Goal: Find contact information: Find contact information

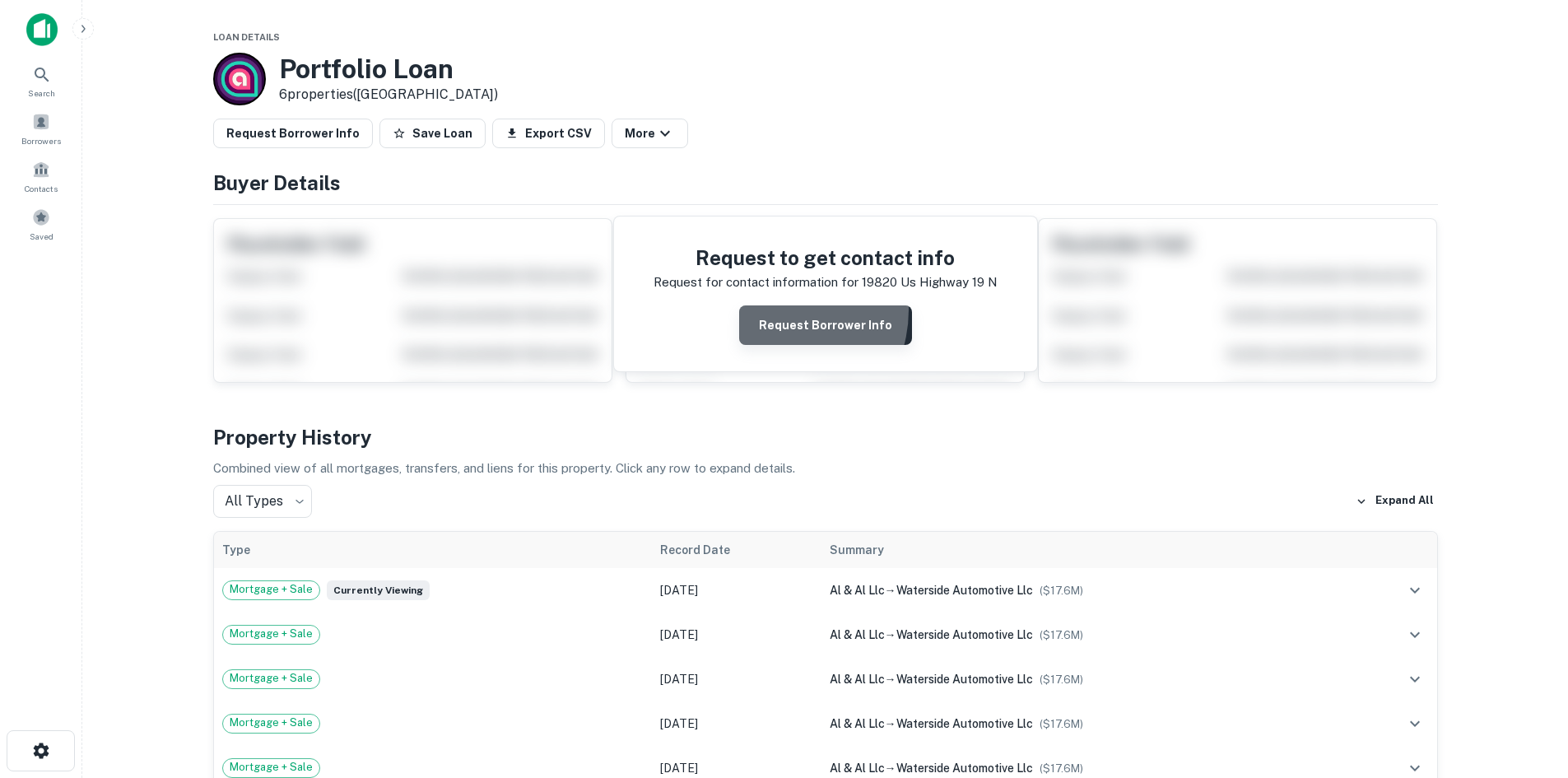
click at [775, 310] on button "Request Borrower Info" at bounding box center [826, 326] width 173 height 39
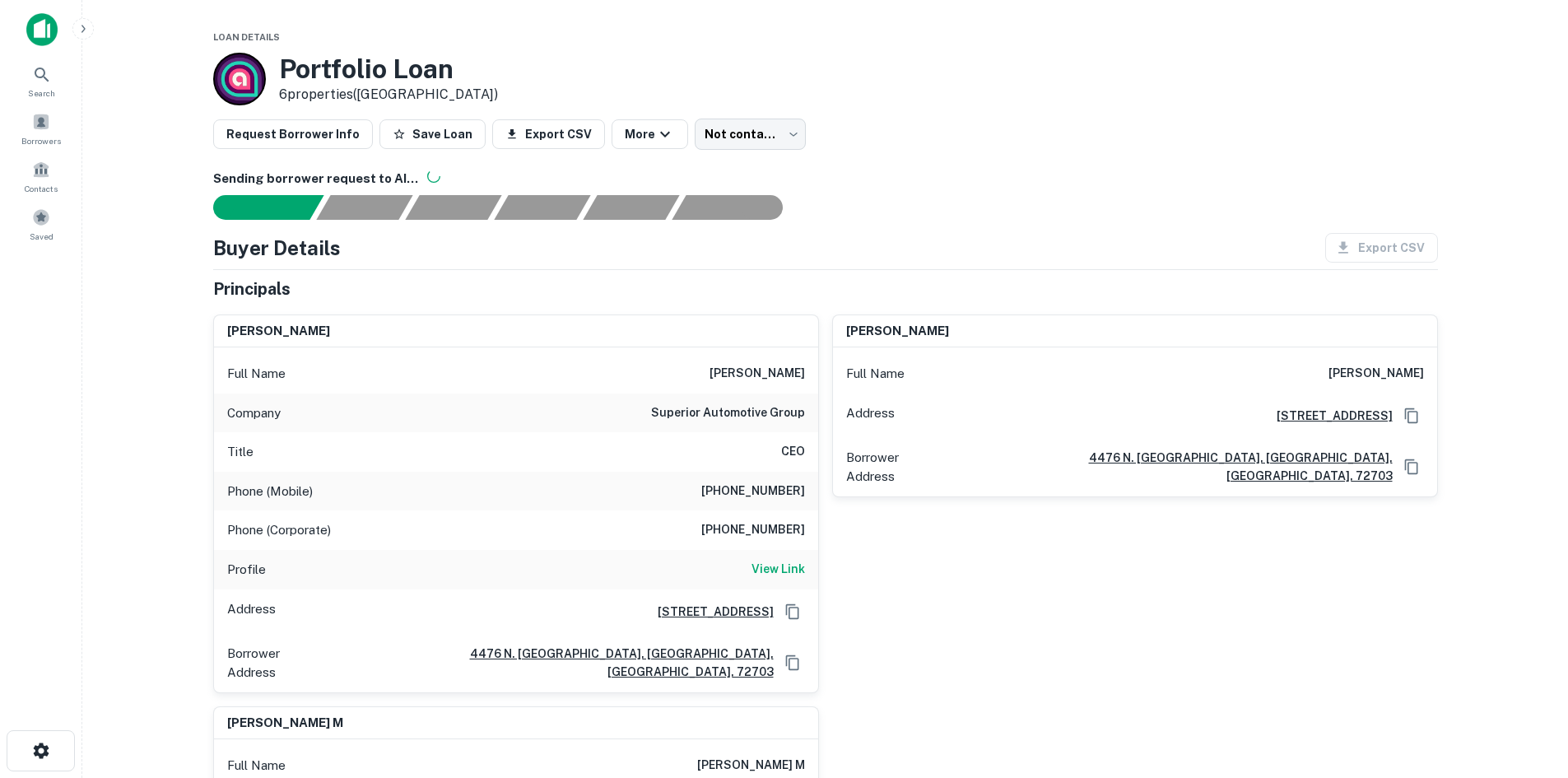
click at [942, 185] on h6 "Sending borrower request to AI..." at bounding box center [826, 179] width 1225 height 19
drag, startPoint x: 741, startPoint y: 371, endPoint x: 802, endPoint y: 375, distance: 61.1
click at [802, 375] on h6 "david slone" at bounding box center [756, 374] width 95 height 20
copy h6 "david slone"
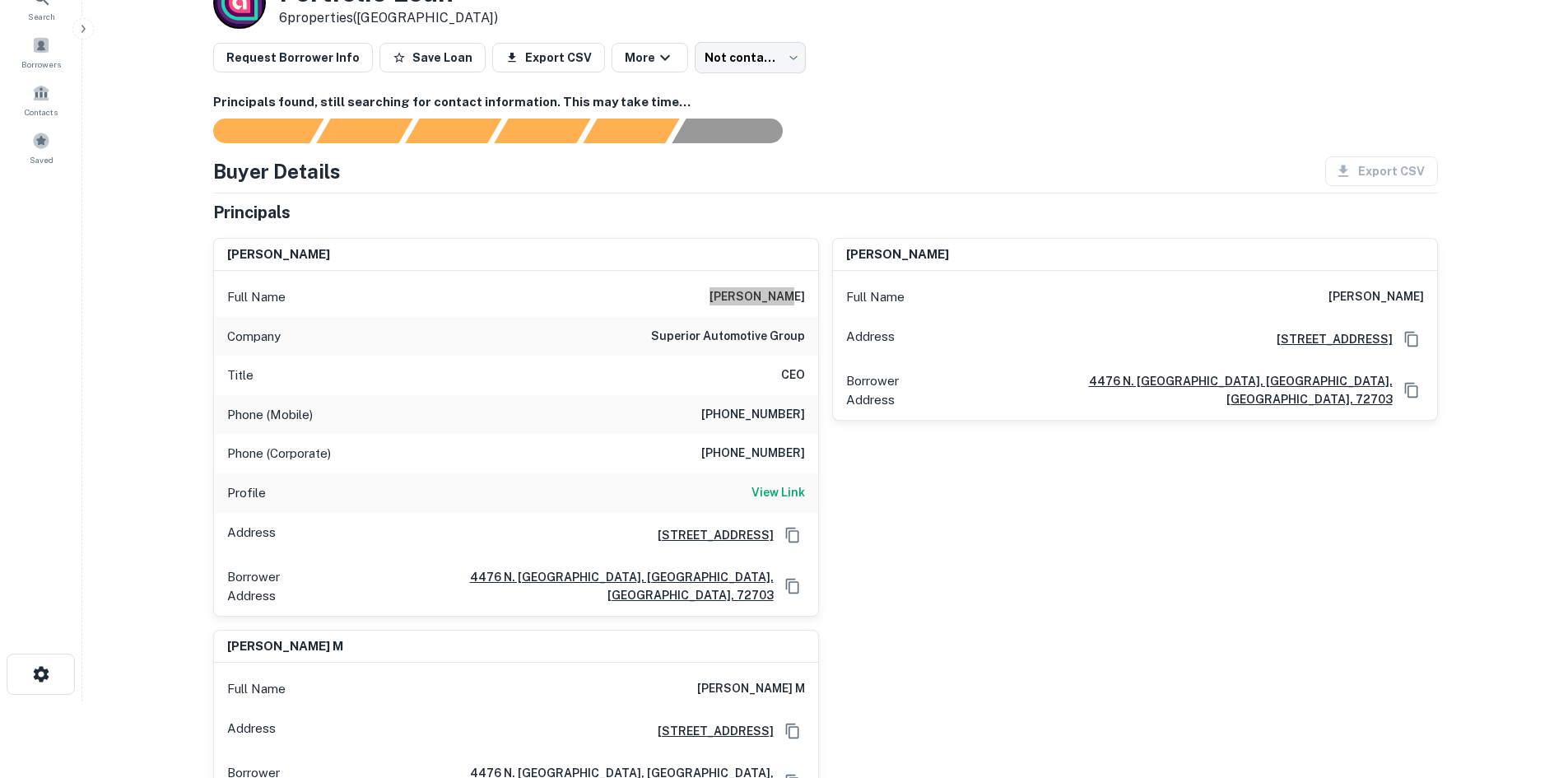
scroll to position [165, 0]
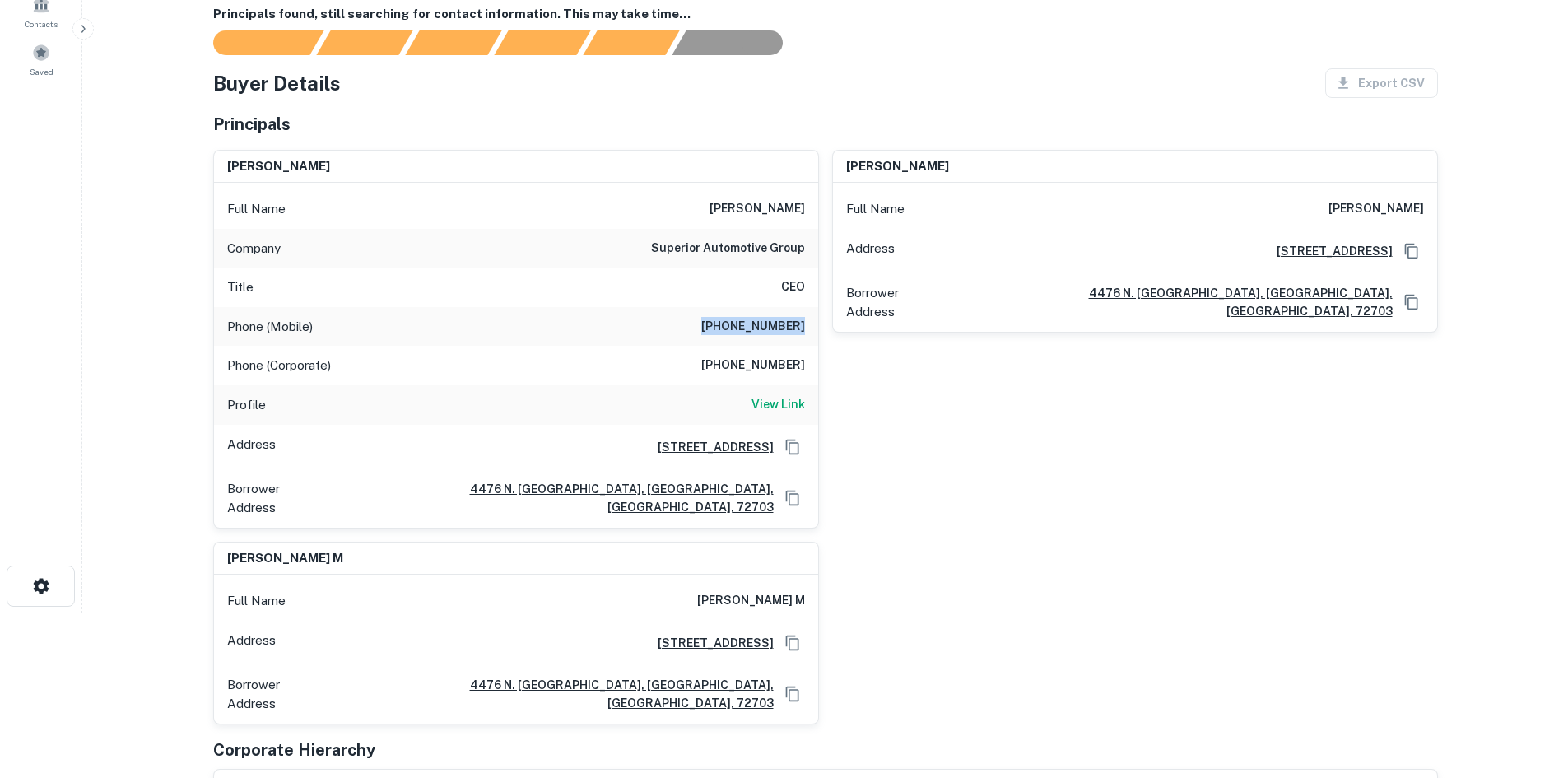
drag, startPoint x: 721, startPoint y: 326, endPoint x: 803, endPoint y: 332, distance: 82.2
click at [803, 332] on h6 "(479) 422-4631" at bounding box center [753, 326] width 104 height 20
copy h6 "(479) 422-4631"
click at [912, 388] on div "travis woods Full Name travis woods Address 4476 N. Waterside Court, Fayettevil…" at bounding box center [1128, 332] width 619 height 392
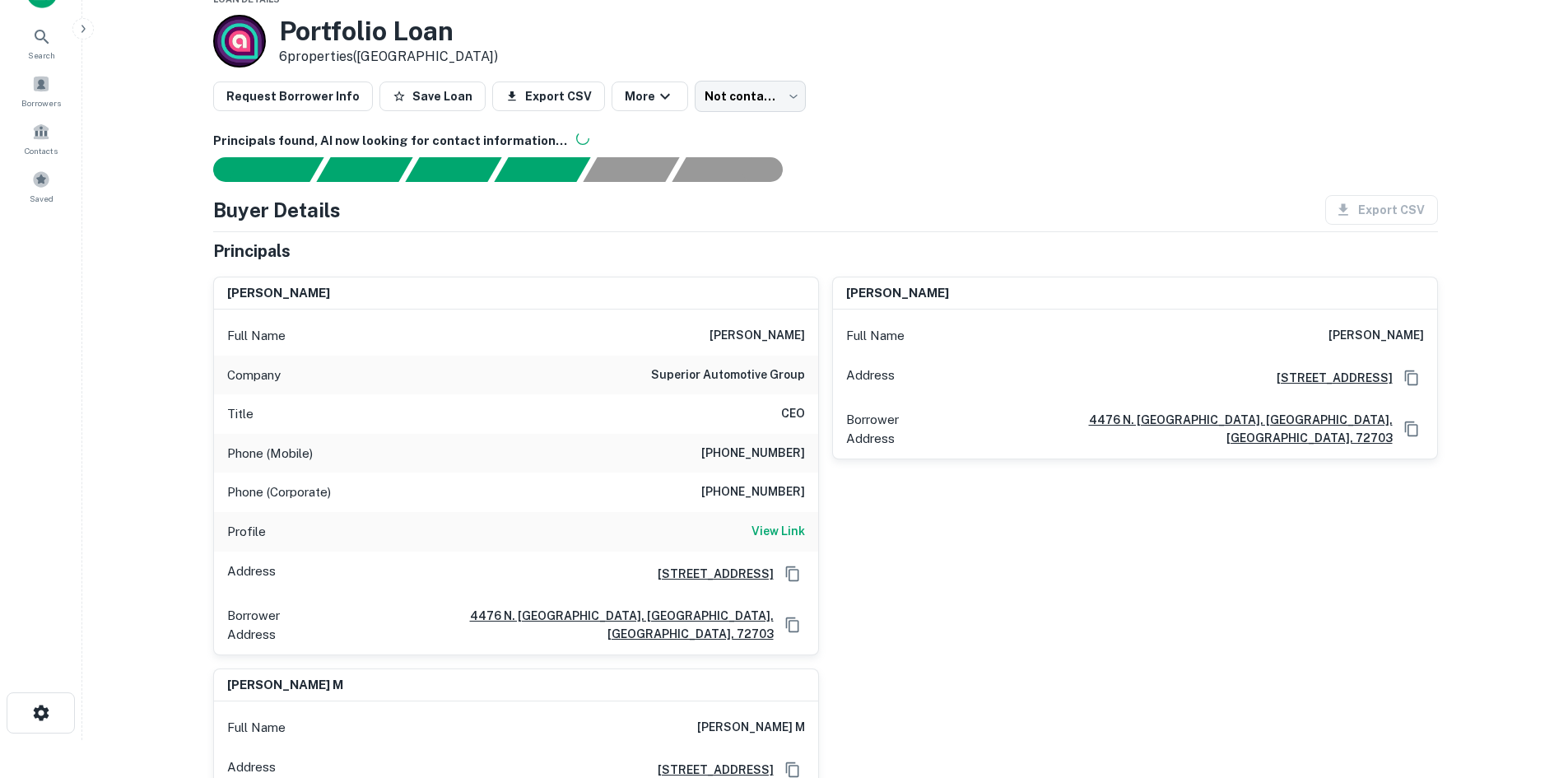
scroll to position [0, 0]
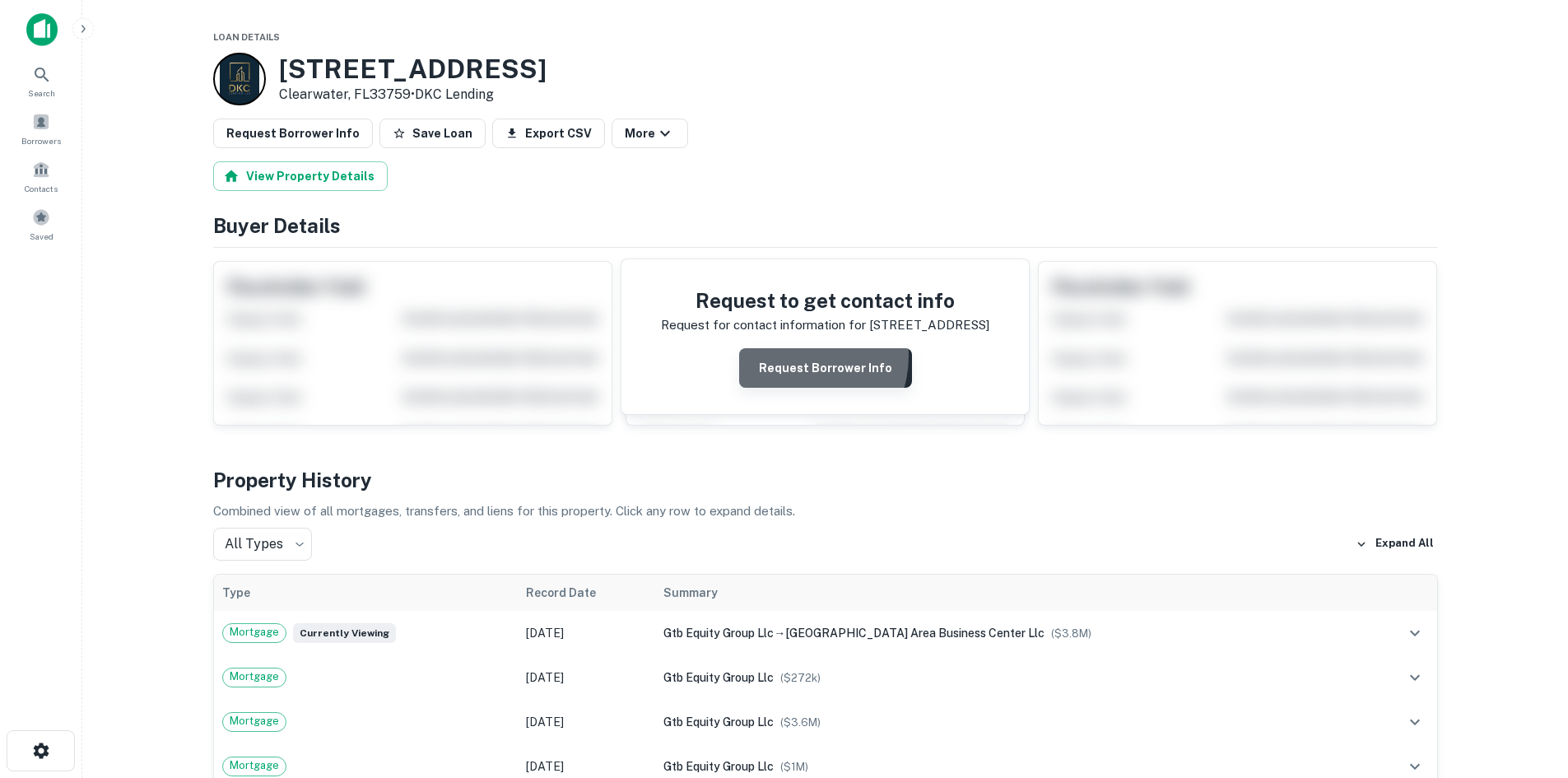
click at [797, 356] on button "Request Borrower Info" at bounding box center [826, 368] width 173 height 39
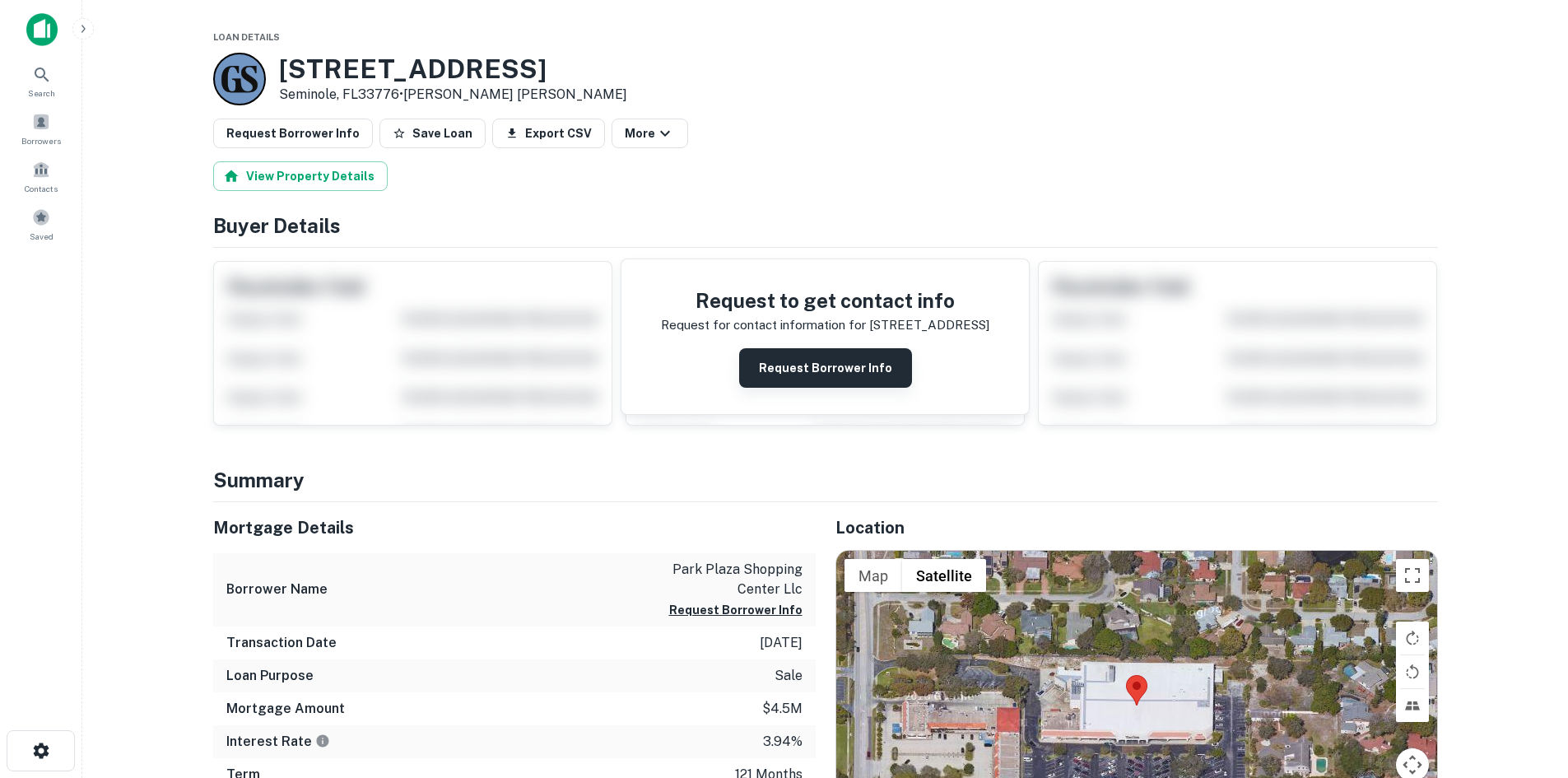
click at [809, 374] on button "Request Borrower Info" at bounding box center [826, 368] width 173 height 39
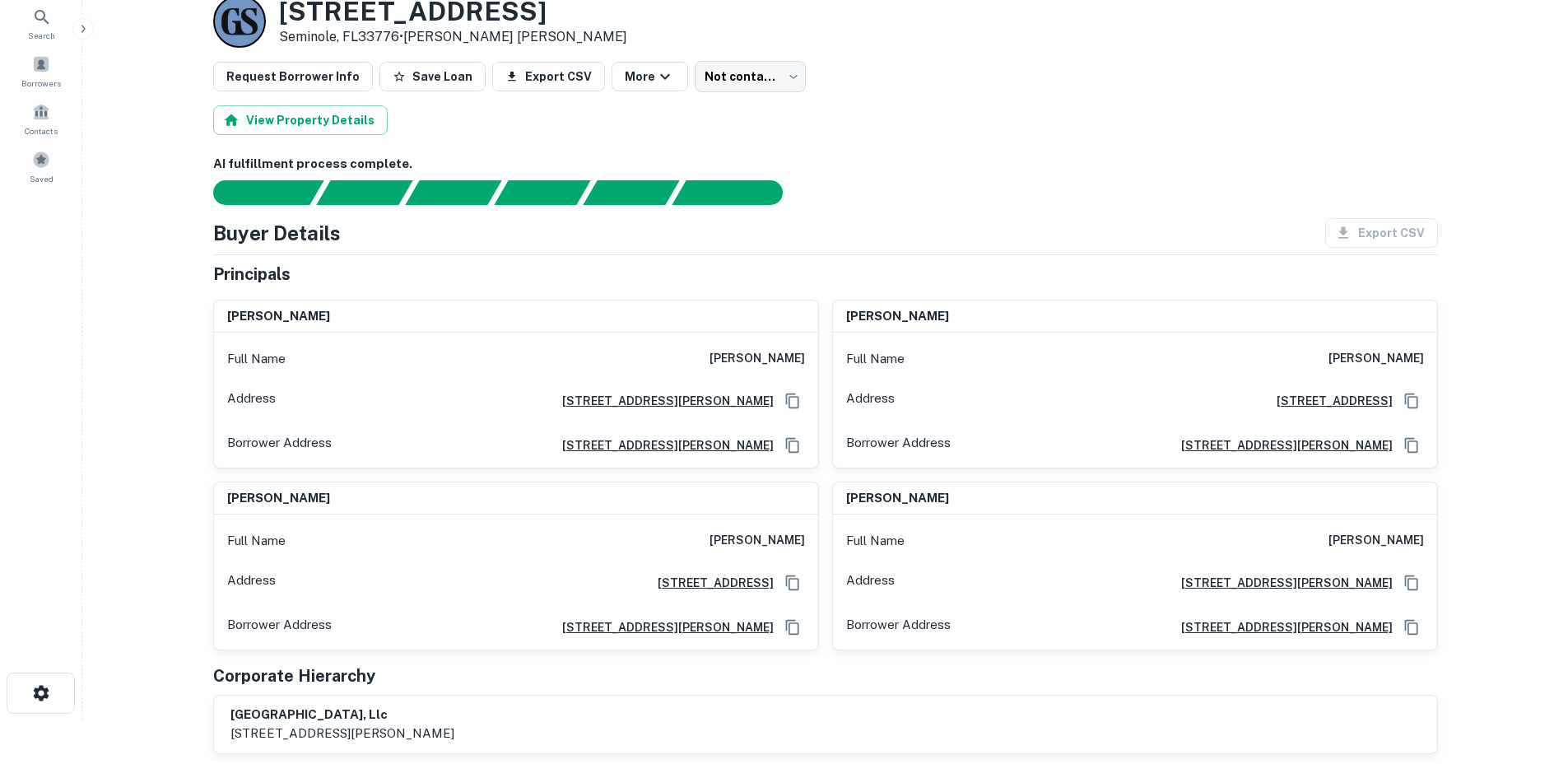
scroll to position [82, 0]
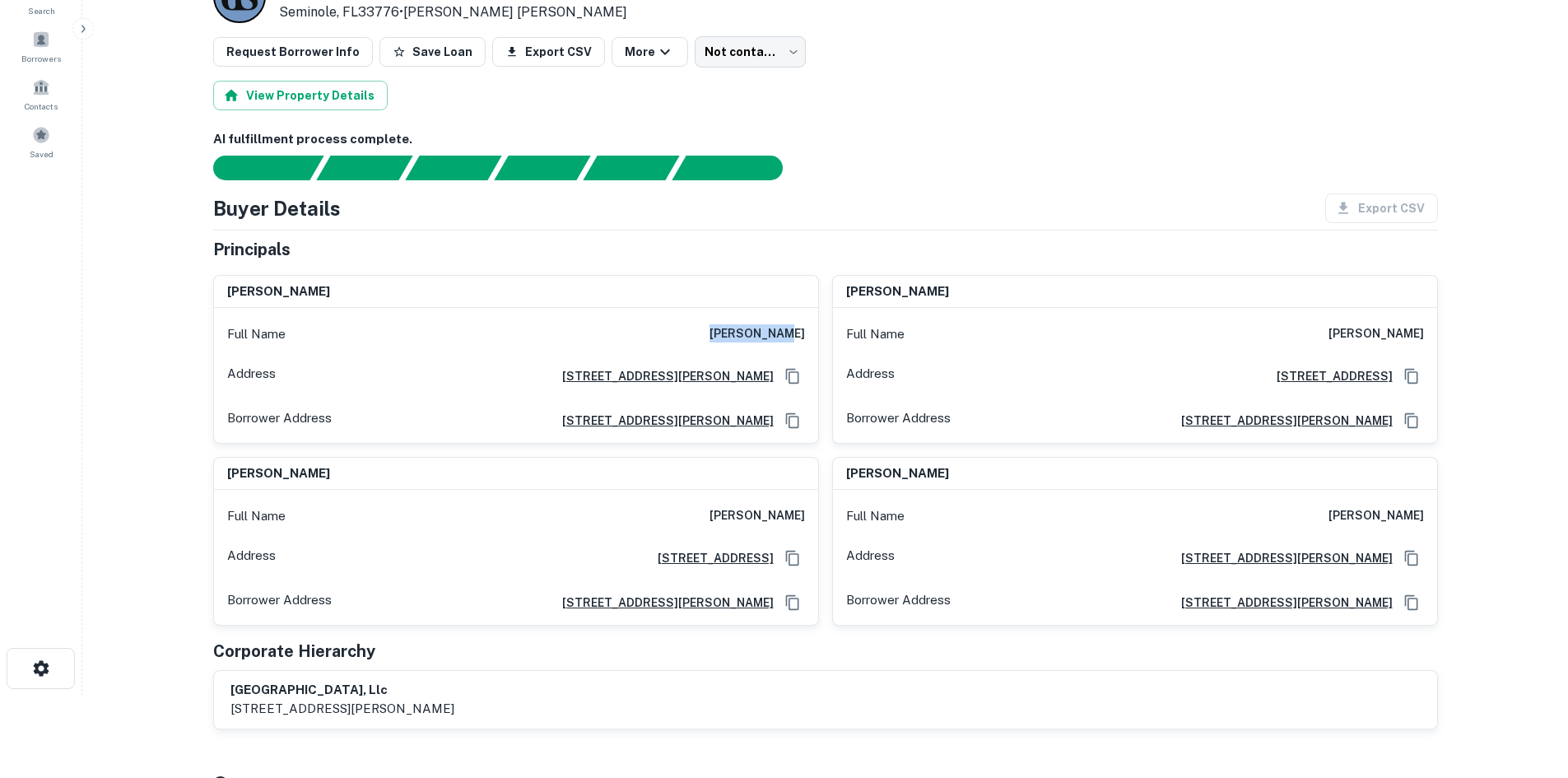
drag, startPoint x: 741, startPoint y: 332, endPoint x: 807, endPoint y: 334, distance: 66.0
click at [807, 334] on div "Full Name david lowry" at bounding box center [516, 334] width 604 height 39
copy h6 "[PERSON_NAME]"
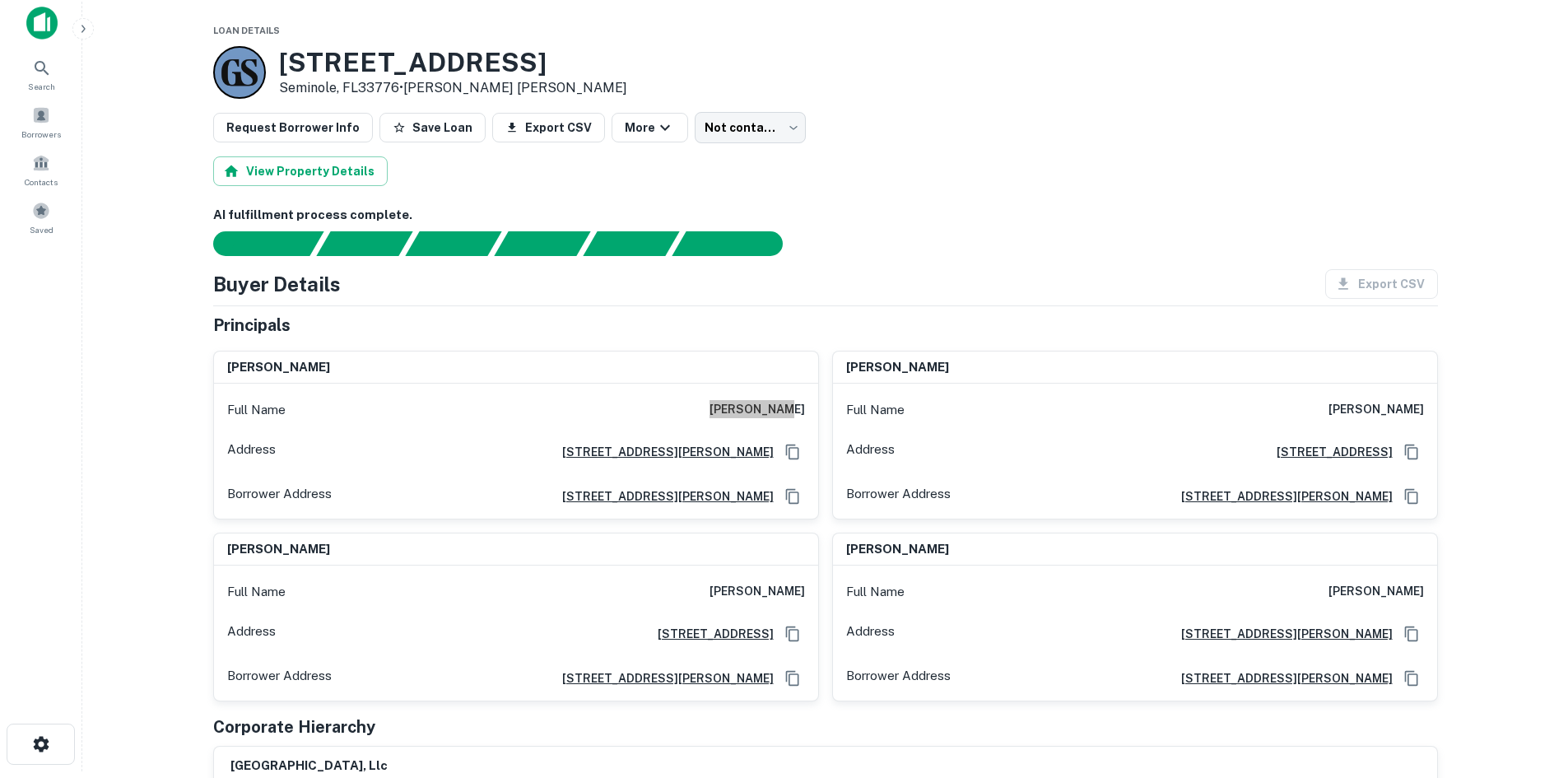
scroll to position [0, 0]
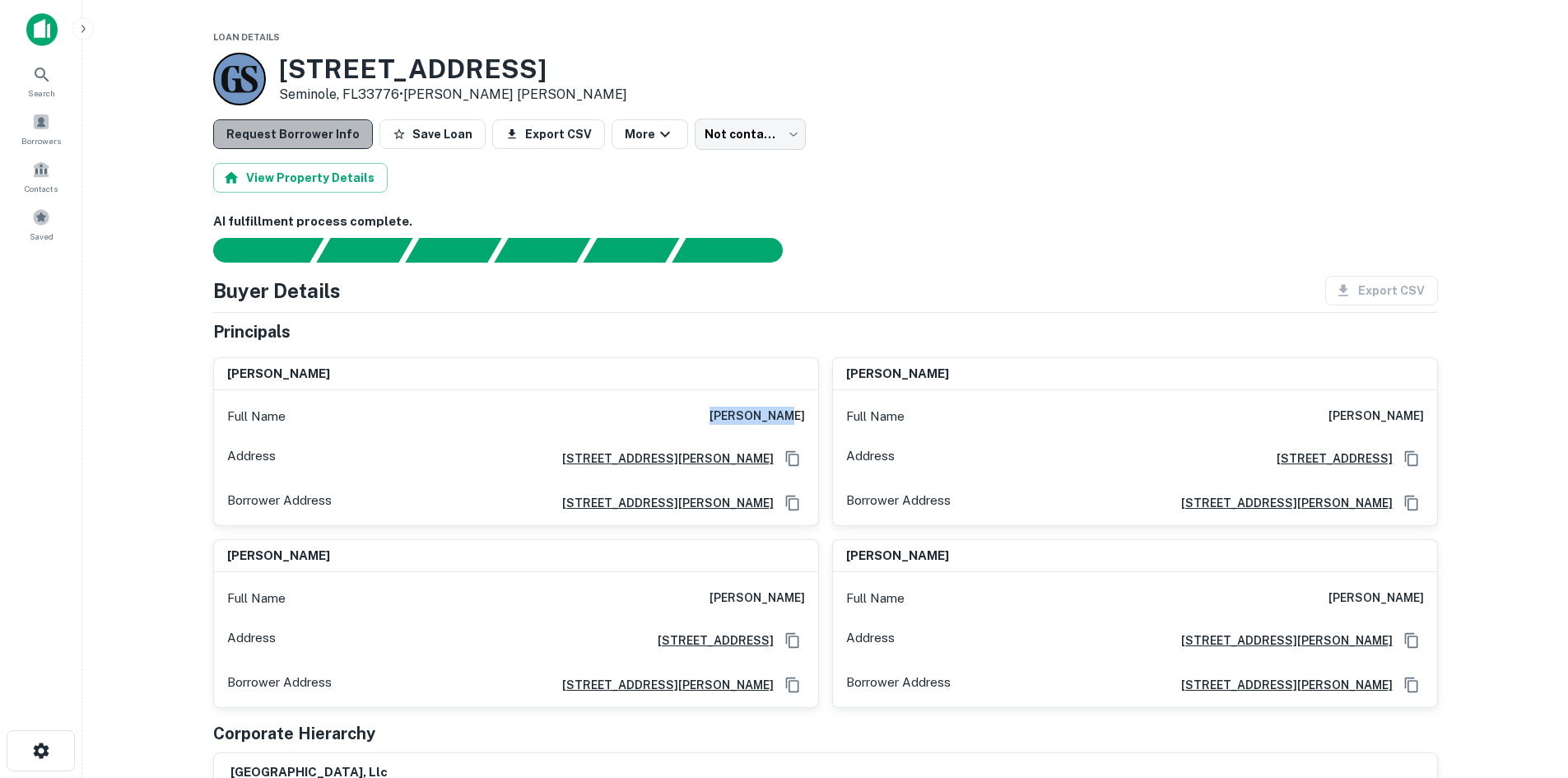
click at [340, 137] on button "Request Borrower Info" at bounding box center [293, 134] width 159 height 30
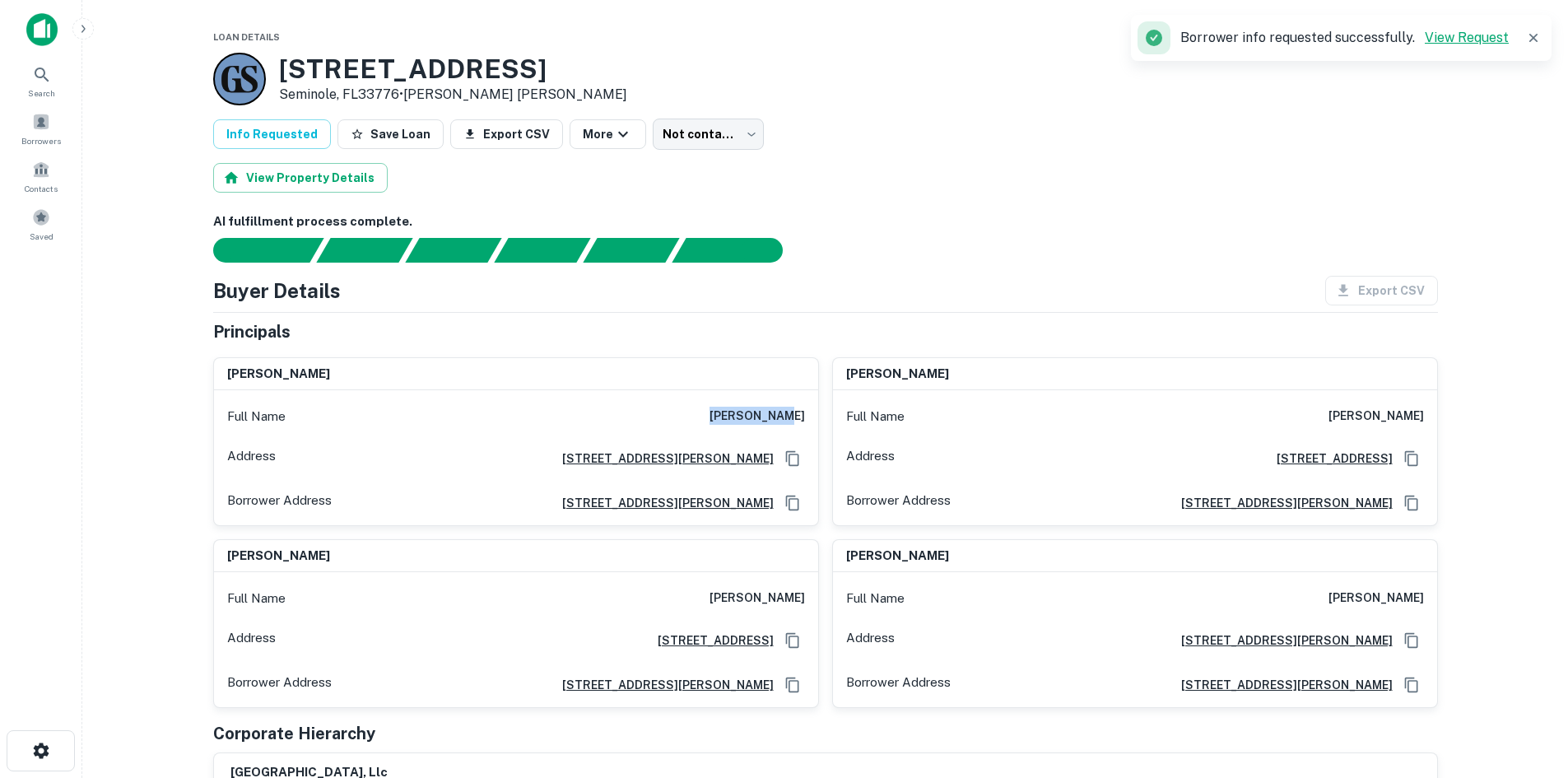
click at [1451, 39] on link "View Request" at bounding box center [1467, 38] width 84 height 15
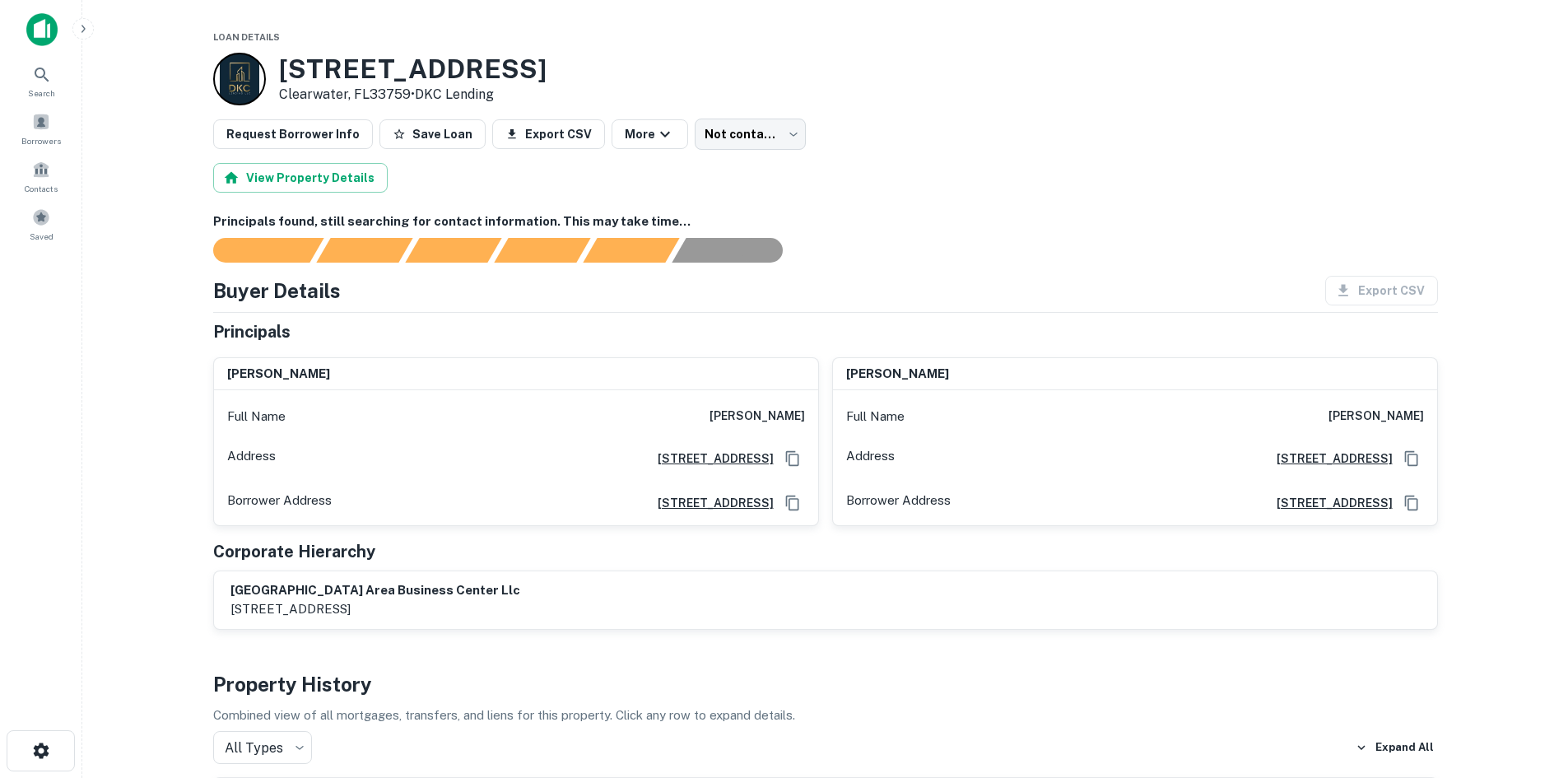
drag, startPoint x: 693, startPoint y: 416, endPoint x: 805, endPoint y: 411, distance: 112.1
click at [804, 411] on h6 "hameed mohammed" at bounding box center [756, 416] width 95 height 20
copy h6 "hameed mohammed"
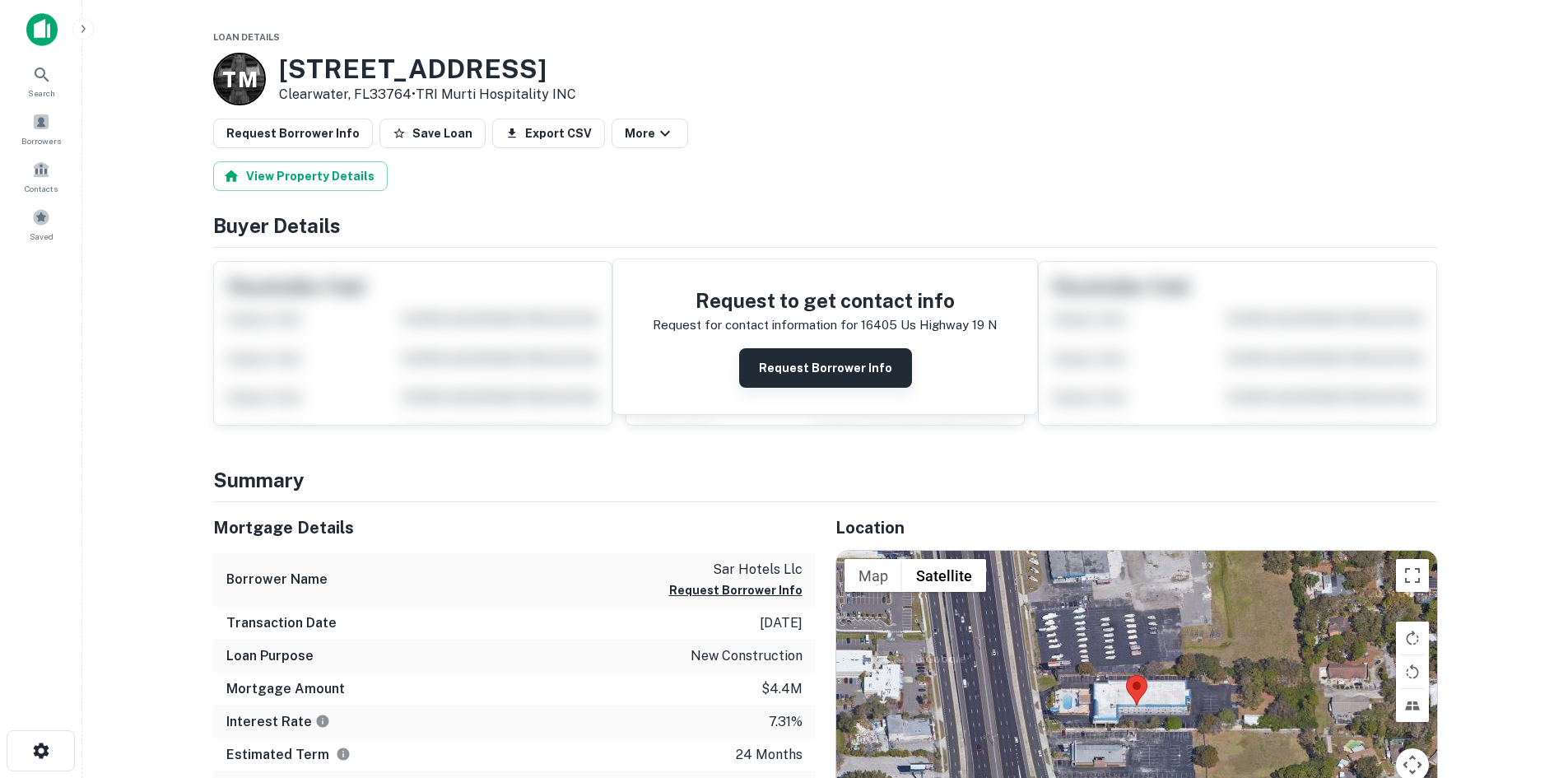
click at [823, 361] on button "Request Borrower Info" at bounding box center [826, 368] width 173 height 39
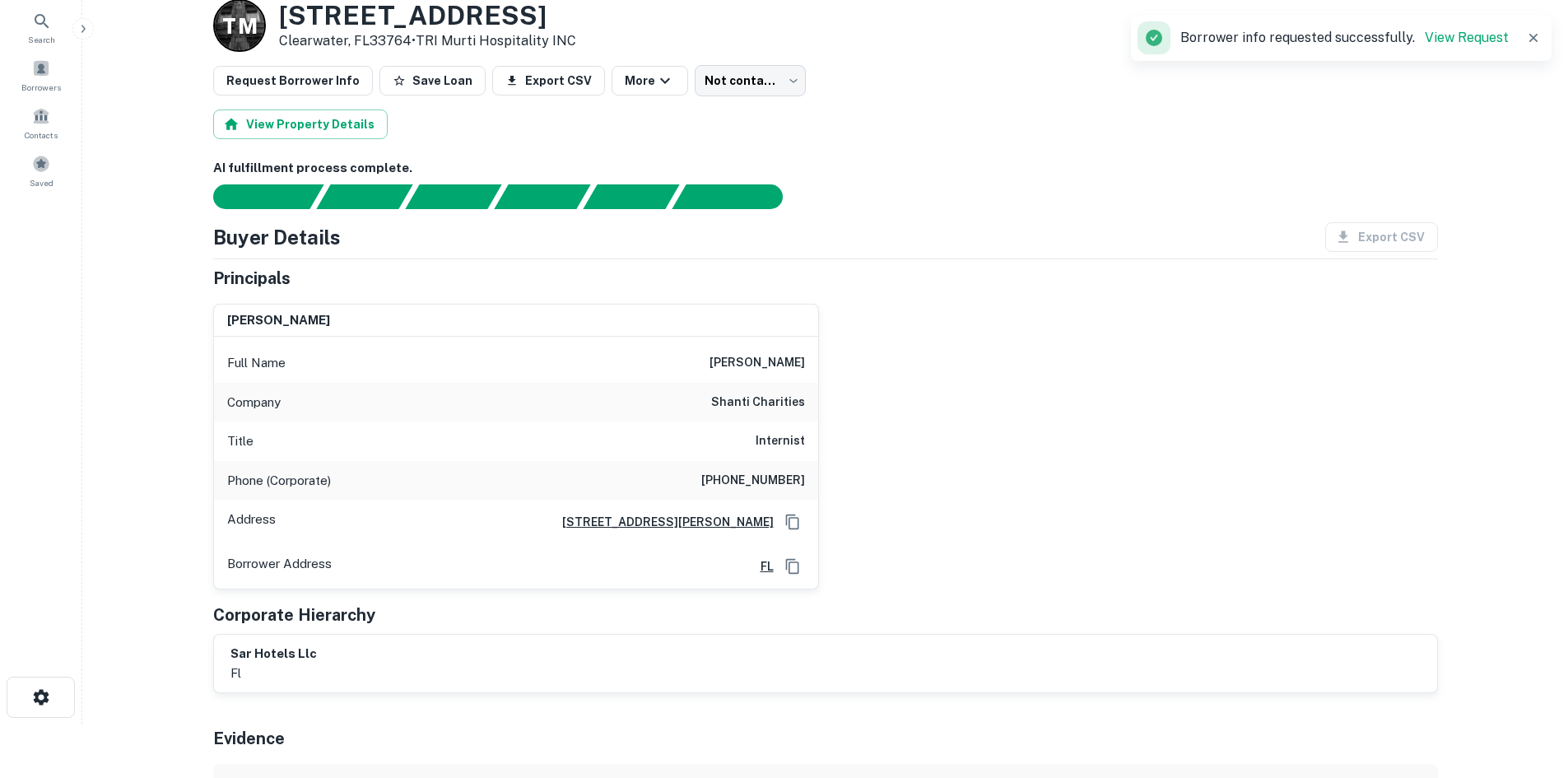
scroll to position [82, 0]
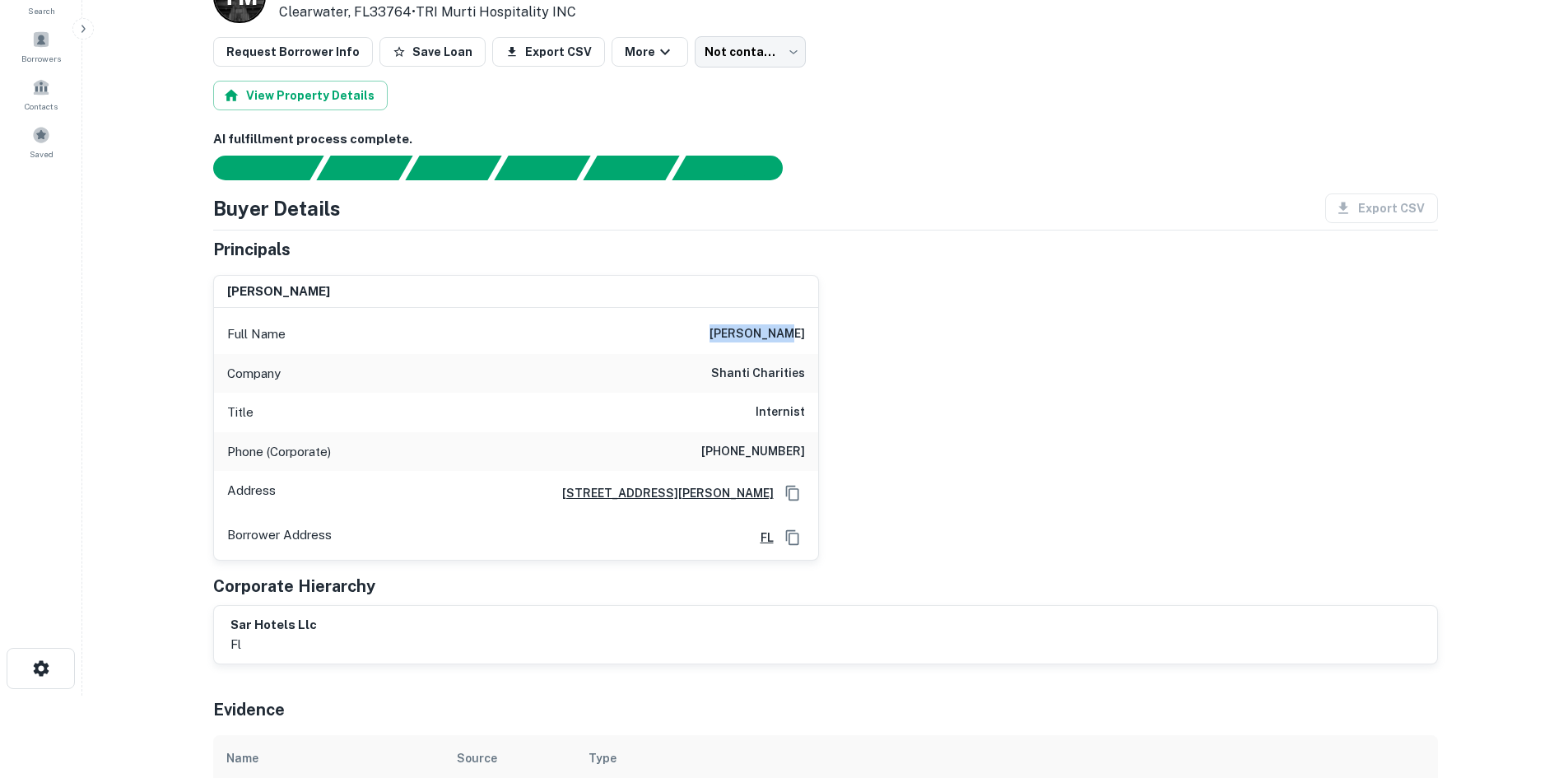
drag, startPoint x: 732, startPoint y: 335, endPoint x: 809, endPoint y: 332, distance: 77.1
click at [809, 332] on div "Full Name mukesh amin" at bounding box center [516, 334] width 604 height 39
copy h6 "mukesh amin"
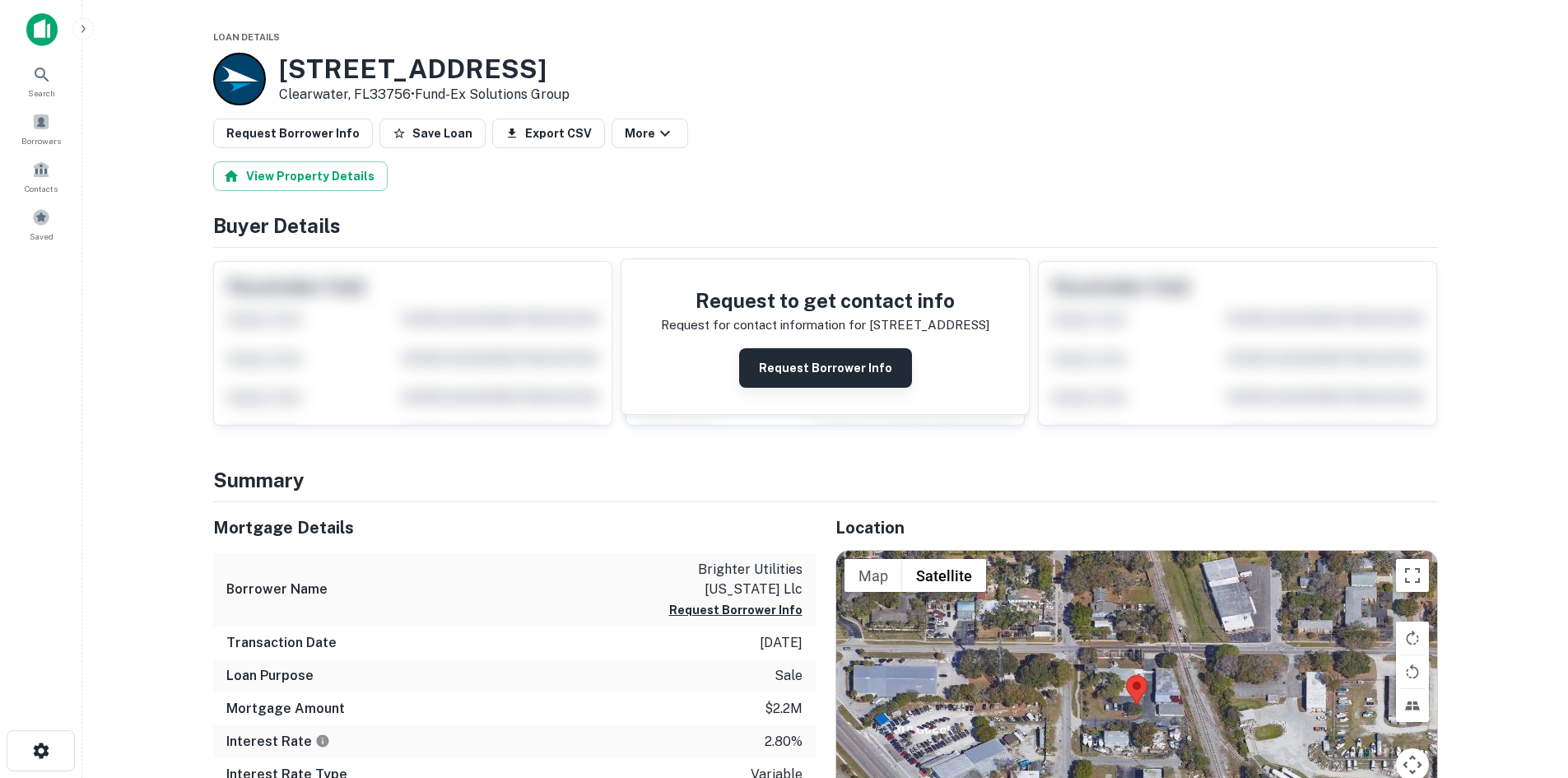
click at [810, 370] on button "Request Borrower Info" at bounding box center [826, 368] width 173 height 39
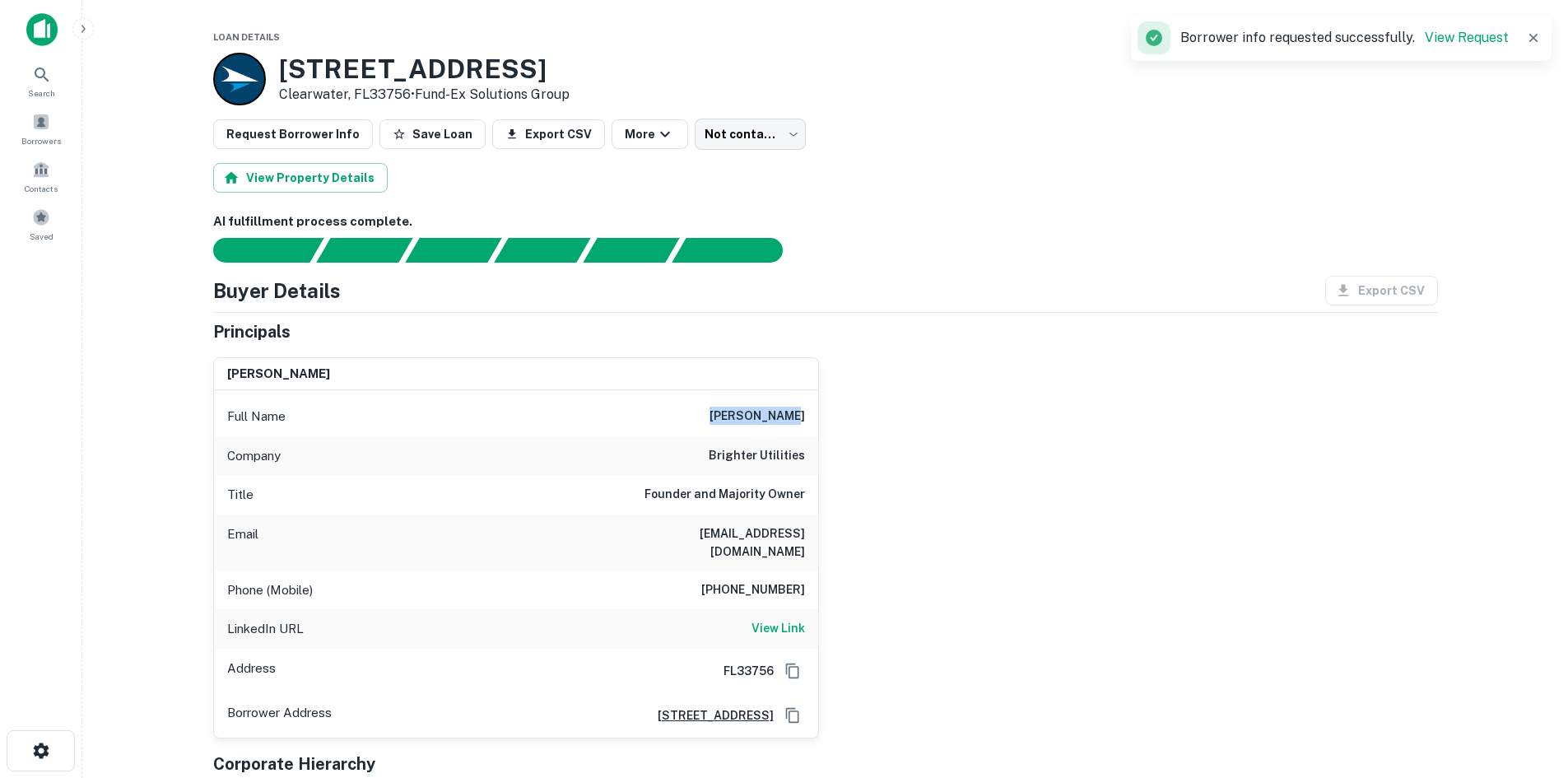
drag, startPoint x: 731, startPoint y: 416, endPoint x: 830, endPoint y: 417, distance: 99.0
click at [830, 417] on div "jason rogers Full Name jason rogers Company brighter utilities Title Founder an…" at bounding box center [819, 542] width 1237 height 394
copy h6 "jason rogers"
drag, startPoint x: 731, startPoint y: 573, endPoint x: 811, endPoint y: 575, distance: 80.0
click at [811, 575] on div "Phone (Mobile) 714-866-9611" at bounding box center [516, 590] width 604 height 39
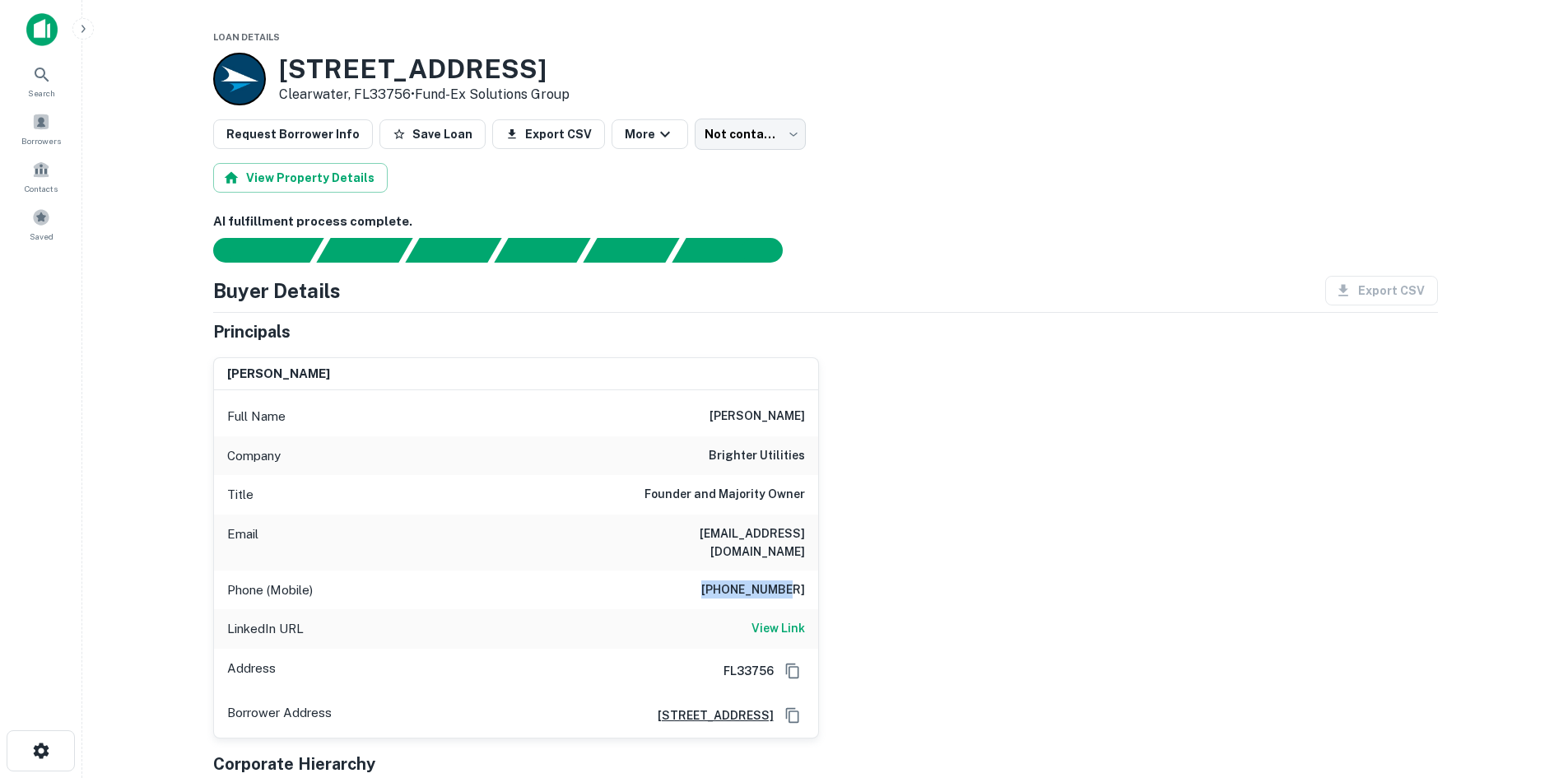
copy h6 "714-866-9611"
click at [781, 619] on h6 "View Link" at bounding box center [778, 628] width 53 height 18
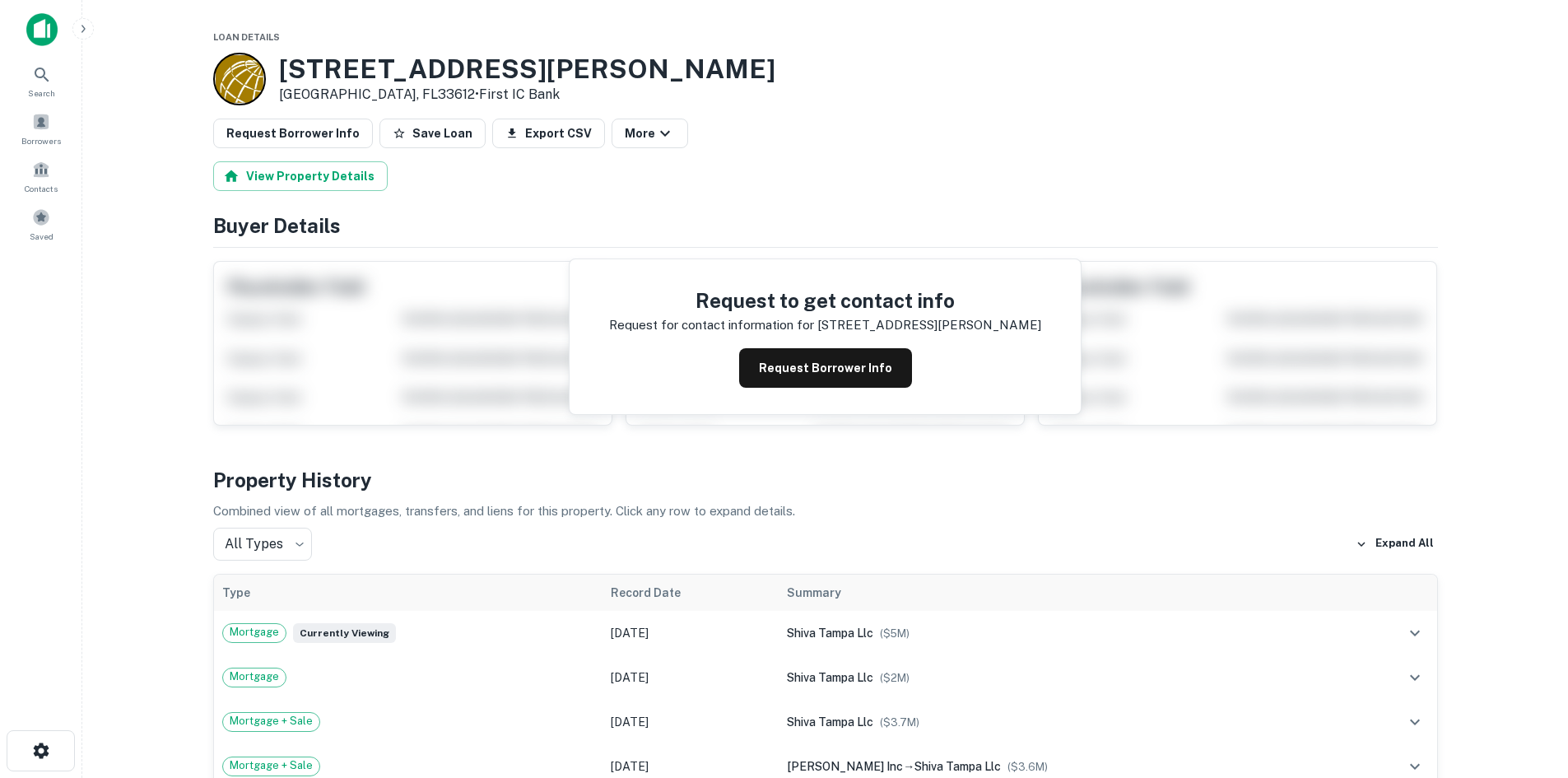
click at [773, 378] on button "Request Borrower Info" at bounding box center [826, 368] width 173 height 39
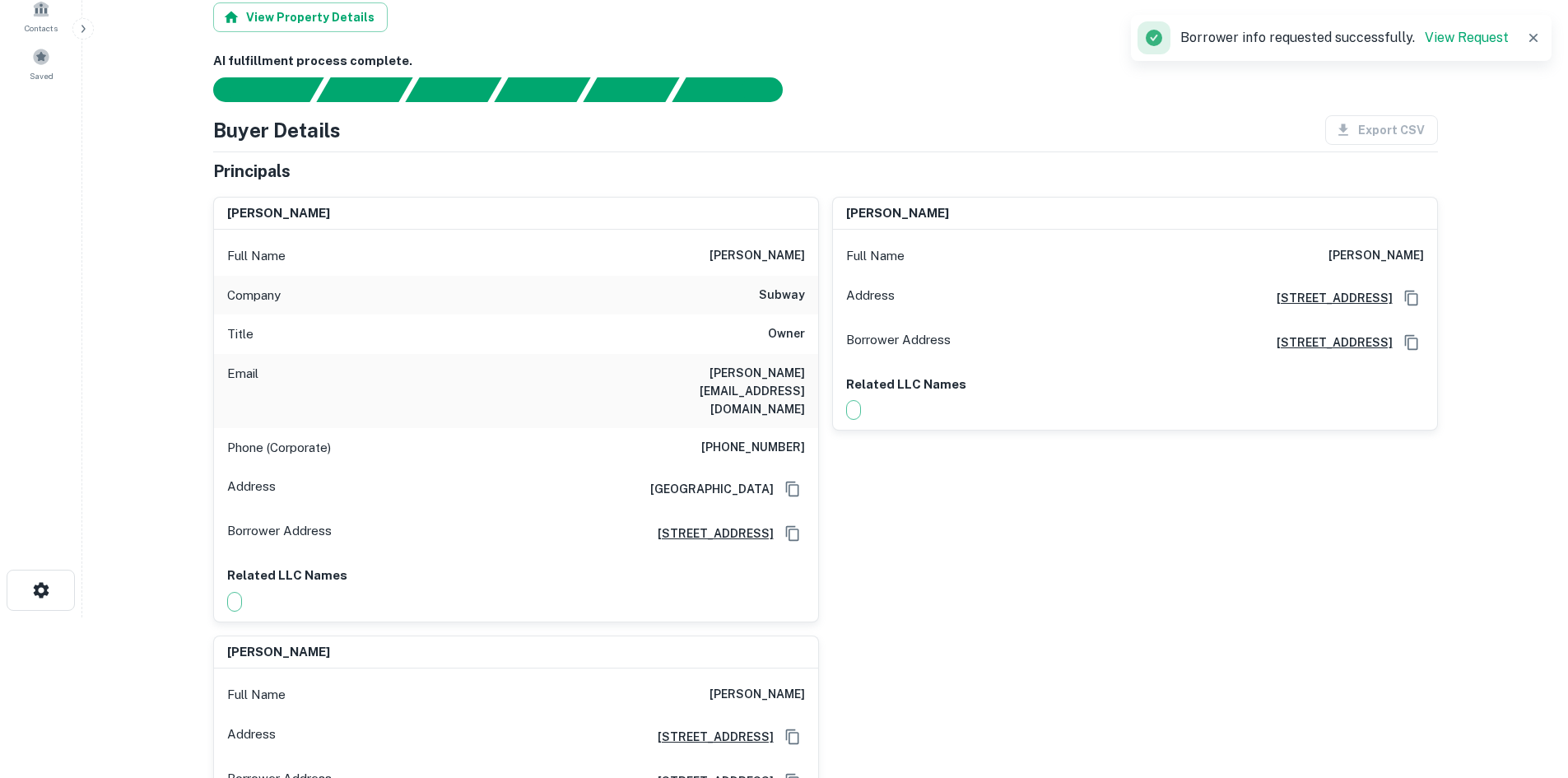
scroll to position [165, 0]
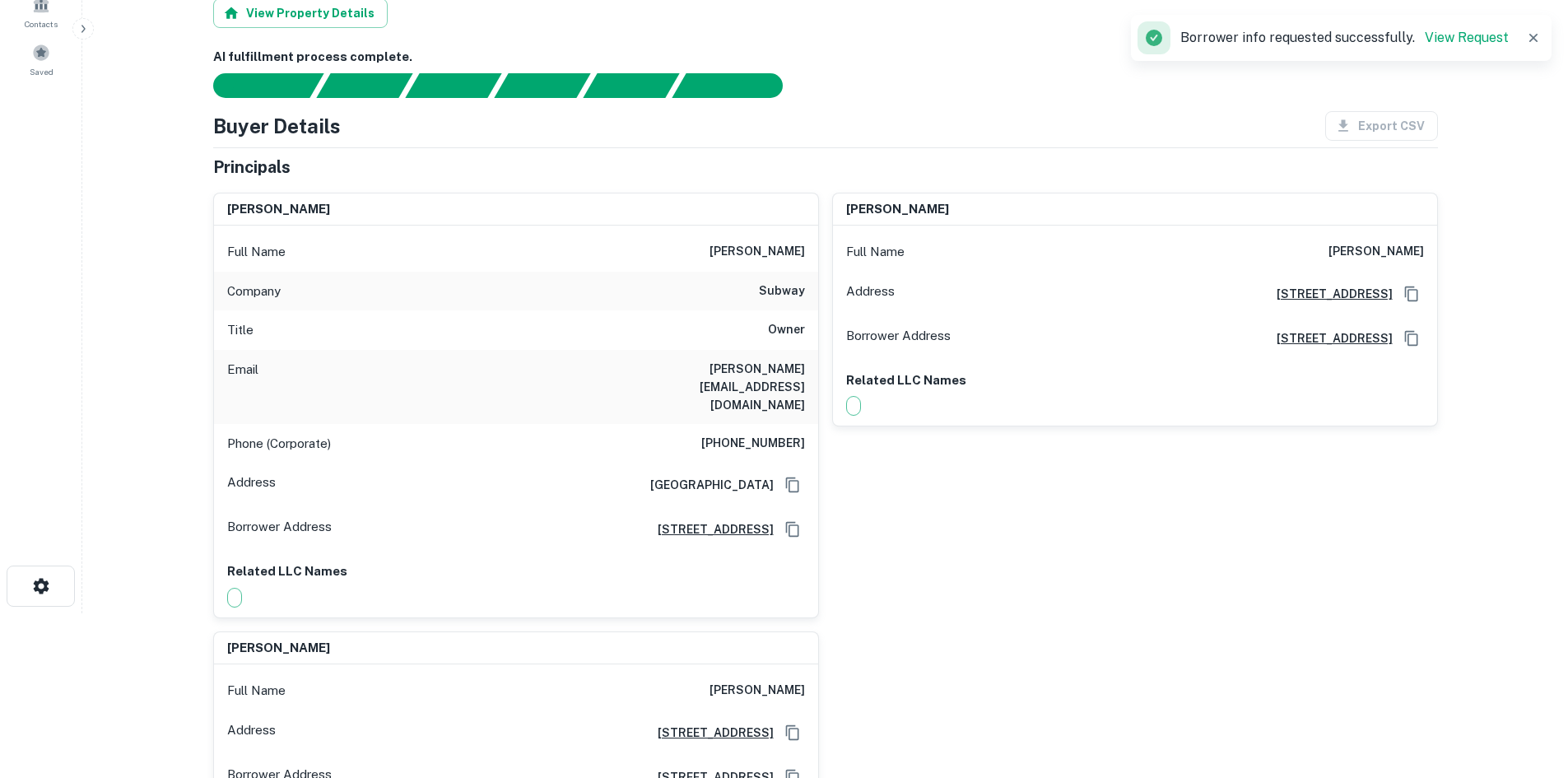
drag, startPoint x: 703, startPoint y: 252, endPoint x: 800, endPoint y: 254, distance: 97.0
click at [800, 254] on h6 "[PERSON_NAME]" at bounding box center [756, 252] width 95 height 20
click at [806, 249] on div "Full Name [PERSON_NAME]" at bounding box center [516, 252] width 604 height 39
drag, startPoint x: 702, startPoint y: 254, endPoint x: 808, endPoint y: 256, distance: 106.0
click at [808, 256] on div "Full Name [PERSON_NAME]" at bounding box center [516, 252] width 604 height 39
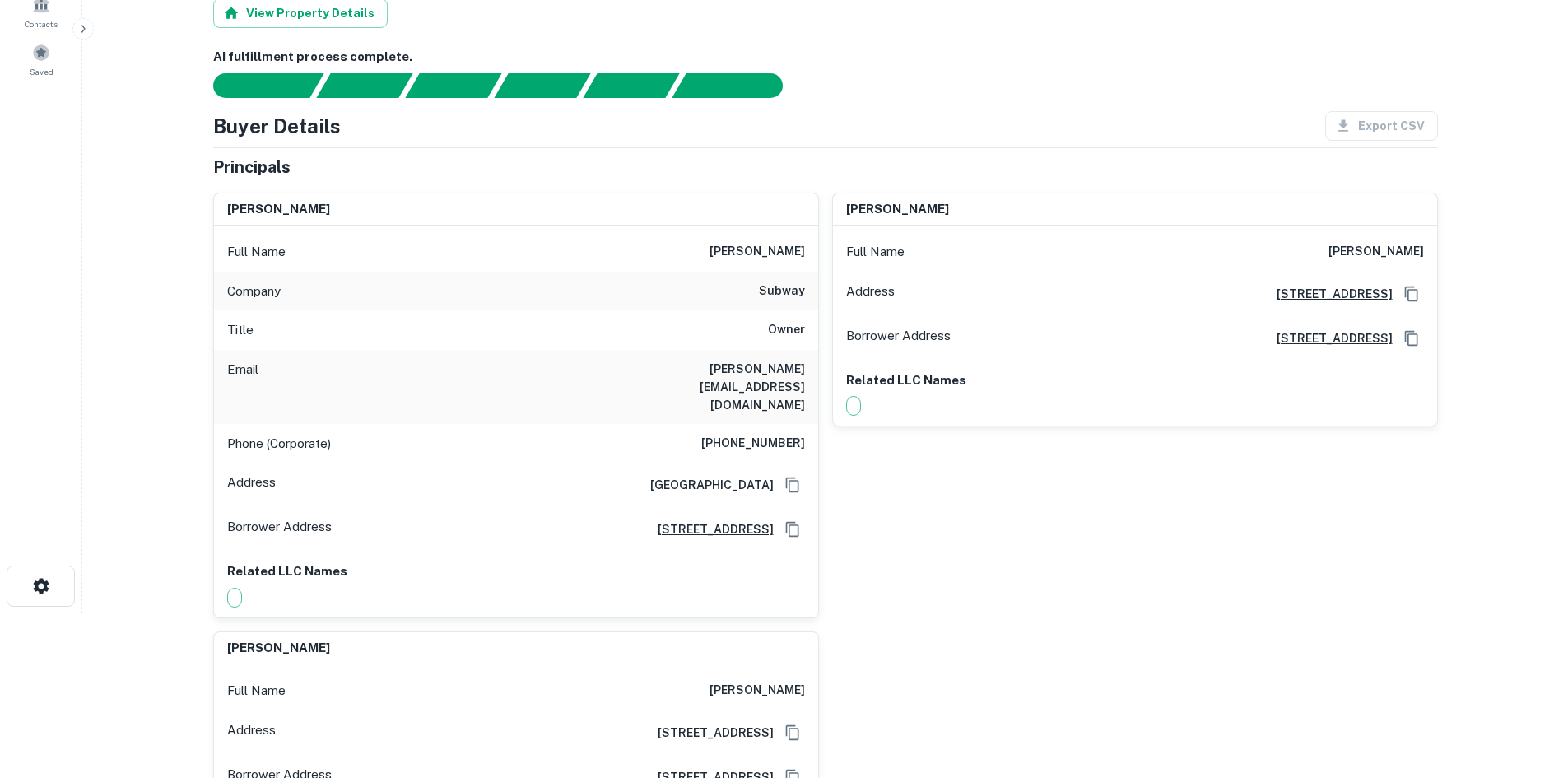
copy h6 "[PERSON_NAME]"
drag, startPoint x: 608, startPoint y: 370, endPoint x: 805, endPoint y: 392, distance: 198.2
click at [805, 392] on div "Email [PERSON_NAME][EMAIL_ADDRESS][DOMAIN_NAME]" at bounding box center [516, 386] width 604 height 74
copy h6 "[PERSON_NAME][EMAIL_ADDRESS][DOMAIN_NAME]"
click at [535, 377] on div "Email [PERSON_NAME][EMAIL_ADDRESS][DOMAIN_NAME]" at bounding box center [516, 386] width 604 height 74
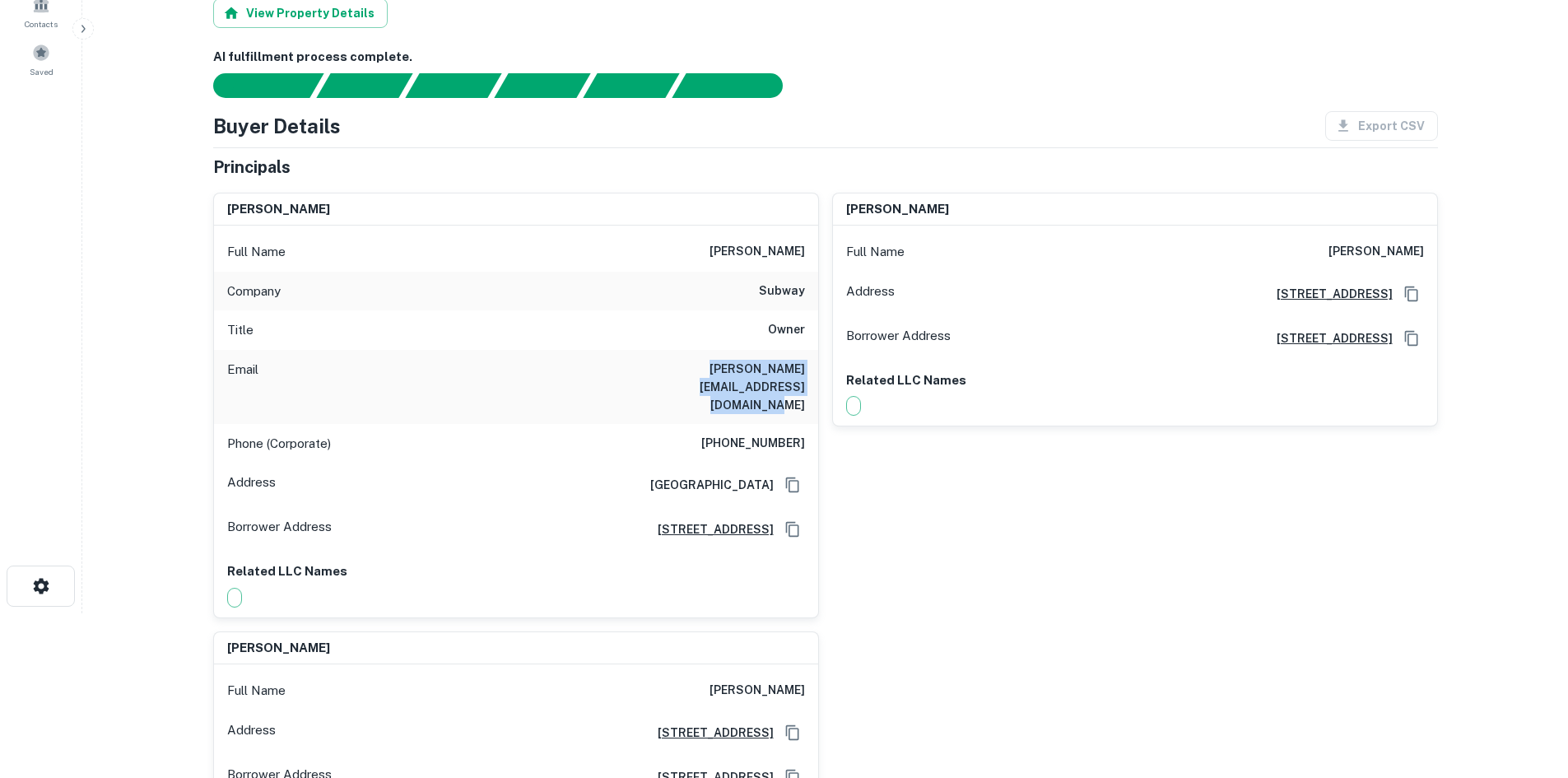
click at [550, 354] on div "Email [PERSON_NAME][EMAIL_ADDRESS][DOMAIN_NAME]" at bounding box center [516, 386] width 604 height 74
click at [557, 365] on div "Email [PERSON_NAME][EMAIL_ADDRESS][DOMAIN_NAME]" at bounding box center [516, 386] width 604 height 74
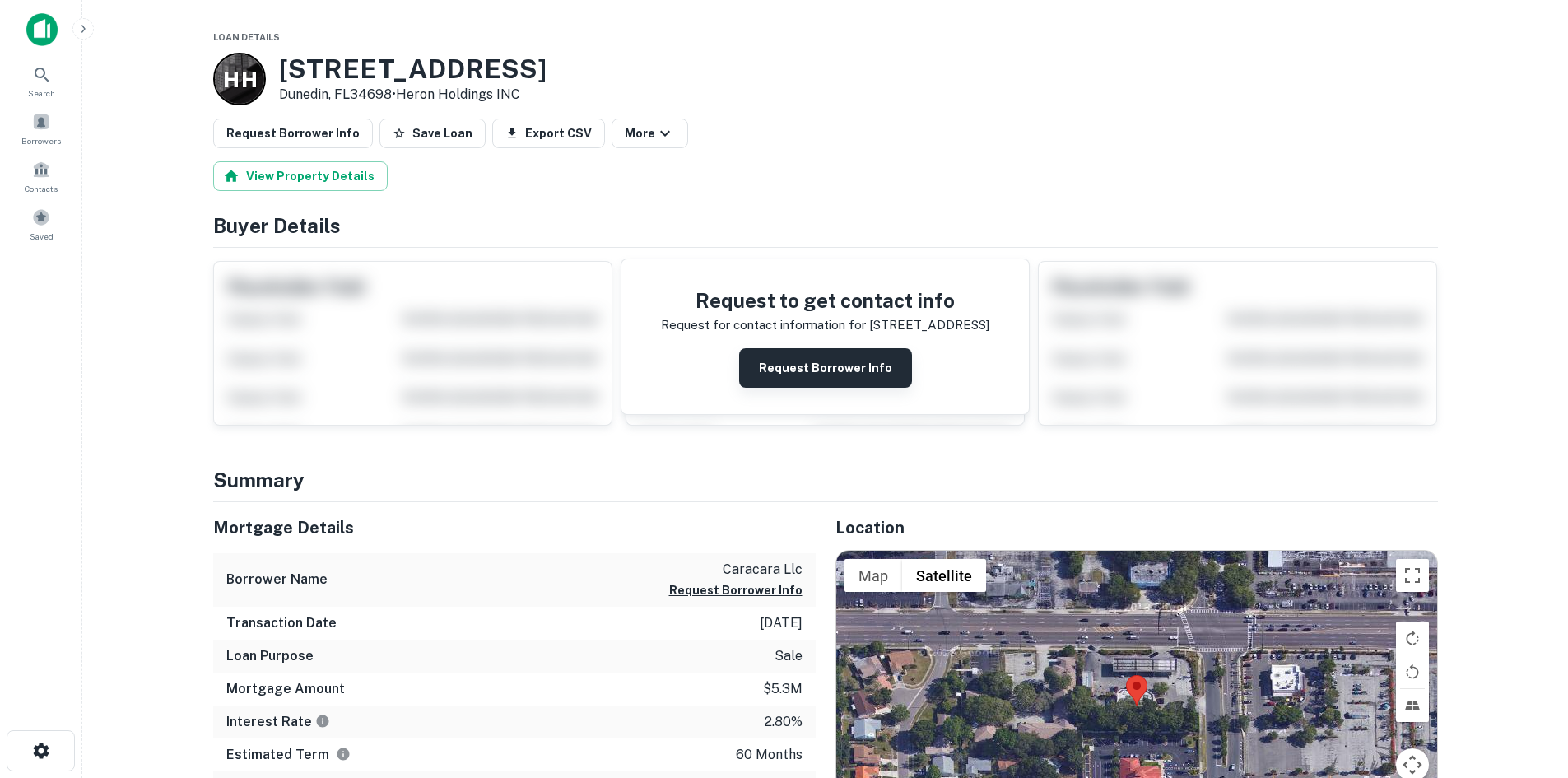
click at [876, 372] on button "Request Borrower Info" at bounding box center [826, 368] width 173 height 39
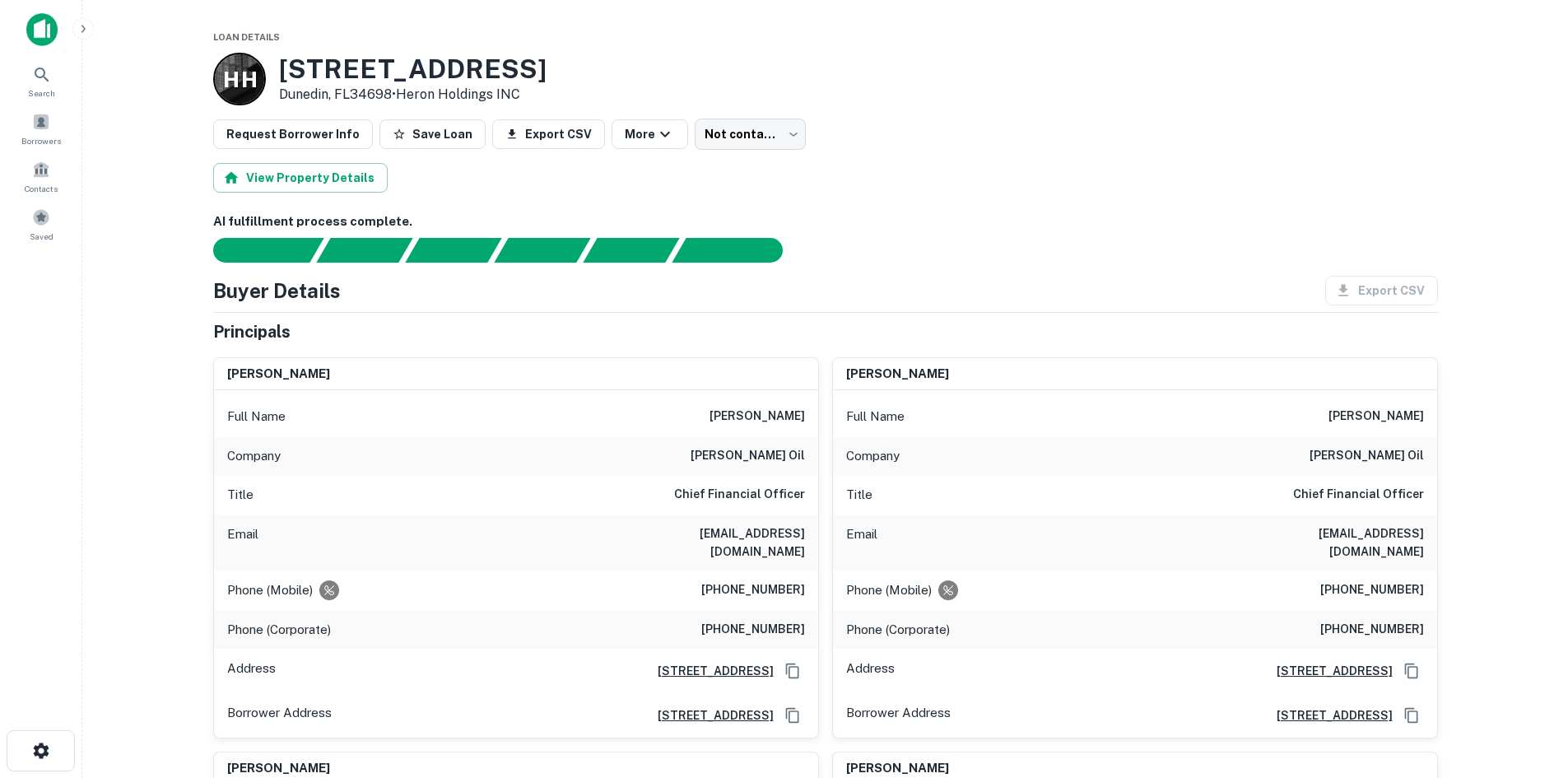
scroll to position [165, 0]
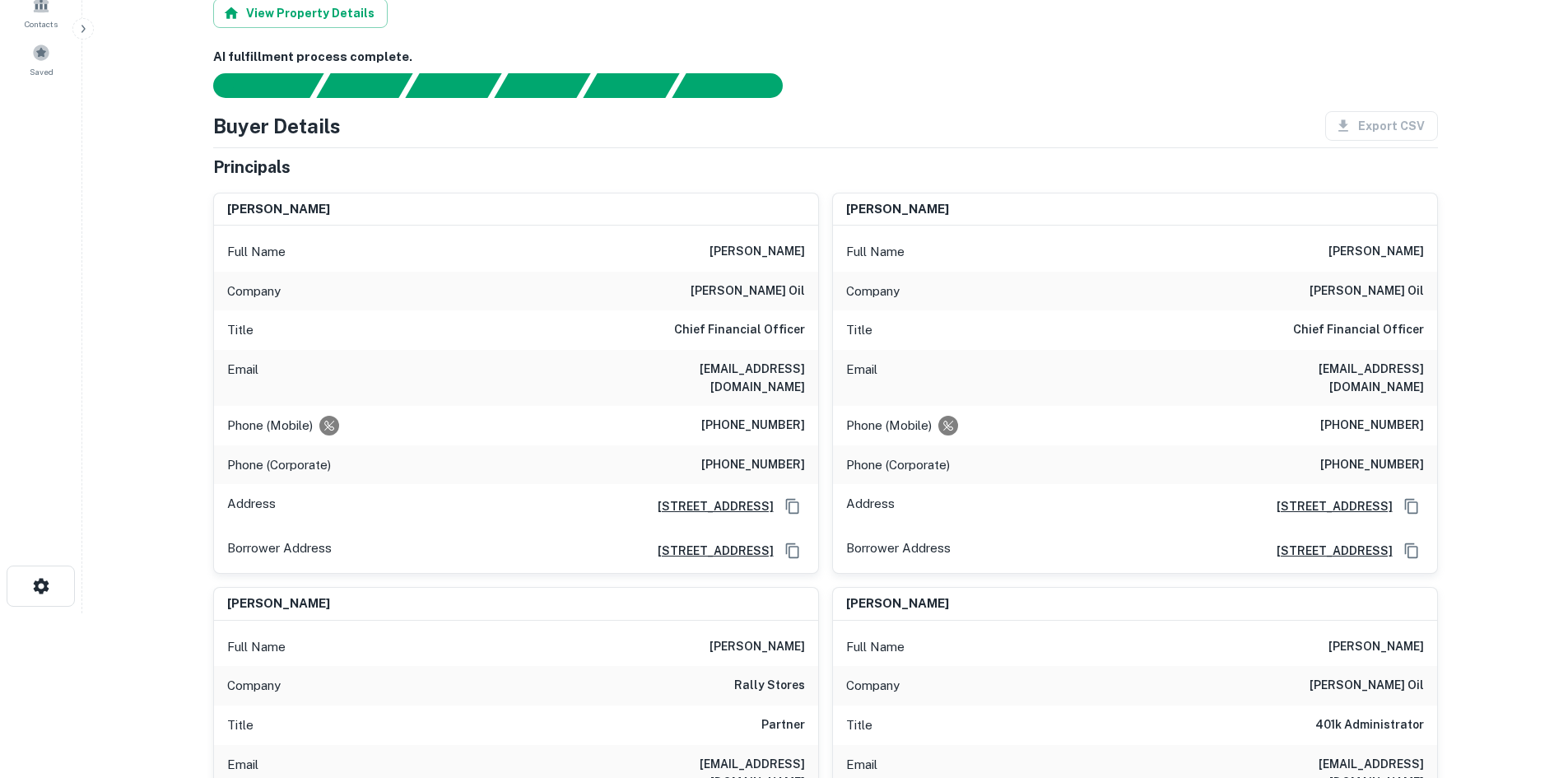
drag, startPoint x: 718, startPoint y: 253, endPoint x: 803, endPoint y: 256, distance: 85.1
click at [803, 256] on h6 "[PERSON_NAME]" at bounding box center [756, 252] width 95 height 20
copy h6 "[PERSON_NAME]"
drag, startPoint x: 722, startPoint y: 409, endPoint x: 807, endPoint y: 409, distance: 85.0
click at [807, 409] on div "Phone (Mobile) [PHONE_NUMBER]" at bounding box center [516, 426] width 604 height 39
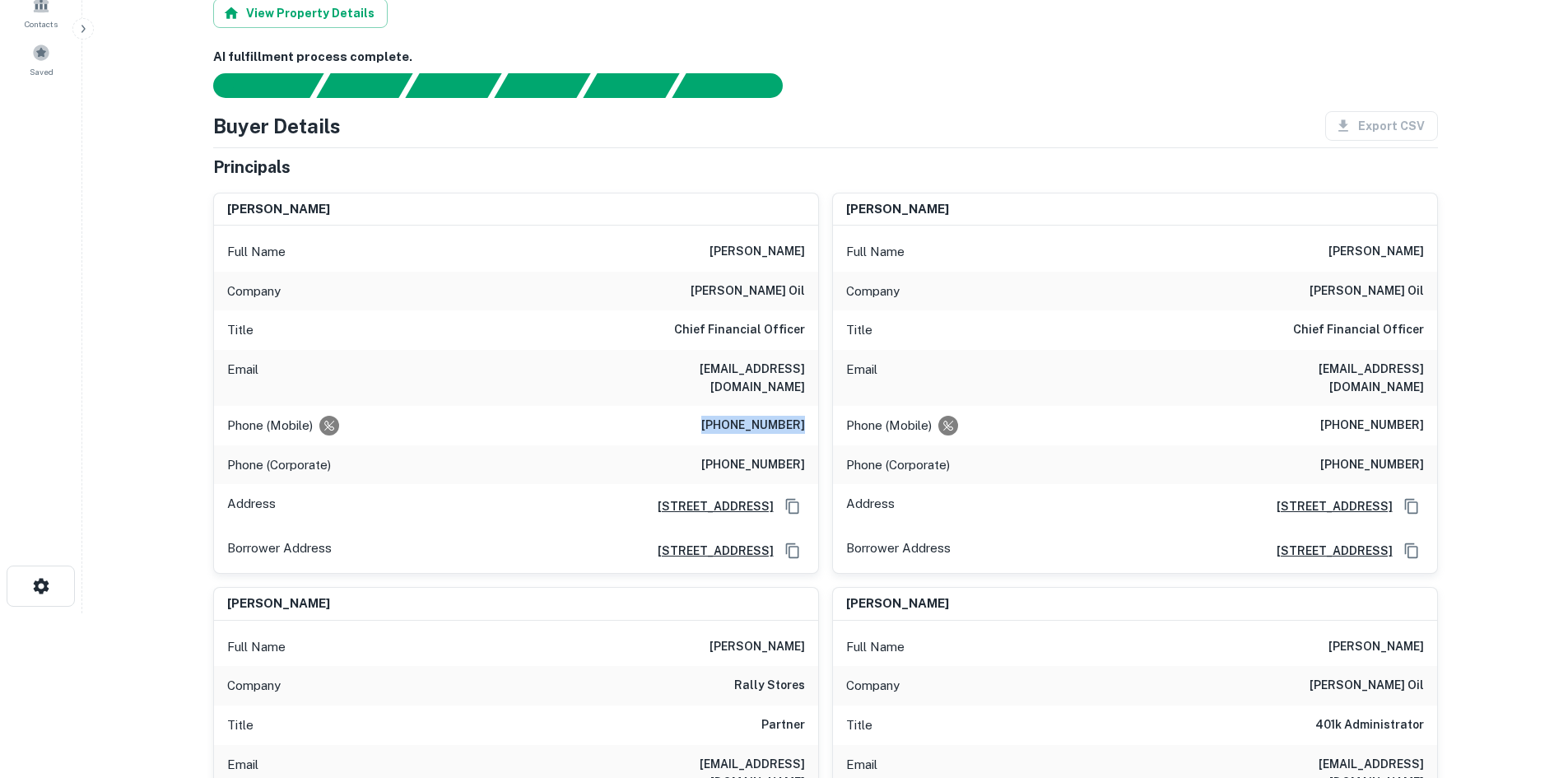
copy h6 "[PHONE_NUMBER]"
click at [677, 408] on div "Phone (Mobile) (727) 415-5114" at bounding box center [516, 426] width 604 height 39
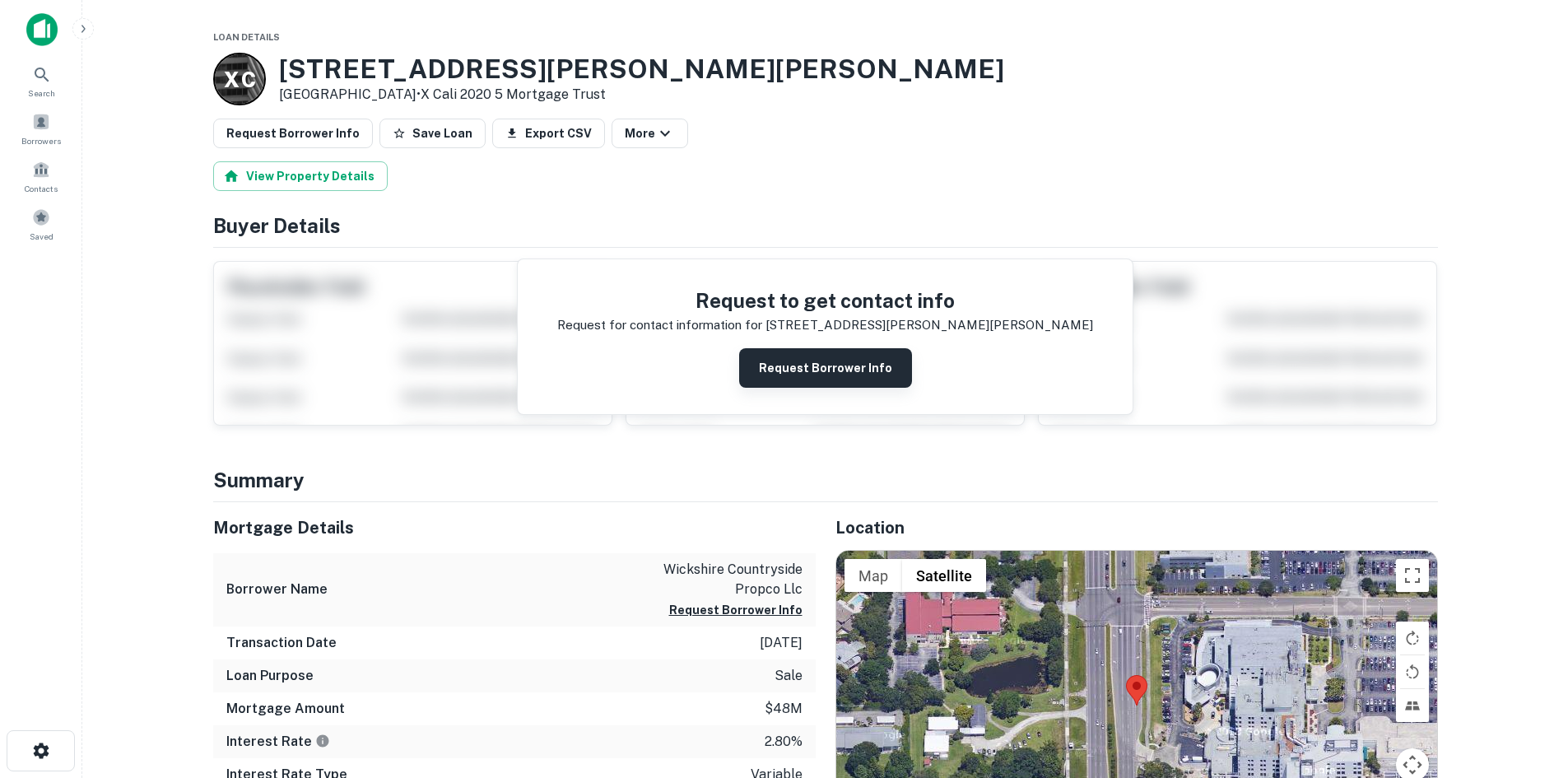
click at [887, 356] on button "Request Borrower Info" at bounding box center [826, 368] width 173 height 39
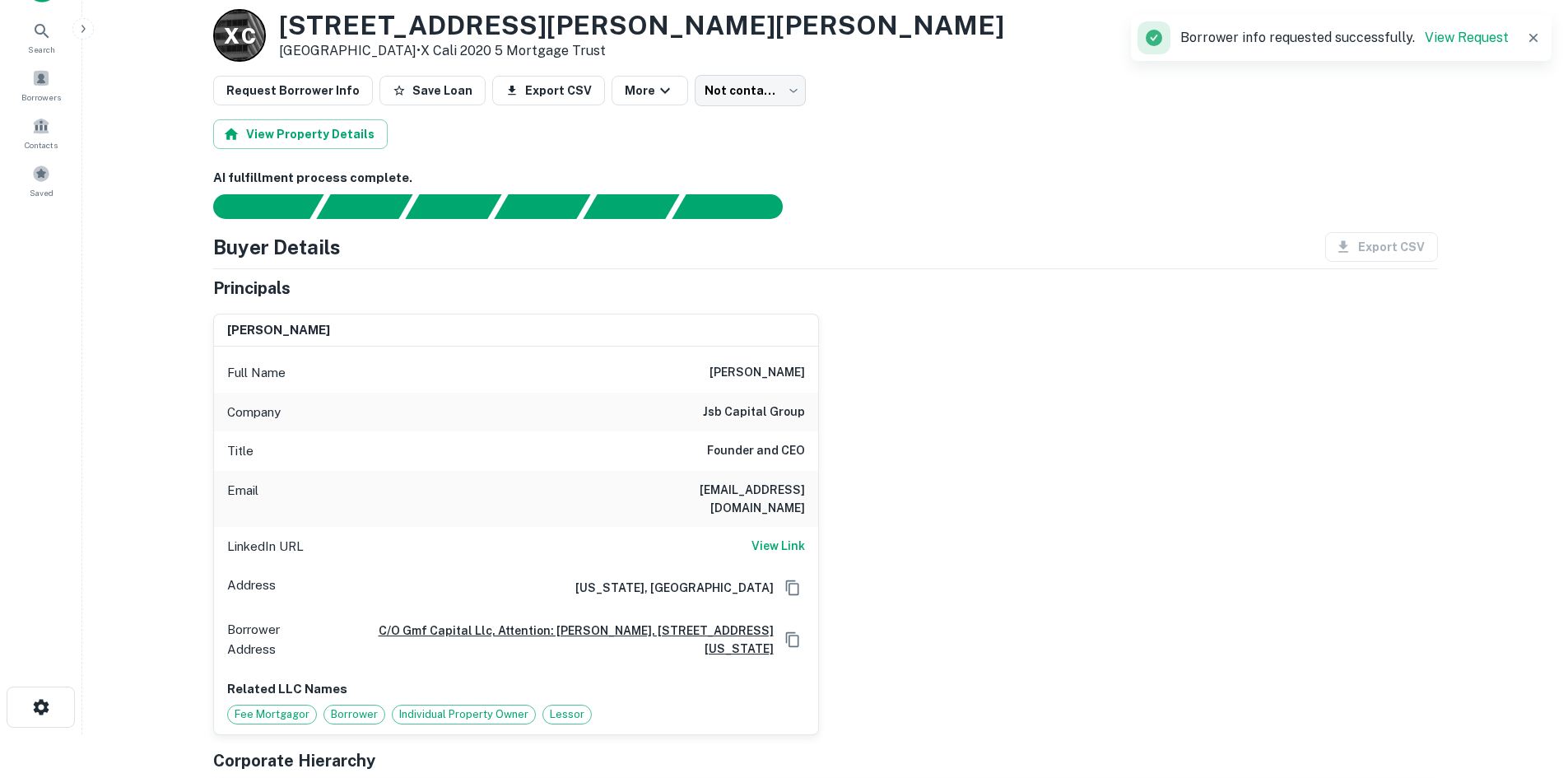
scroll to position [82, 0]
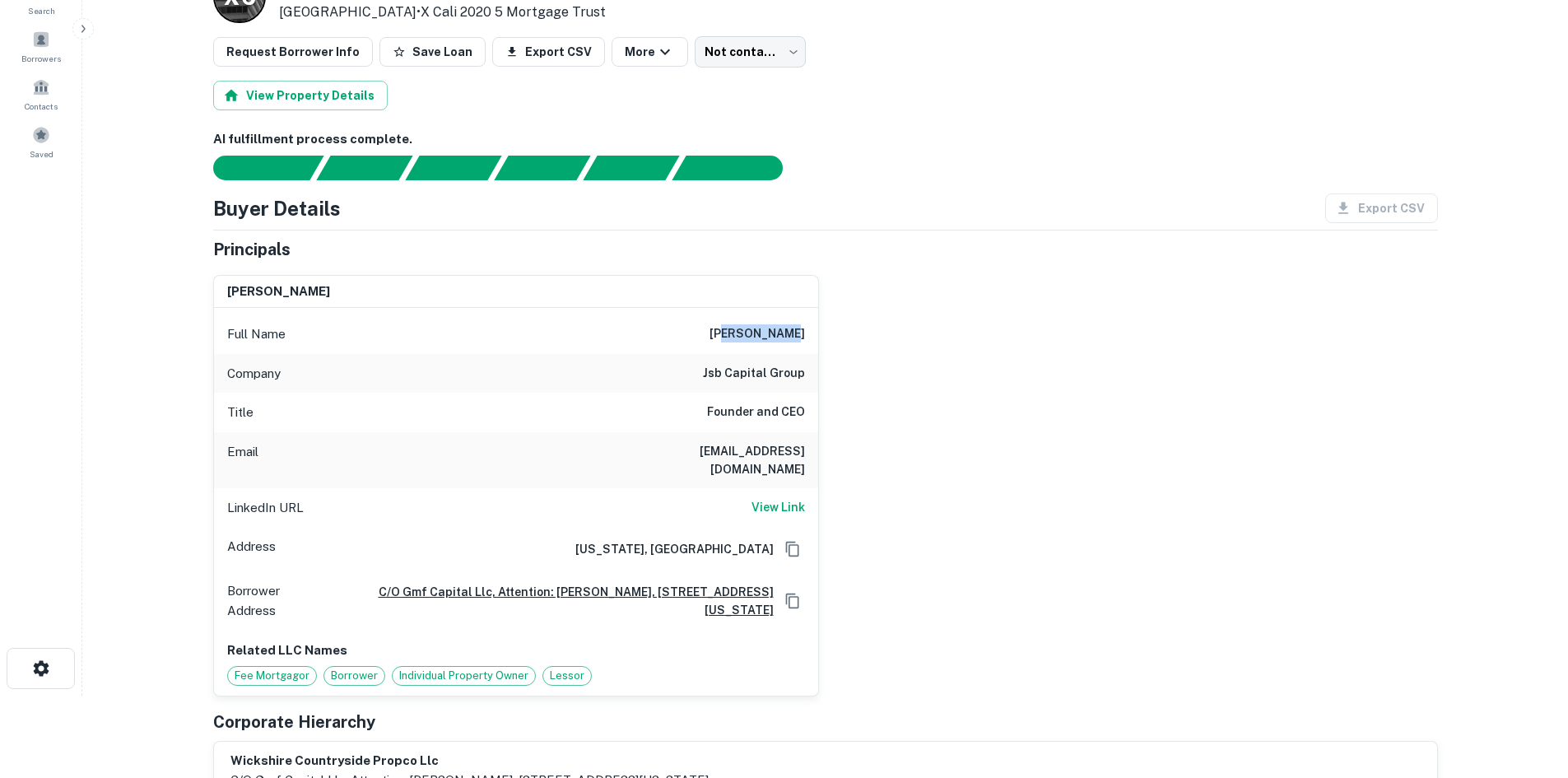
drag, startPoint x: 753, startPoint y: 335, endPoint x: 803, endPoint y: 334, distance: 50.0
click at [803, 334] on h6 "[PERSON_NAME]" at bounding box center [756, 334] width 95 height 20
copy h6 "[PERSON_NAME]"
click at [754, 454] on h6 "[EMAIL_ADDRESS][DOMAIN_NAME]" at bounding box center [706, 460] width 198 height 36
drag, startPoint x: 704, startPoint y: 452, endPoint x: 803, endPoint y: 452, distance: 99.0
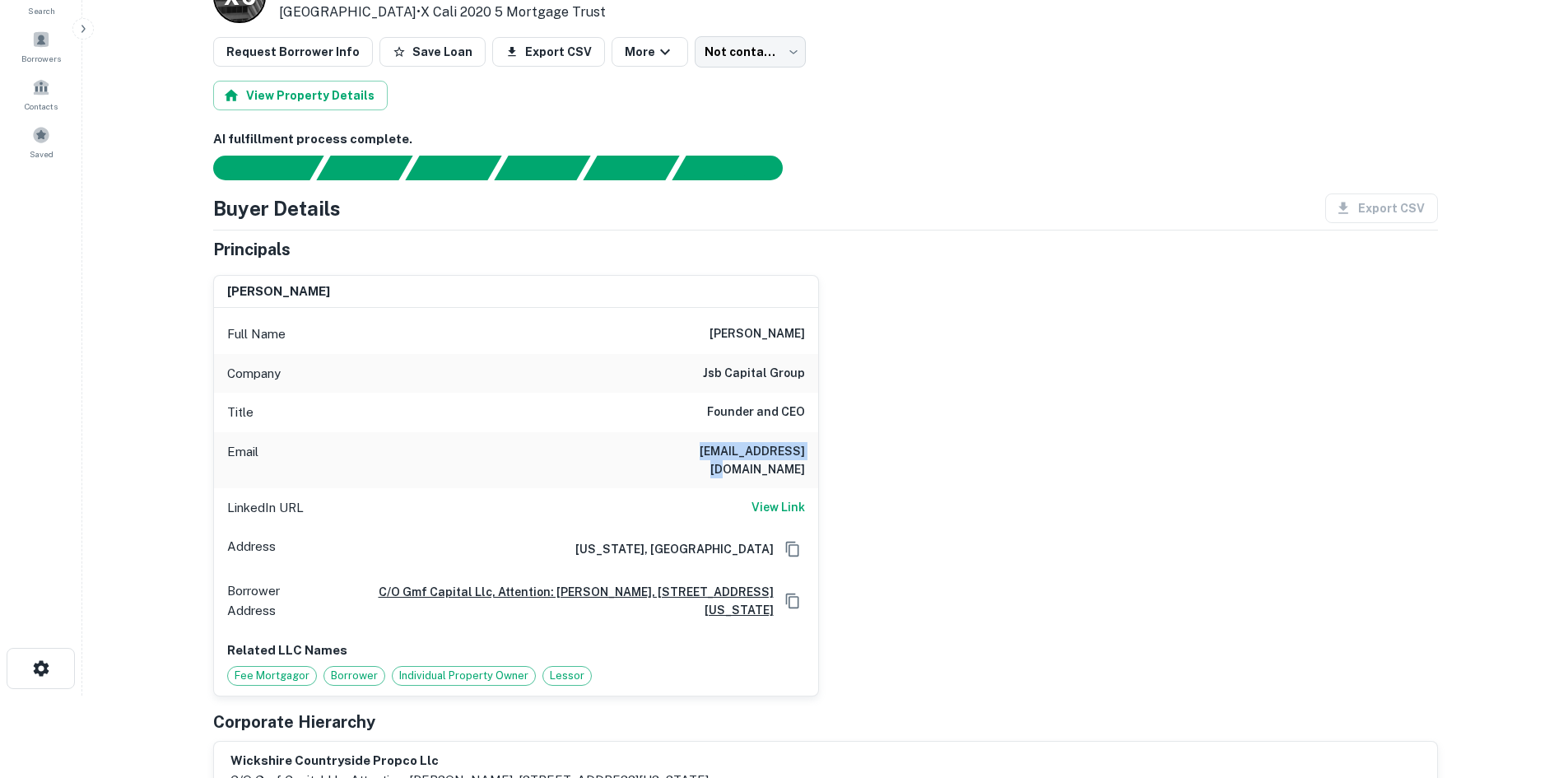
click at [803, 452] on div "Email [EMAIL_ADDRESS][DOMAIN_NAME]" at bounding box center [516, 460] width 604 height 56
copy h6 "[EMAIL_ADDRESS][DOMAIN_NAME]"
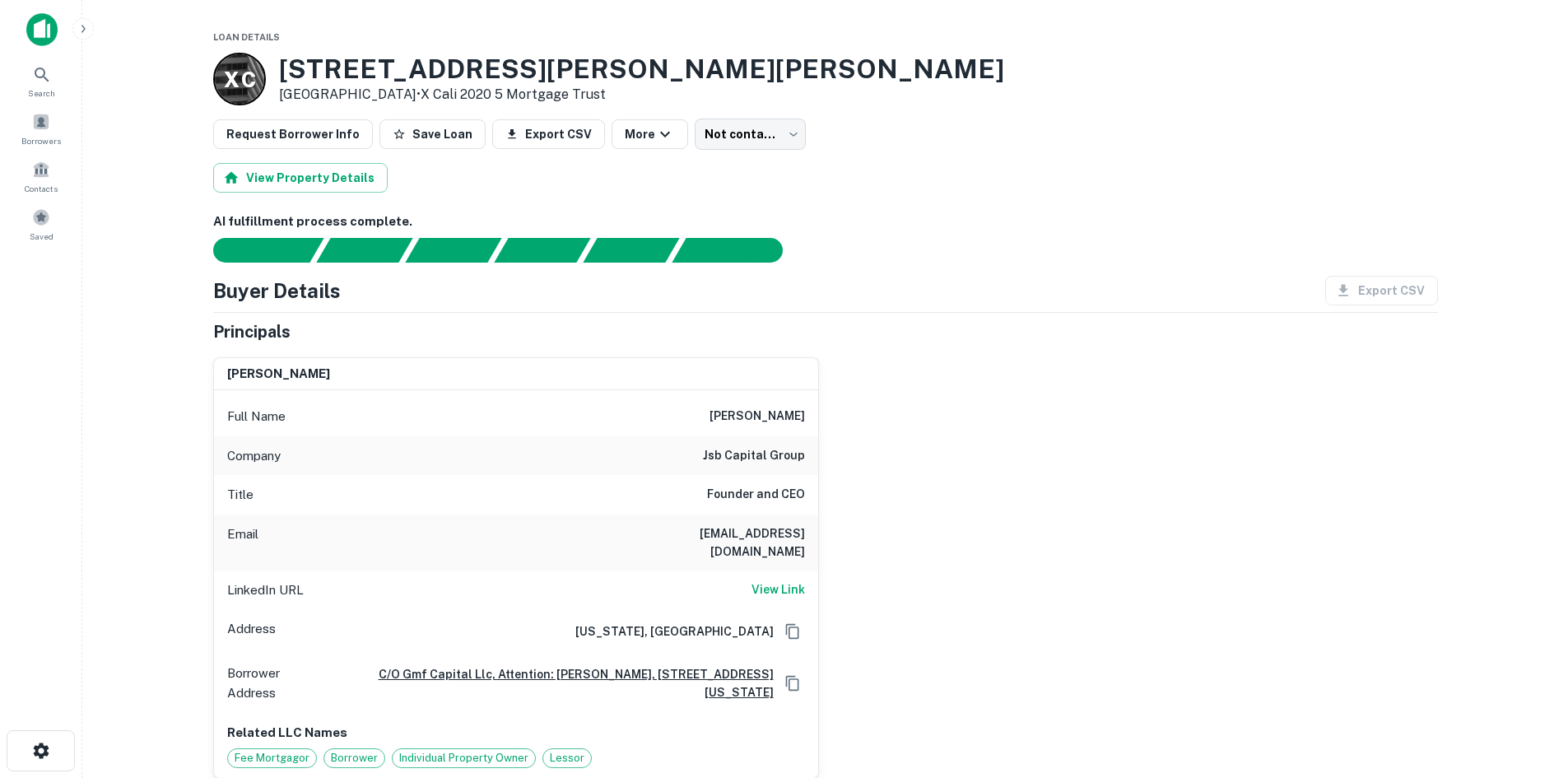
click at [557, 386] on div "[PERSON_NAME]" at bounding box center [516, 374] width 604 height 33
click at [791, 581] on h6 "View Link" at bounding box center [778, 589] width 53 height 18
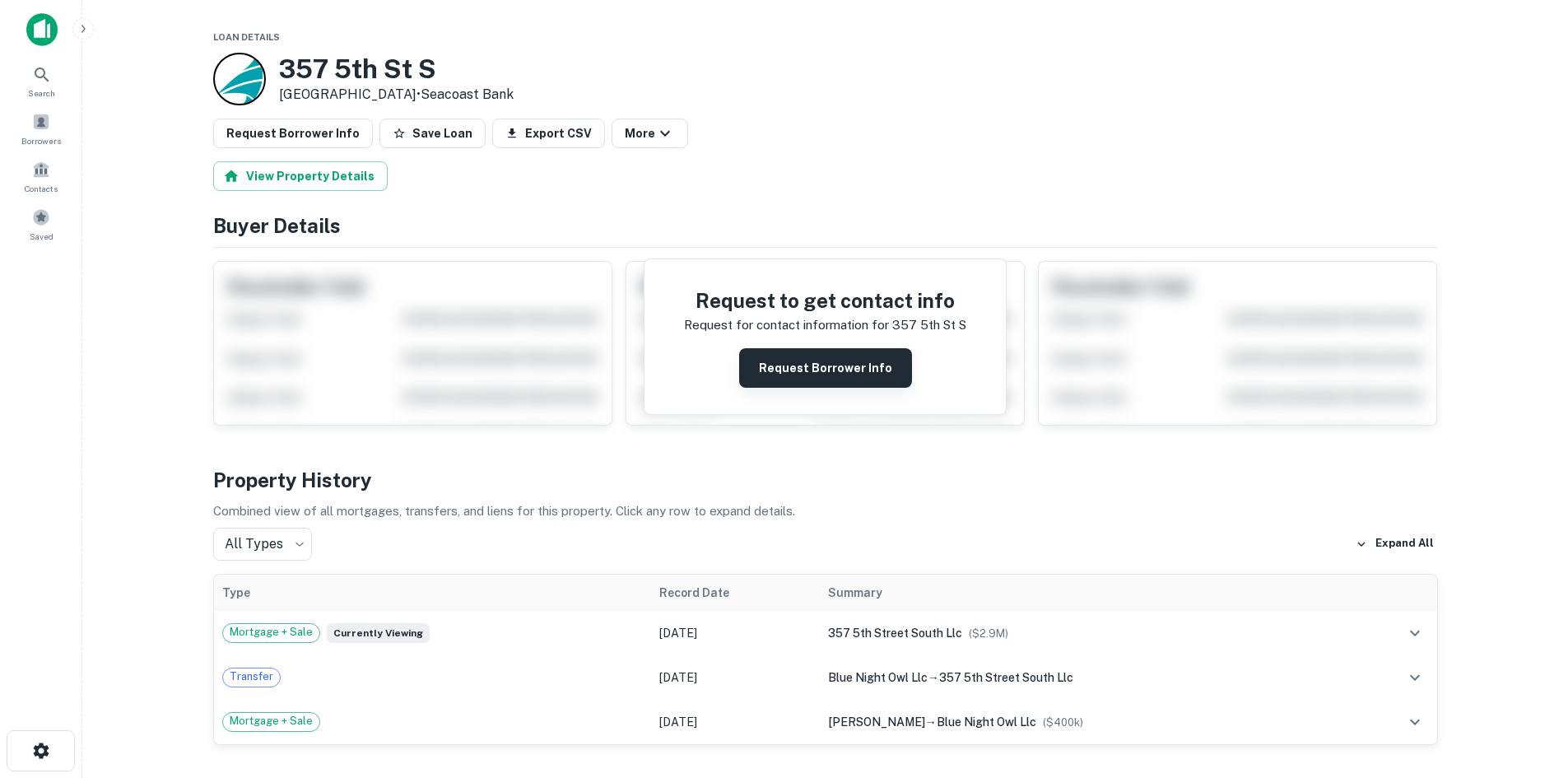
click at [809, 353] on button "Request Borrower Info" at bounding box center [826, 368] width 173 height 39
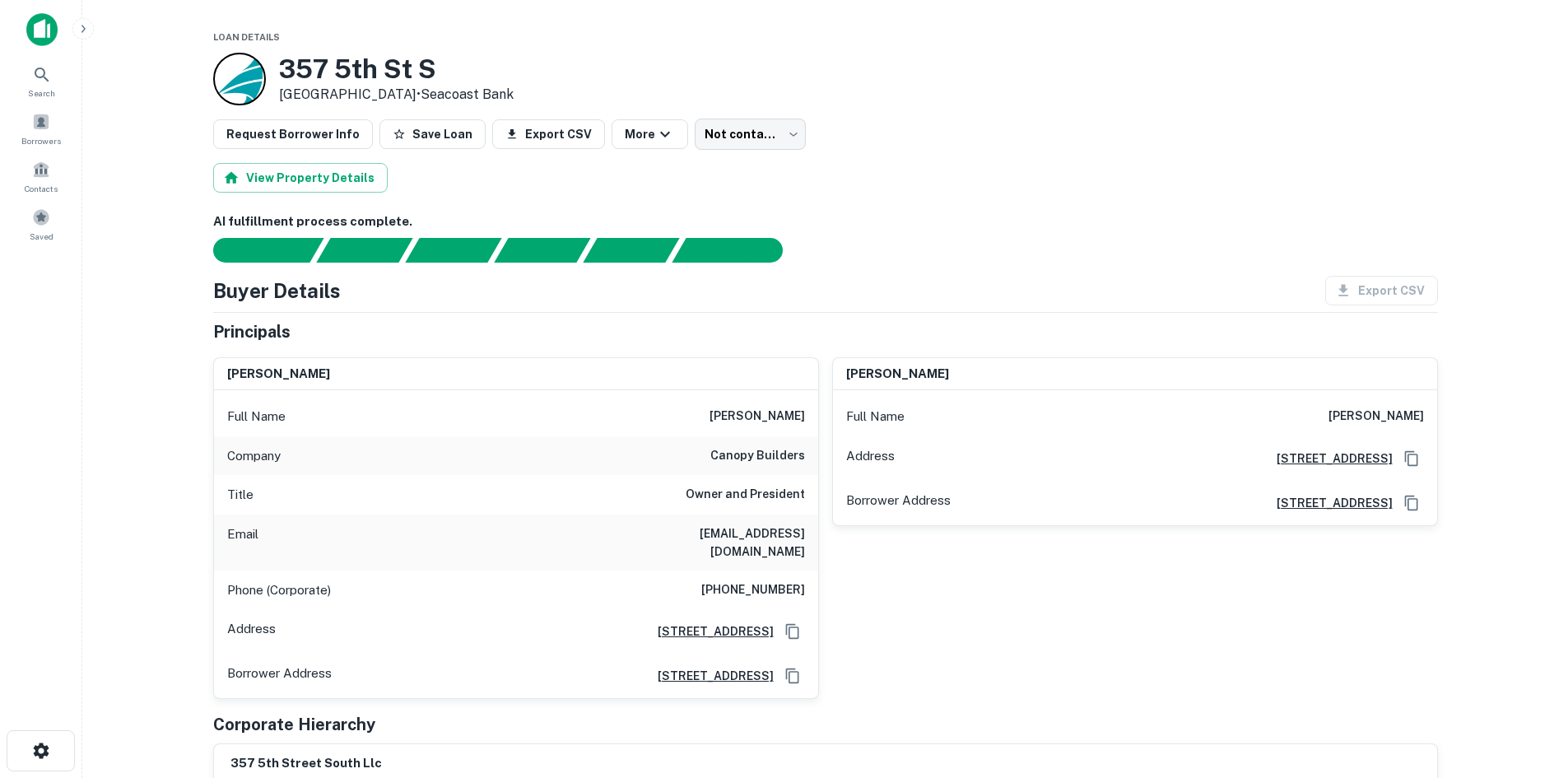
click at [714, 413] on h6 "benjamin gelston" at bounding box center [756, 416] width 95 height 20
drag, startPoint x: 710, startPoint y: 421, endPoint x: 807, endPoint y: 419, distance: 97.0
click at [807, 419] on div "Full Name benjamin gelston" at bounding box center [516, 416] width 604 height 39
copy h6 "benjamin gelston"
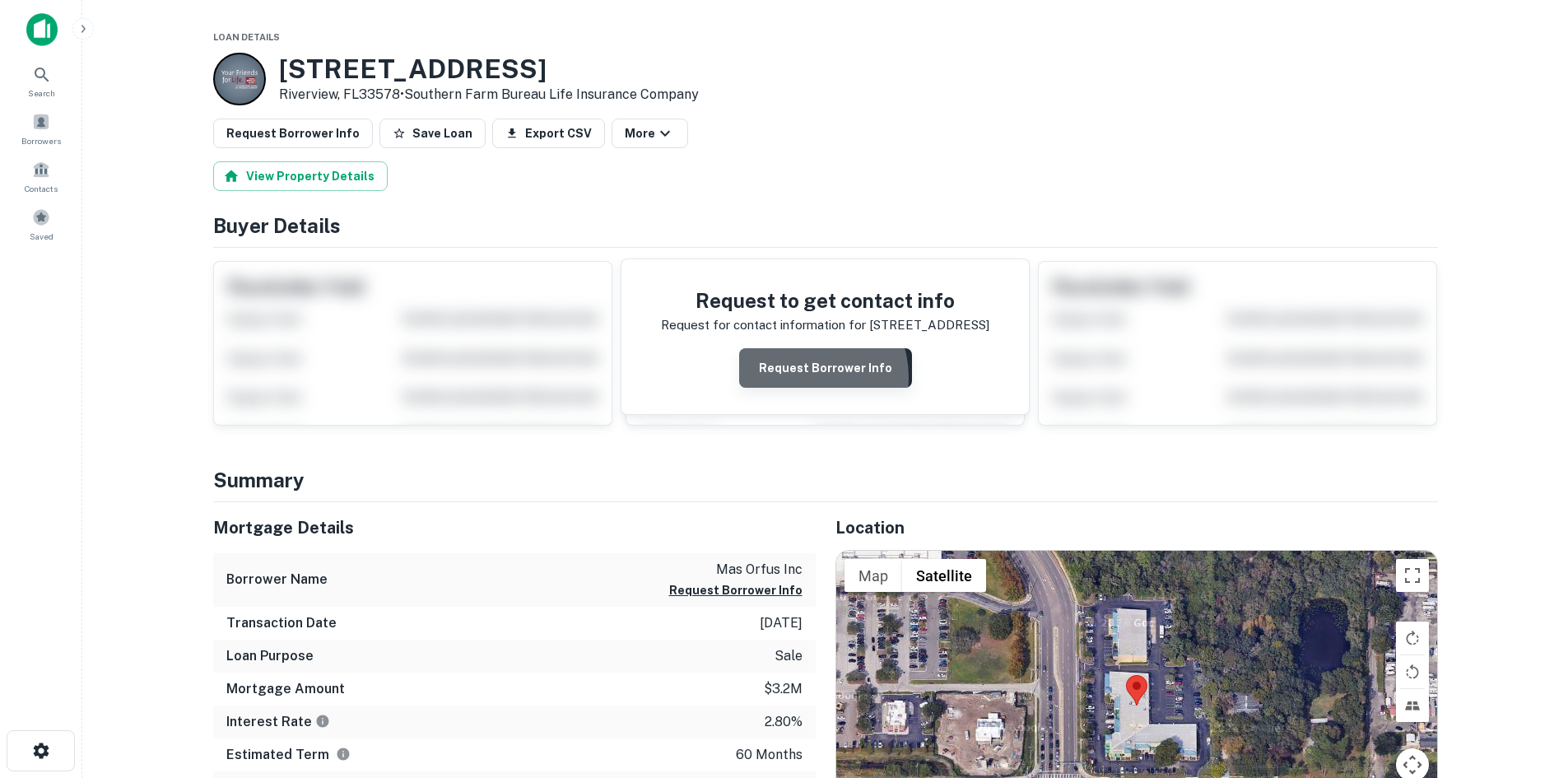
click at [807, 377] on button "Request Borrower Info" at bounding box center [826, 368] width 173 height 39
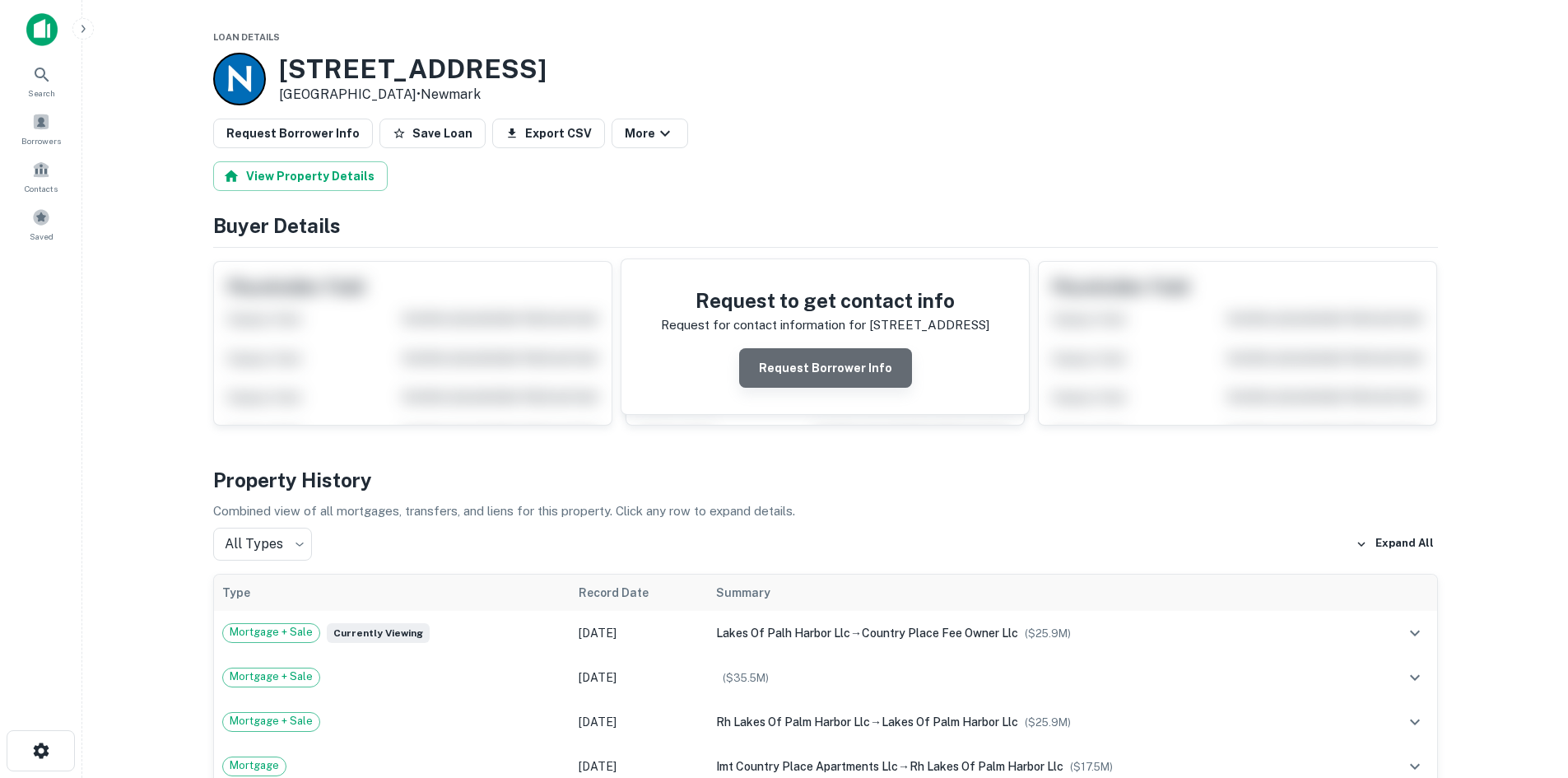
click at [874, 370] on button "Request Borrower Info" at bounding box center [826, 368] width 173 height 39
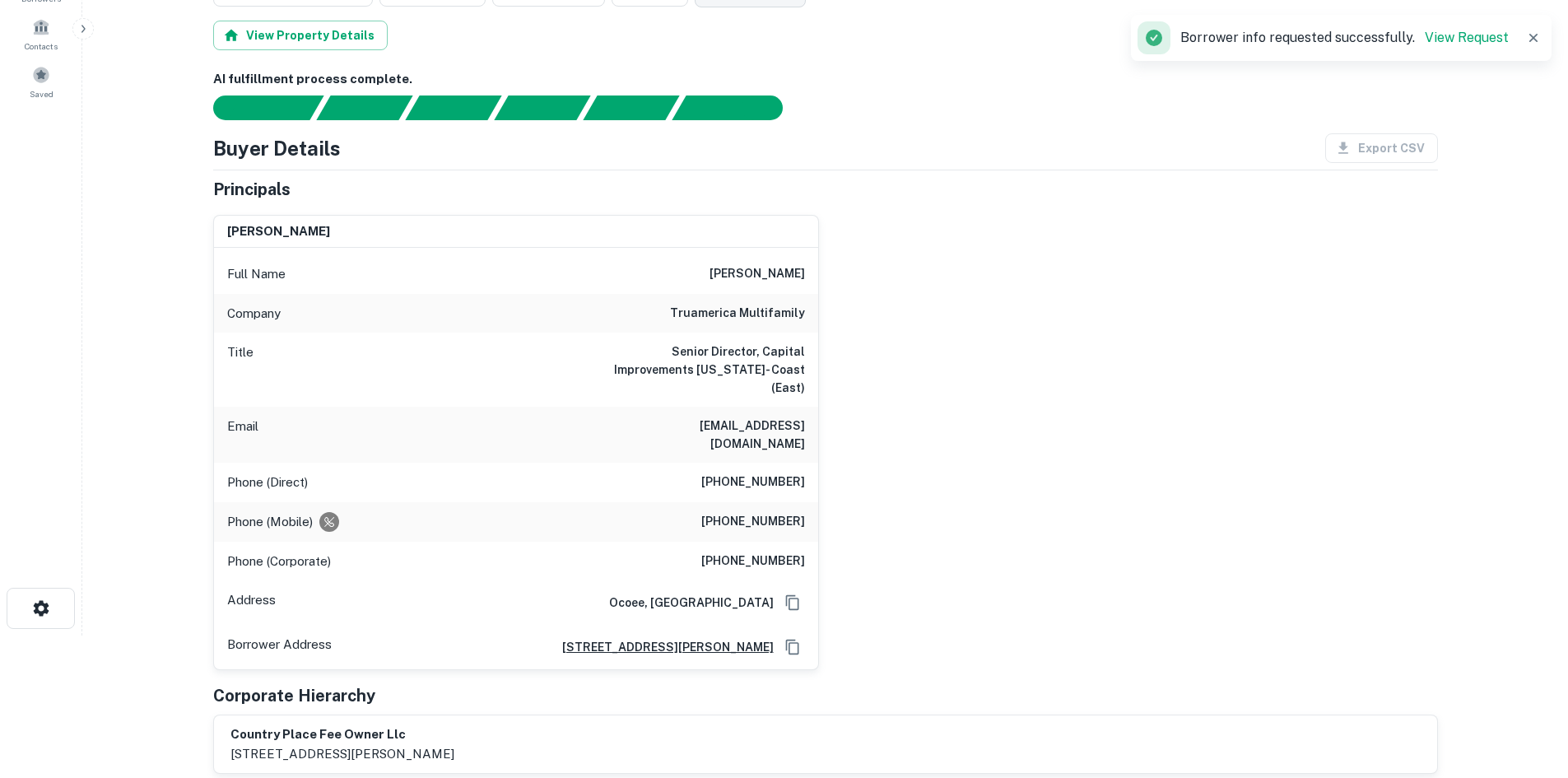
scroll to position [165, 0]
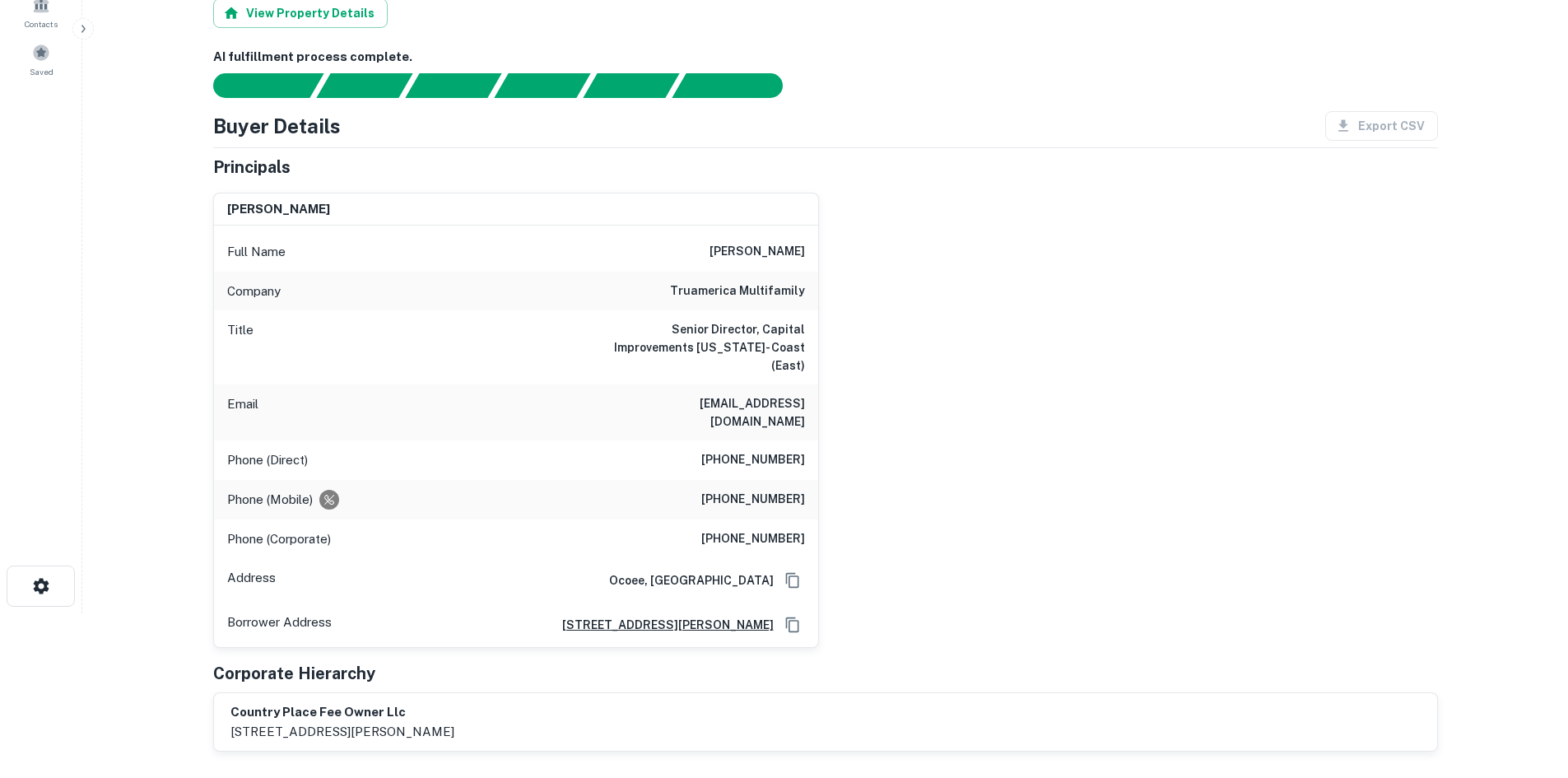
drag, startPoint x: 708, startPoint y: 247, endPoint x: 809, endPoint y: 254, distance: 101.2
click at [809, 254] on div "Full Name ethan j. pompey" at bounding box center [516, 252] width 604 height 39
copy h6 "ethan j. pompey"
drag, startPoint x: 724, startPoint y: 467, endPoint x: 801, endPoint y: 476, distance: 77.5
click at [801, 480] on div "Phone (Mobile) (904) 200-5712" at bounding box center [516, 500] width 604 height 39
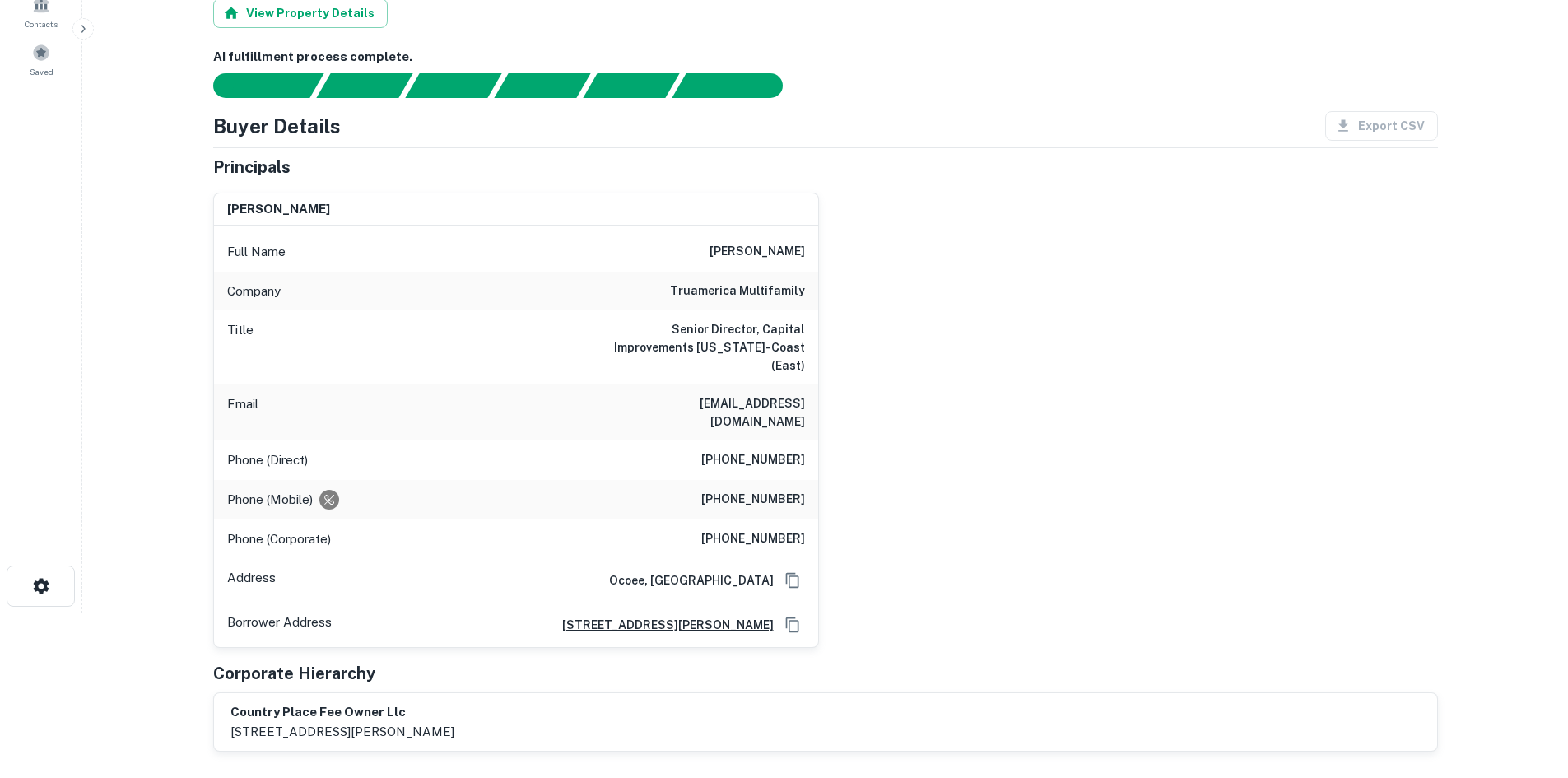
click at [706, 490] on h6 "(904) 200-5712" at bounding box center [753, 500] width 104 height 20
drag, startPoint x: 719, startPoint y: 465, endPoint x: 803, endPoint y: 476, distance: 84.7
click at [803, 480] on div "Phone (Mobile) (904) 200-5712" at bounding box center [516, 500] width 604 height 39
copy h6 "(904) 200-5712"
drag, startPoint x: 656, startPoint y: 392, endPoint x: 809, endPoint y: 394, distance: 153.0
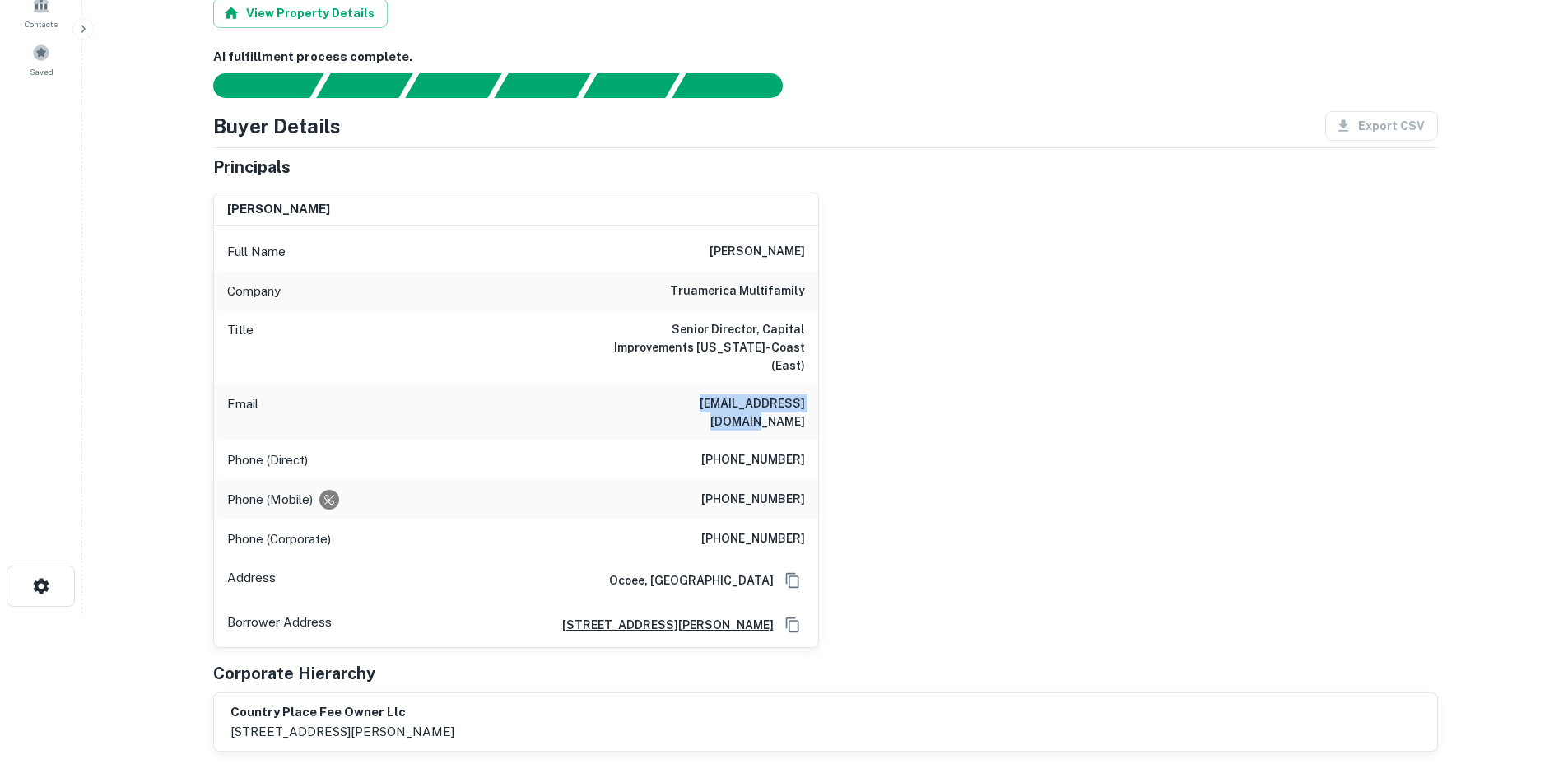
click at [809, 394] on div "Email epompey@truamerica.com" at bounding box center [516, 412] width 604 height 56
copy h6 "epompey@truamerica.com"
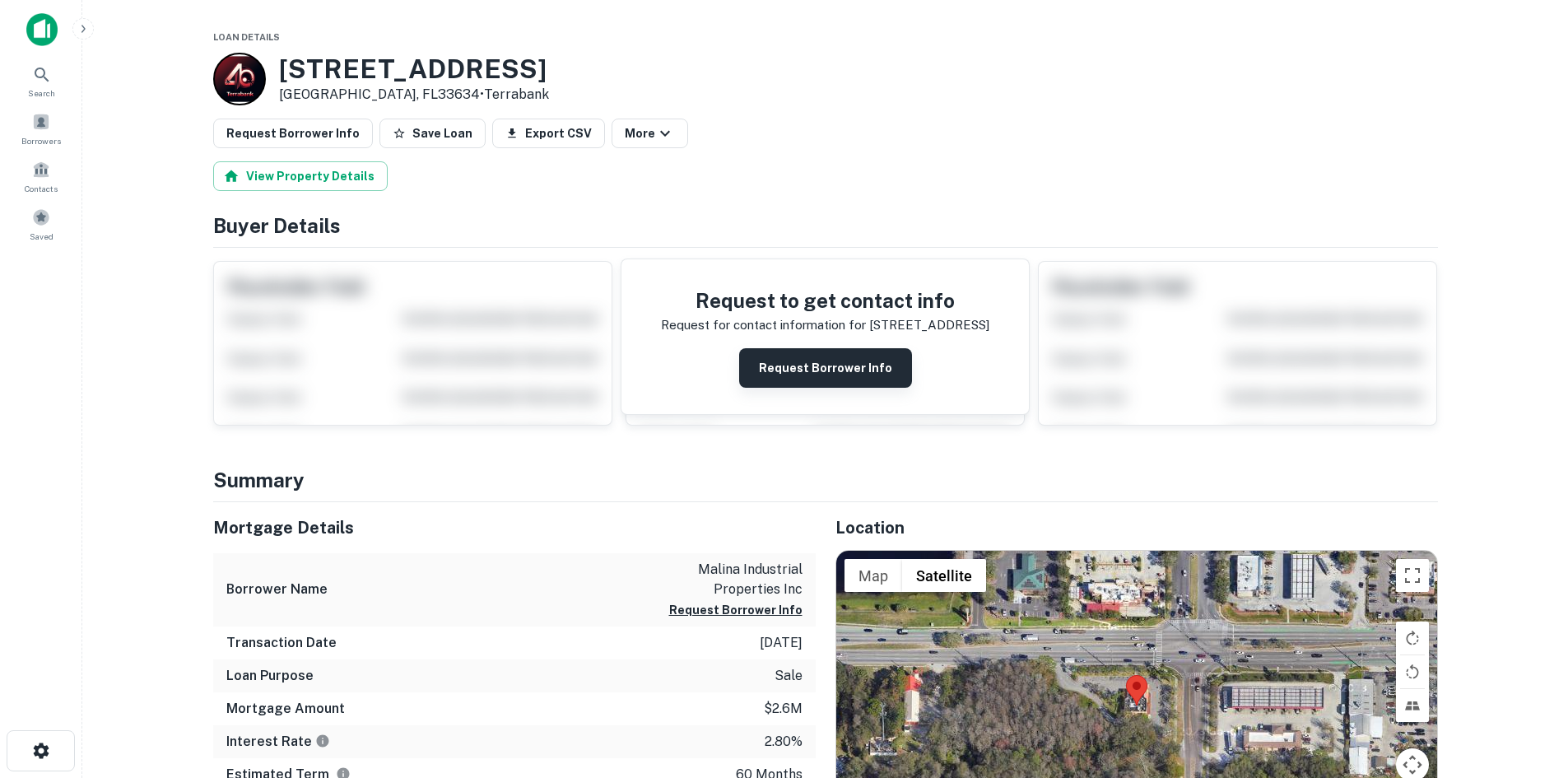
click at [803, 364] on button "Request Borrower Info" at bounding box center [826, 368] width 173 height 39
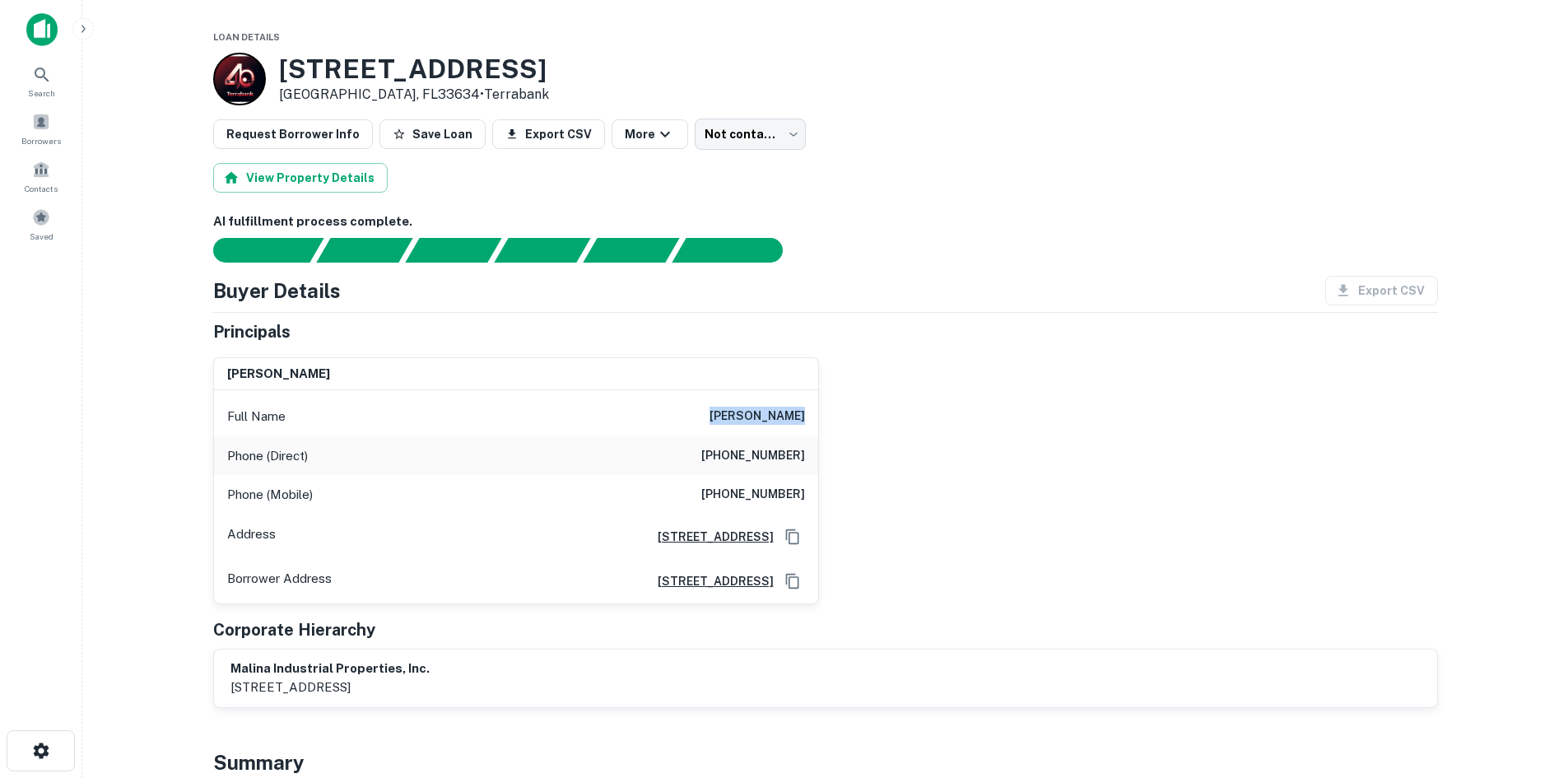
drag, startPoint x: 730, startPoint y: 416, endPoint x: 825, endPoint y: 422, distance: 95.2
click at [825, 422] on div "jana s malina Full Name jana s malina Phone (Direct) (305) 667-4295 Phone (Mobi…" at bounding box center [819, 475] width 1237 height 260
copy h6 "jana s malina"
drag, startPoint x: 712, startPoint y: 495, endPoint x: 814, endPoint y: 495, distance: 102.0
click at [814, 495] on div "Phone (Mobile) (305) 972-5339" at bounding box center [516, 495] width 604 height 39
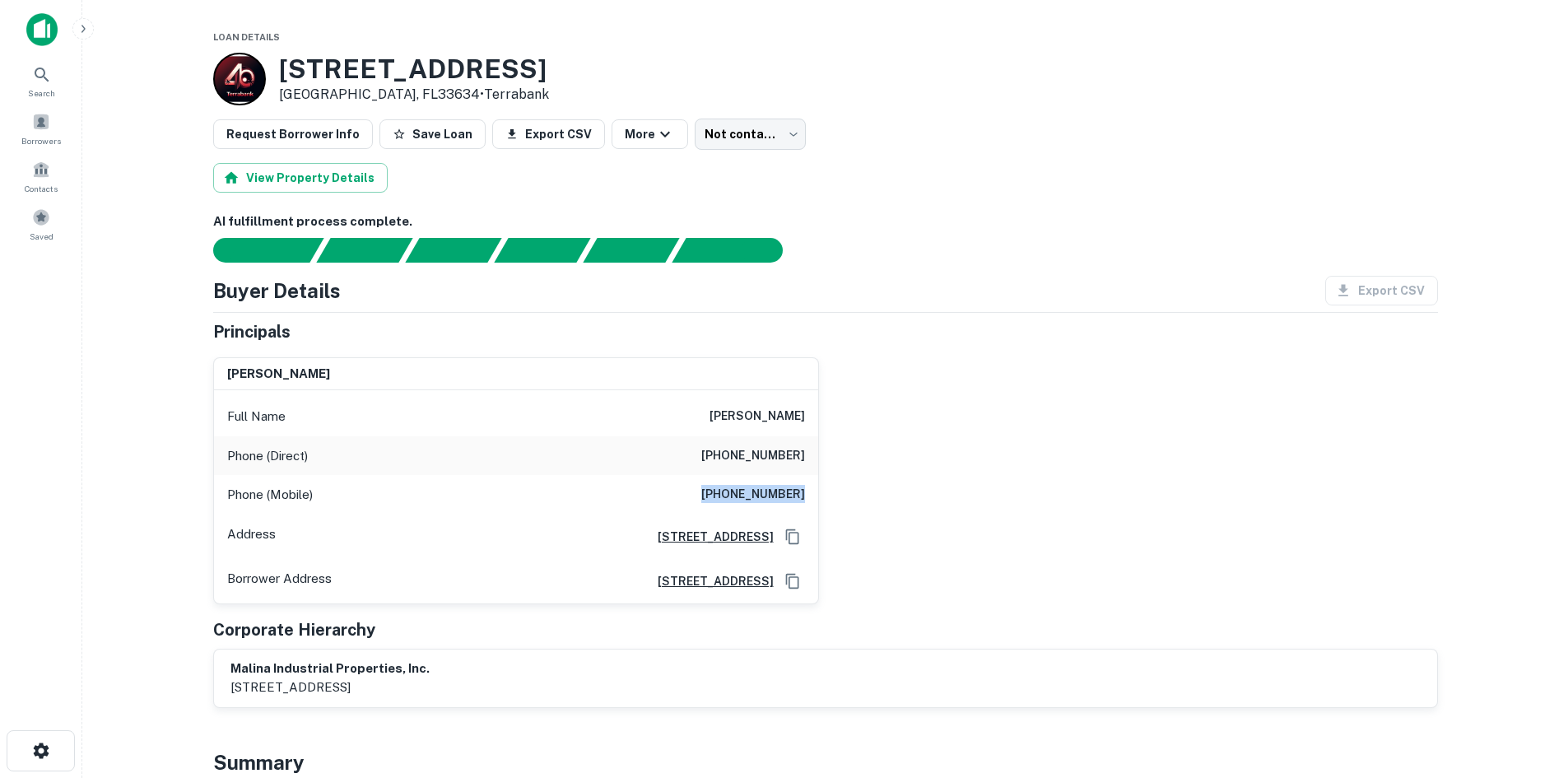
copy h6 "(305) 972-5339"
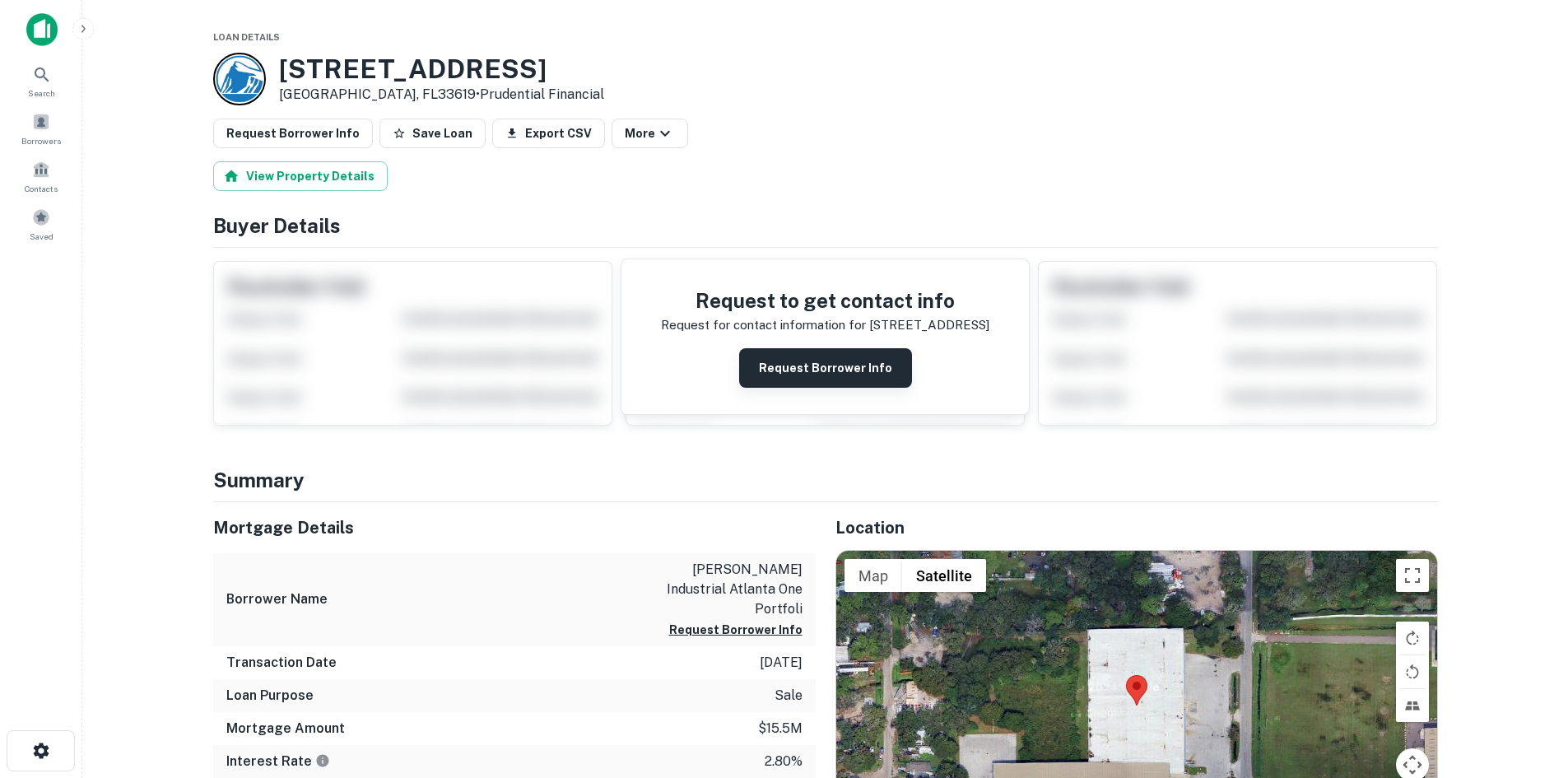
click at [796, 370] on button "Request Borrower Info" at bounding box center [826, 368] width 173 height 39
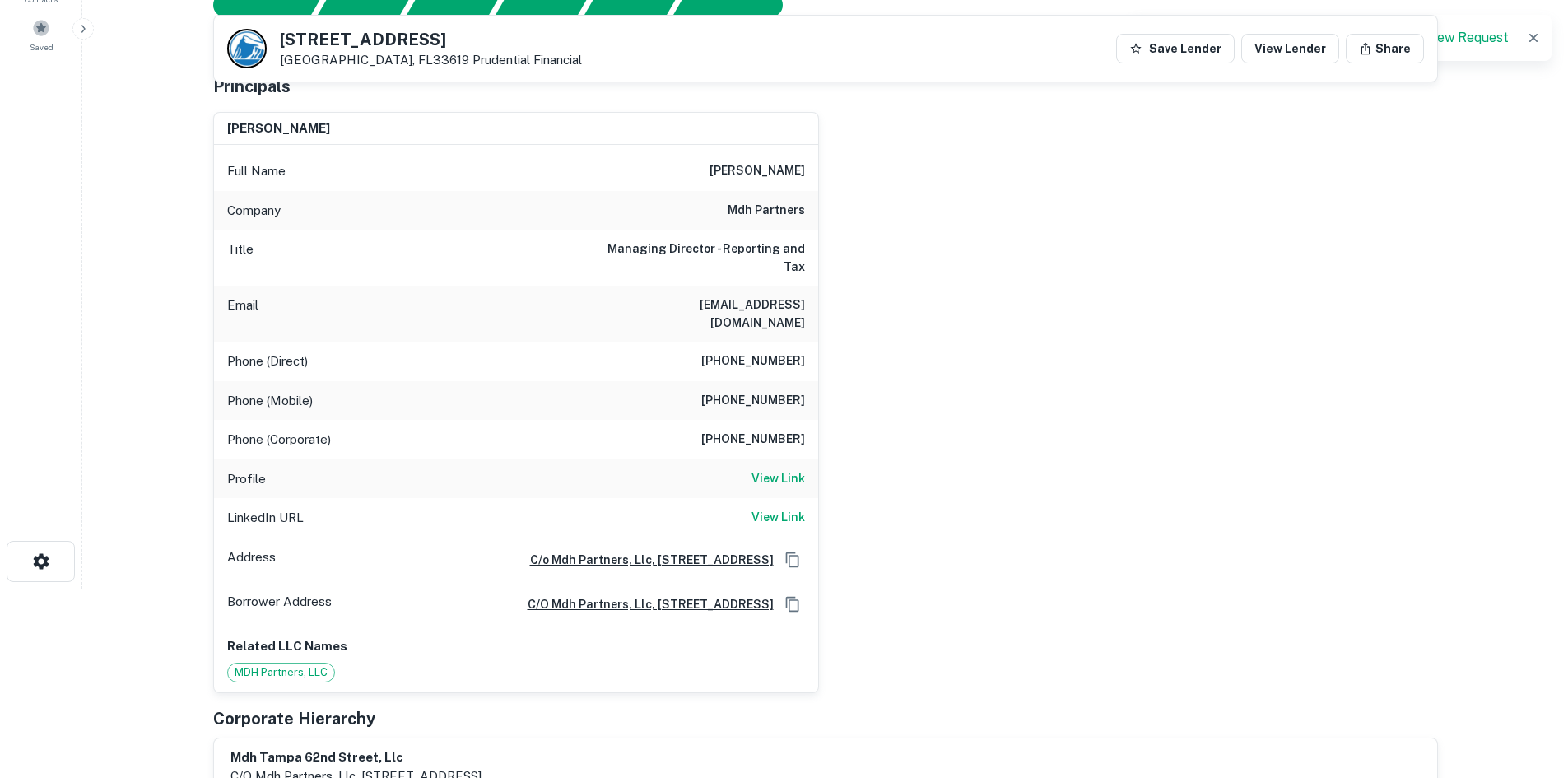
scroll to position [165, 0]
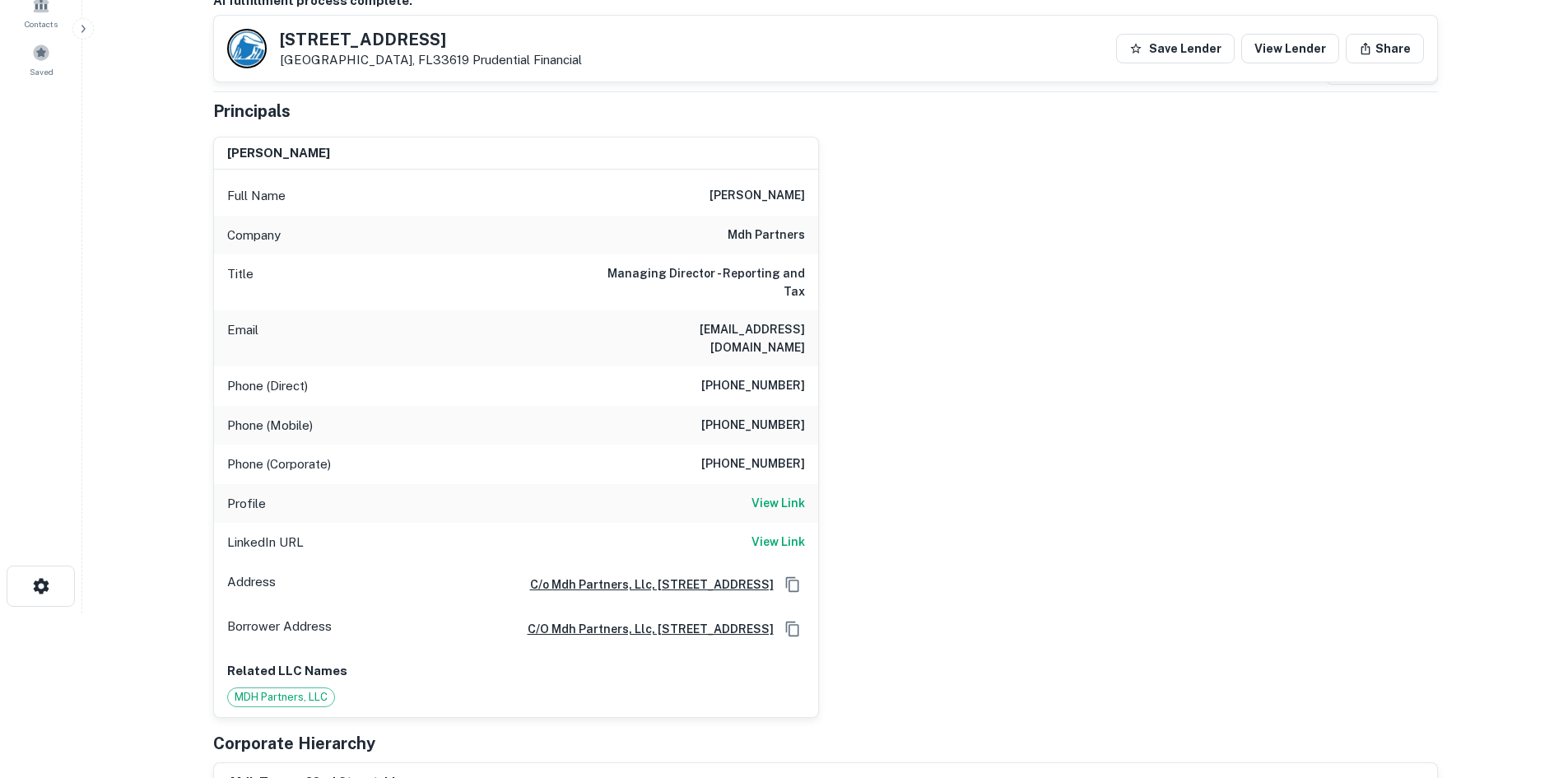
drag, startPoint x: 700, startPoint y: 198, endPoint x: 803, endPoint y: 203, distance: 103.1
click at [803, 203] on div "Full Name [PERSON_NAME]" at bounding box center [516, 196] width 604 height 39
copy h6 "[PERSON_NAME]"
drag, startPoint x: 745, startPoint y: 410, endPoint x: 810, endPoint y: 416, distance: 65.3
click at [810, 416] on div "Phone (Mobile) [PHONE_NUMBER]" at bounding box center [516, 426] width 604 height 39
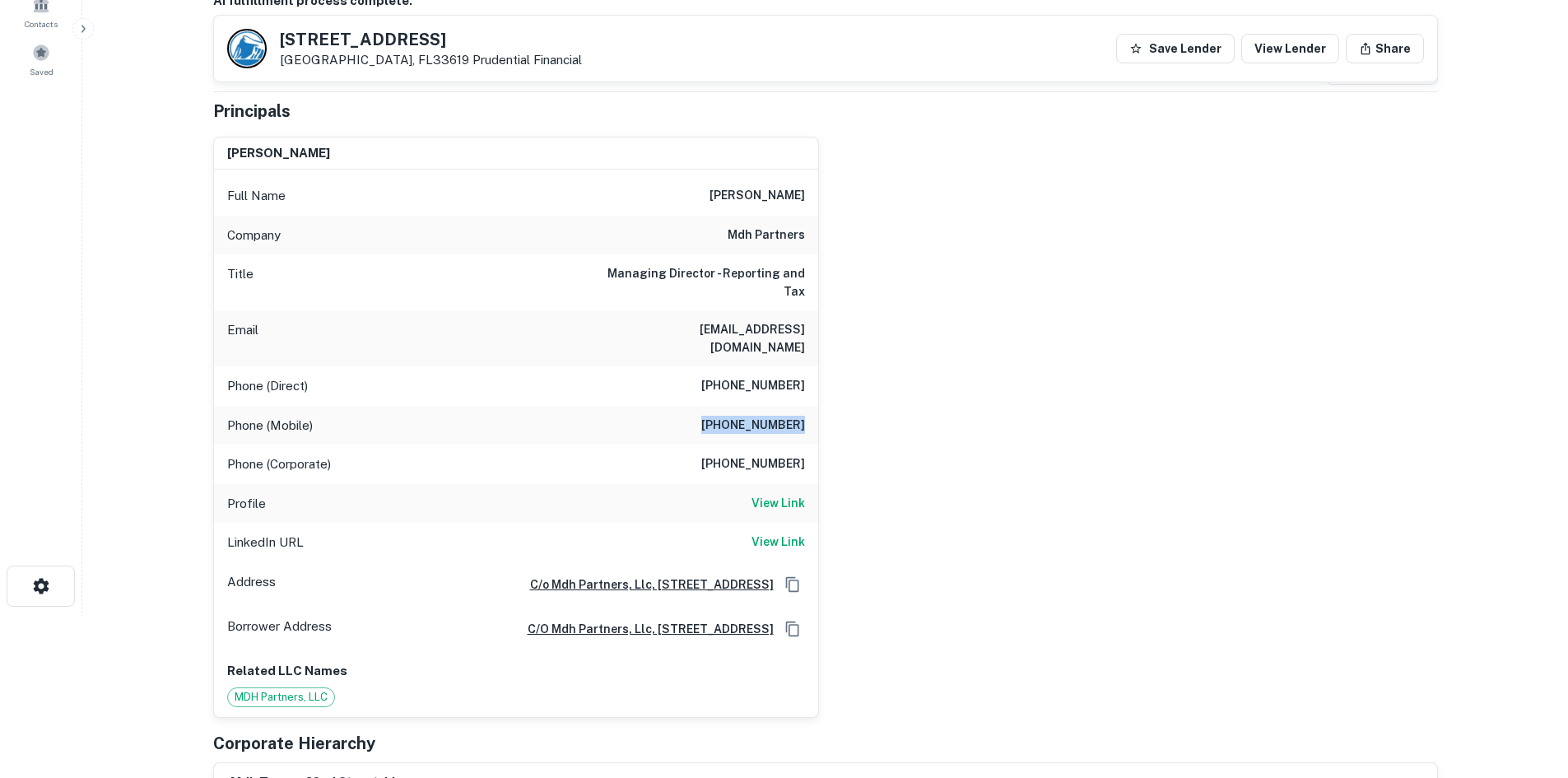
copy h6 "[PHONE_NUMBER]"
click at [785, 533] on h6 "View Link" at bounding box center [778, 542] width 53 height 18
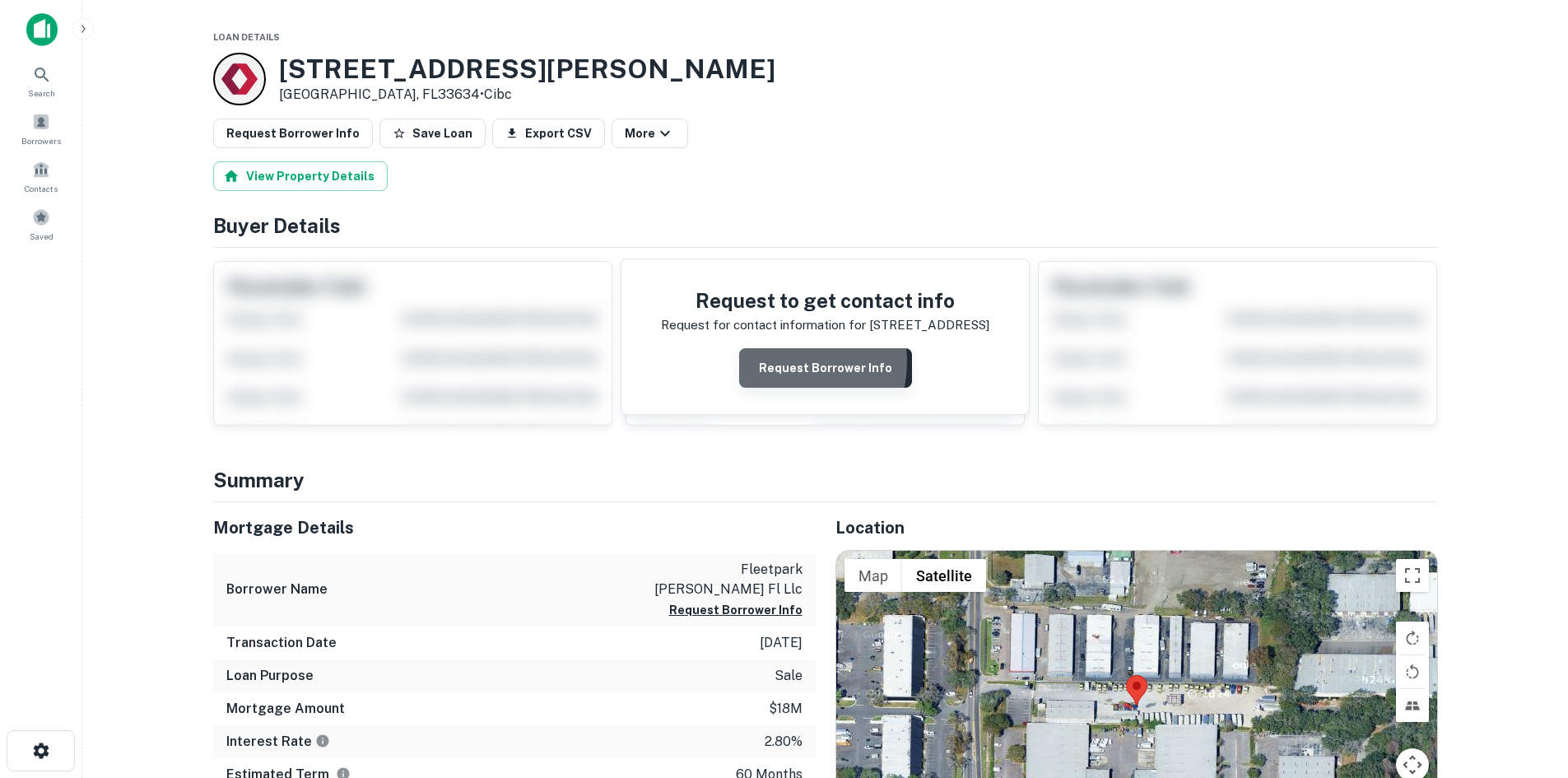
click at [784, 362] on button "Request Borrower Info" at bounding box center [826, 368] width 173 height 39
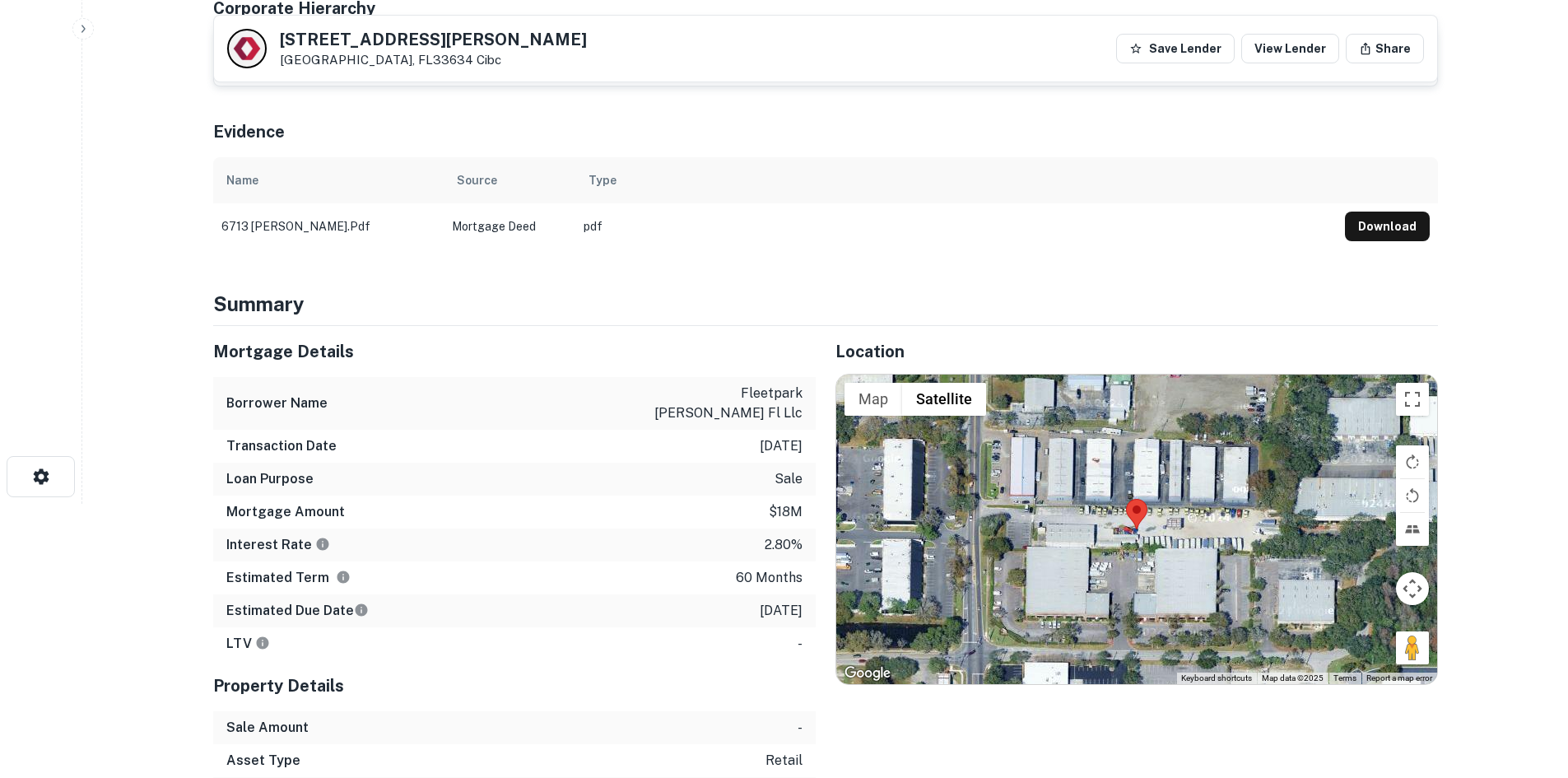
scroll to position [439, 0]
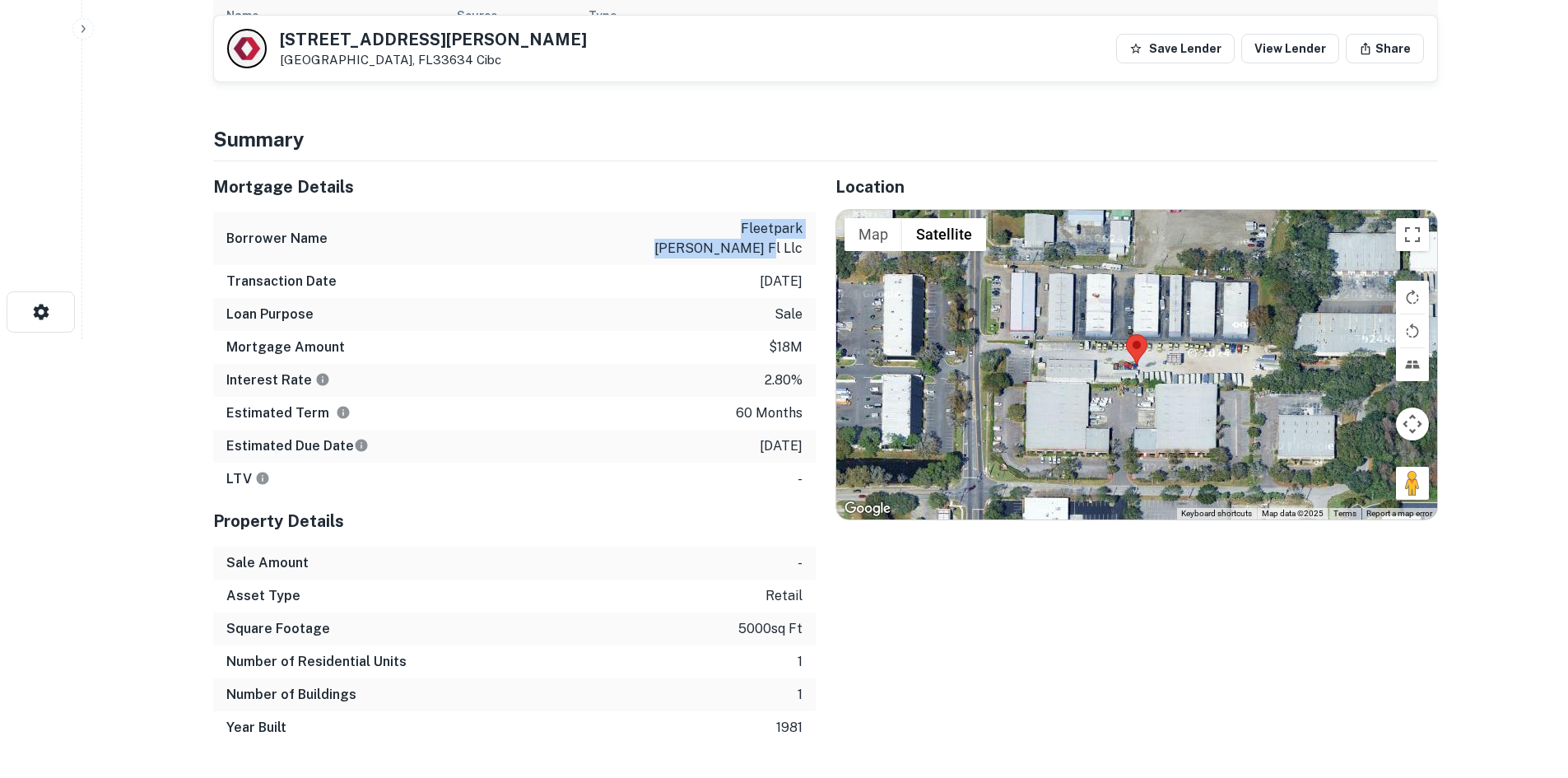
drag, startPoint x: 666, startPoint y: 230, endPoint x: 804, endPoint y: 251, distance: 139.6
click at [804, 251] on div "Borrower Name fleetpark [PERSON_NAME] fl llc" at bounding box center [514, 239] width 602 height 53
copy p "fleetpark [PERSON_NAME] fl llc"
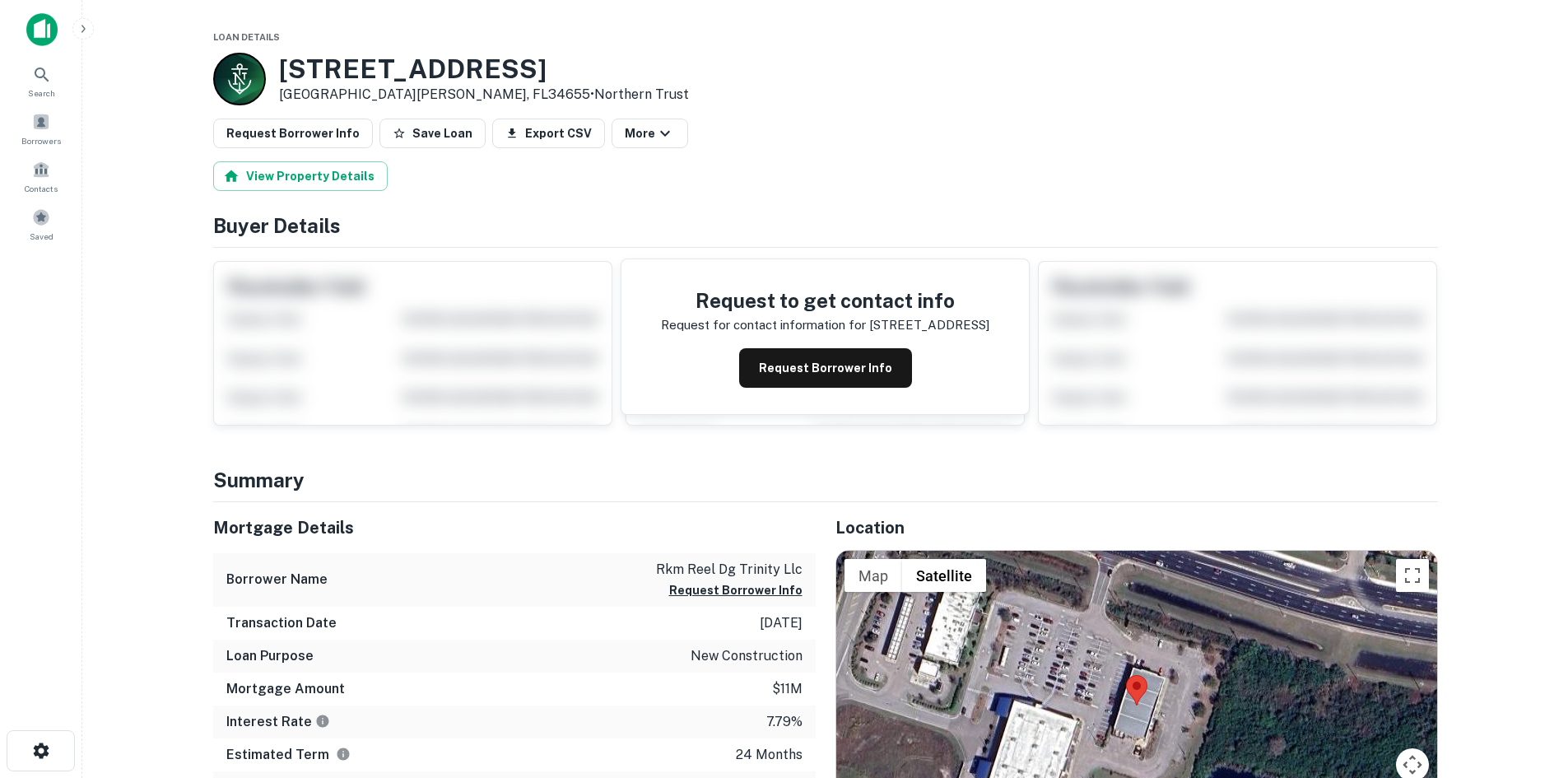
click at [846, 369] on button "Request Borrower Info" at bounding box center [826, 368] width 173 height 39
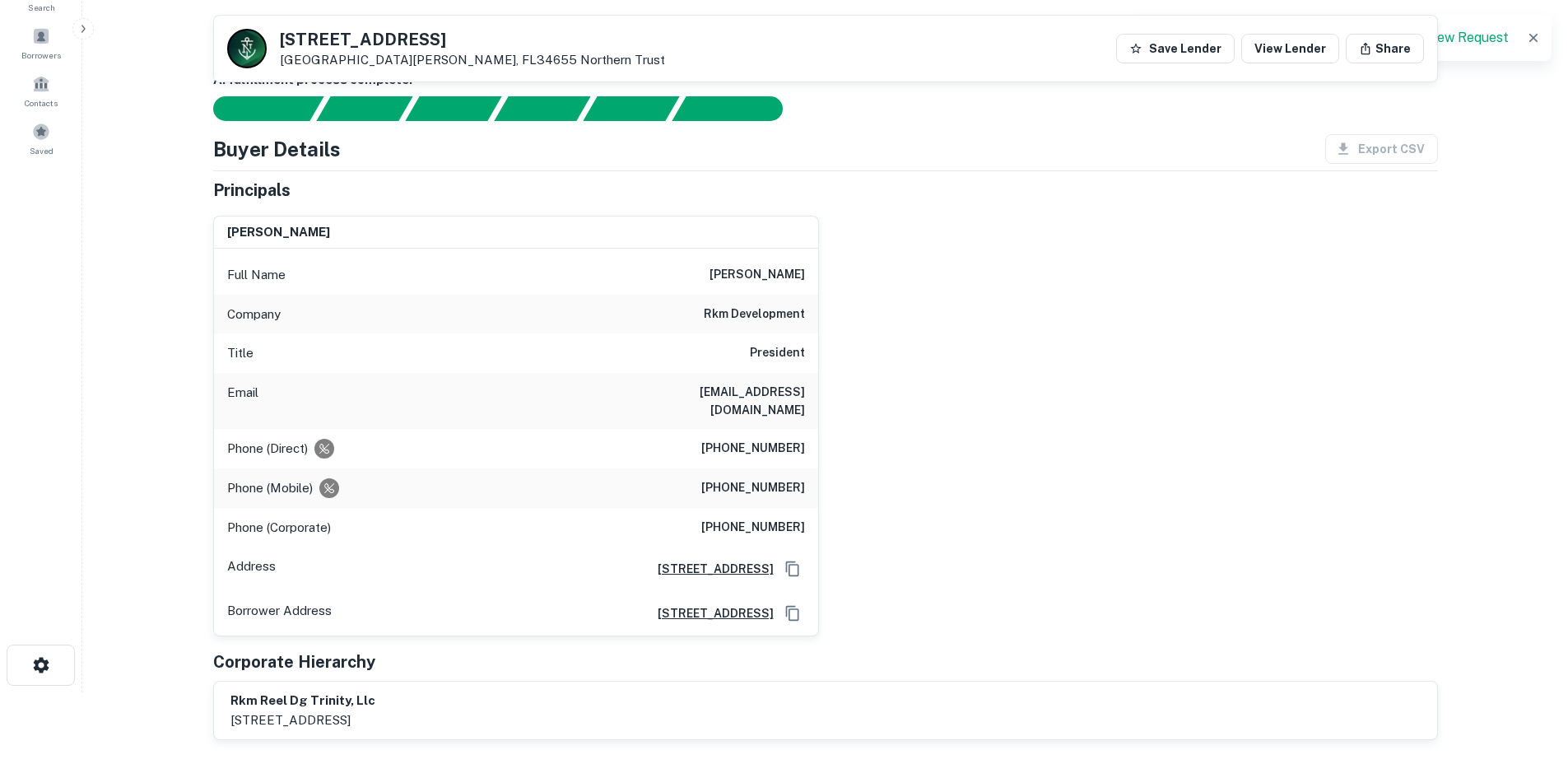
scroll to position [82, 0]
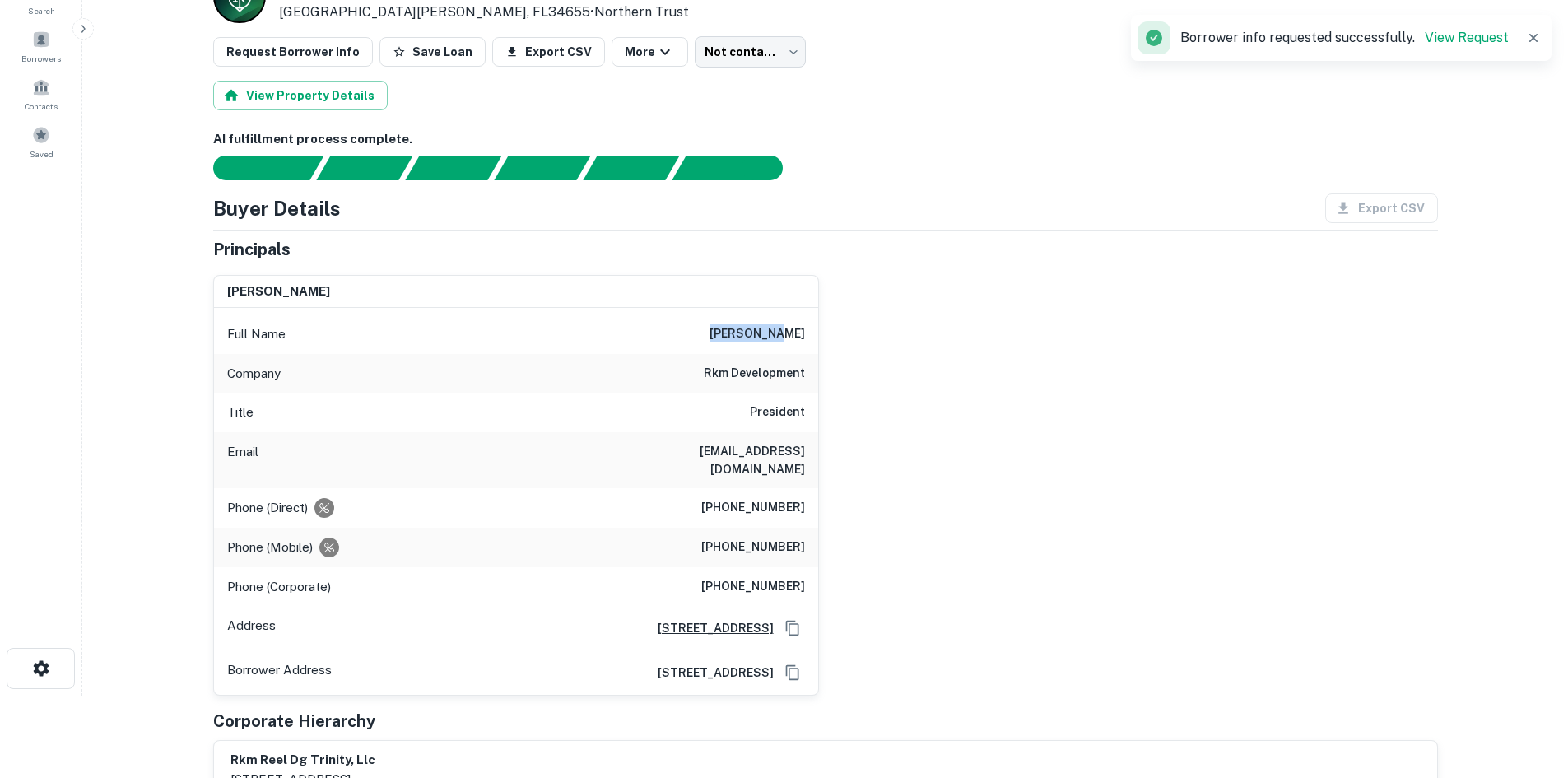
drag, startPoint x: 777, startPoint y: 333, endPoint x: 828, endPoint y: 338, distance: 51.2
click at [828, 338] on div "bill lloyd Full Name bill lloyd Company rkm development Title President Email w…" at bounding box center [819, 479] width 1237 height 434
copy h6 "bill lloyd"
drag, startPoint x: 715, startPoint y: 530, endPoint x: 813, endPoint y: 531, distance: 98.0
click at [813, 531] on div "Phone (Mobile) (727) 420-3564" at bounding box center [516, 548] width 604 height 39
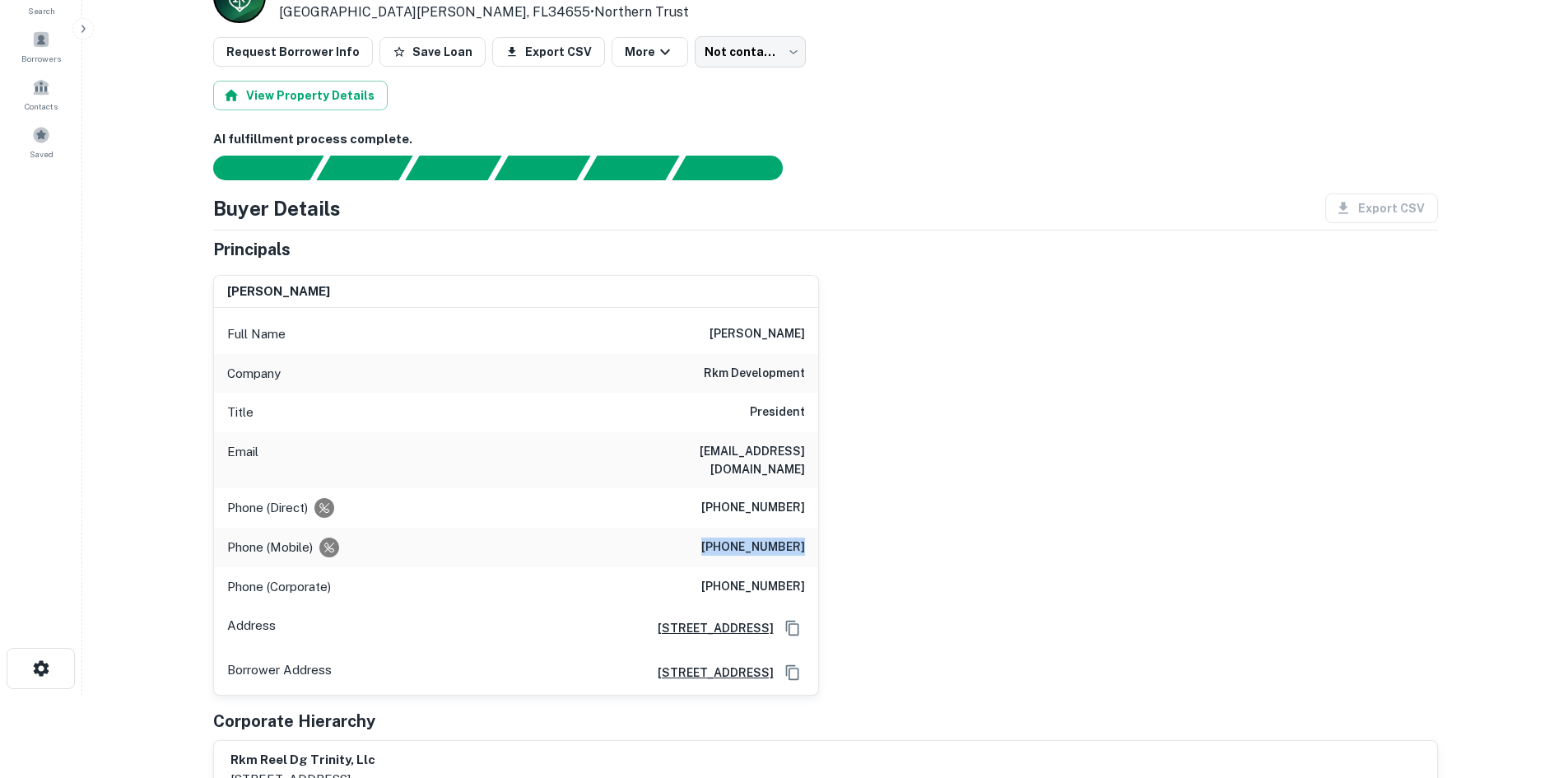
copy h6 "(727) 420-3564"
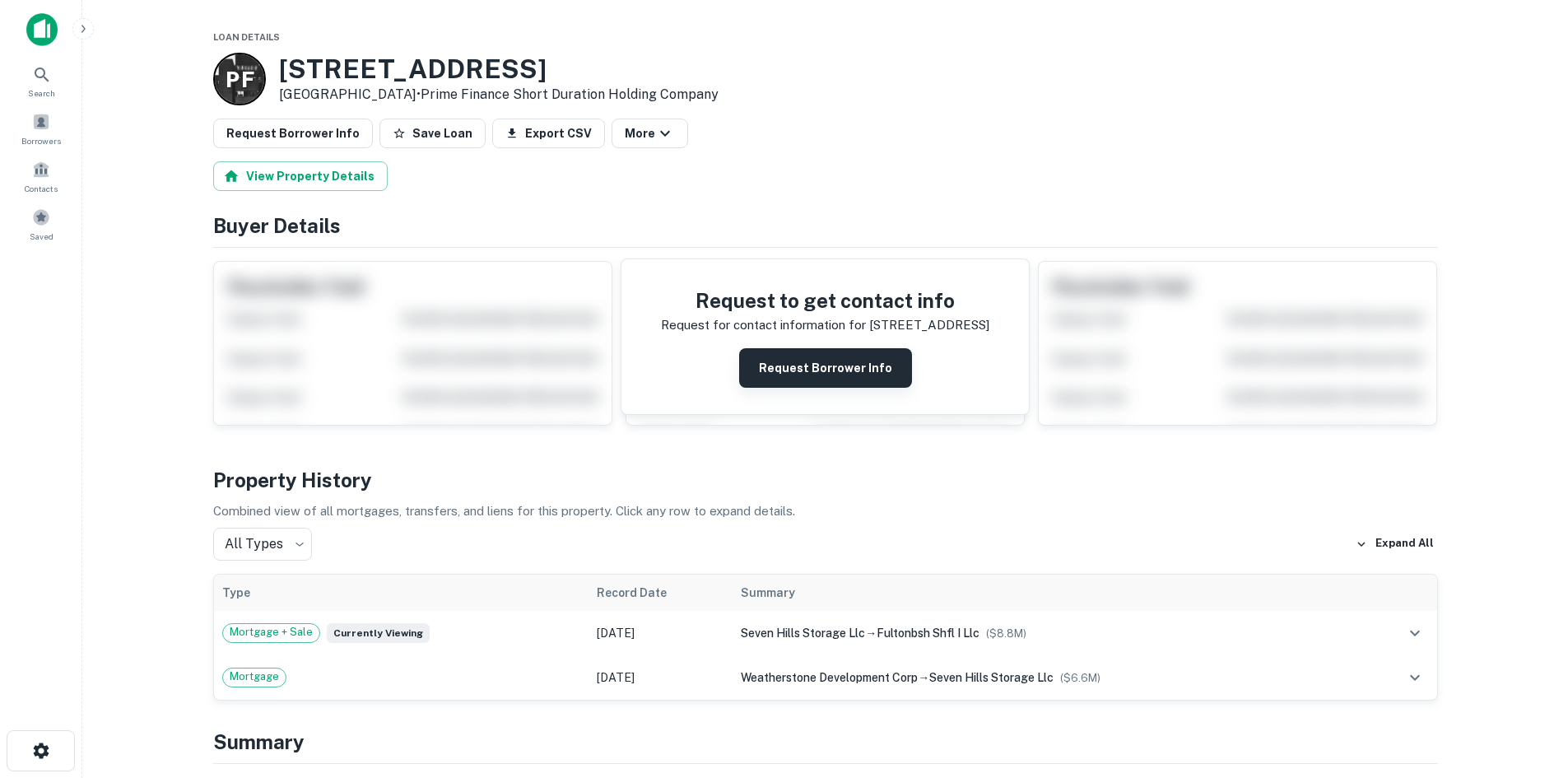
click at [876, 368] on button "Request Borrower Info" at bounding box center [826, 368] width 173 height 39
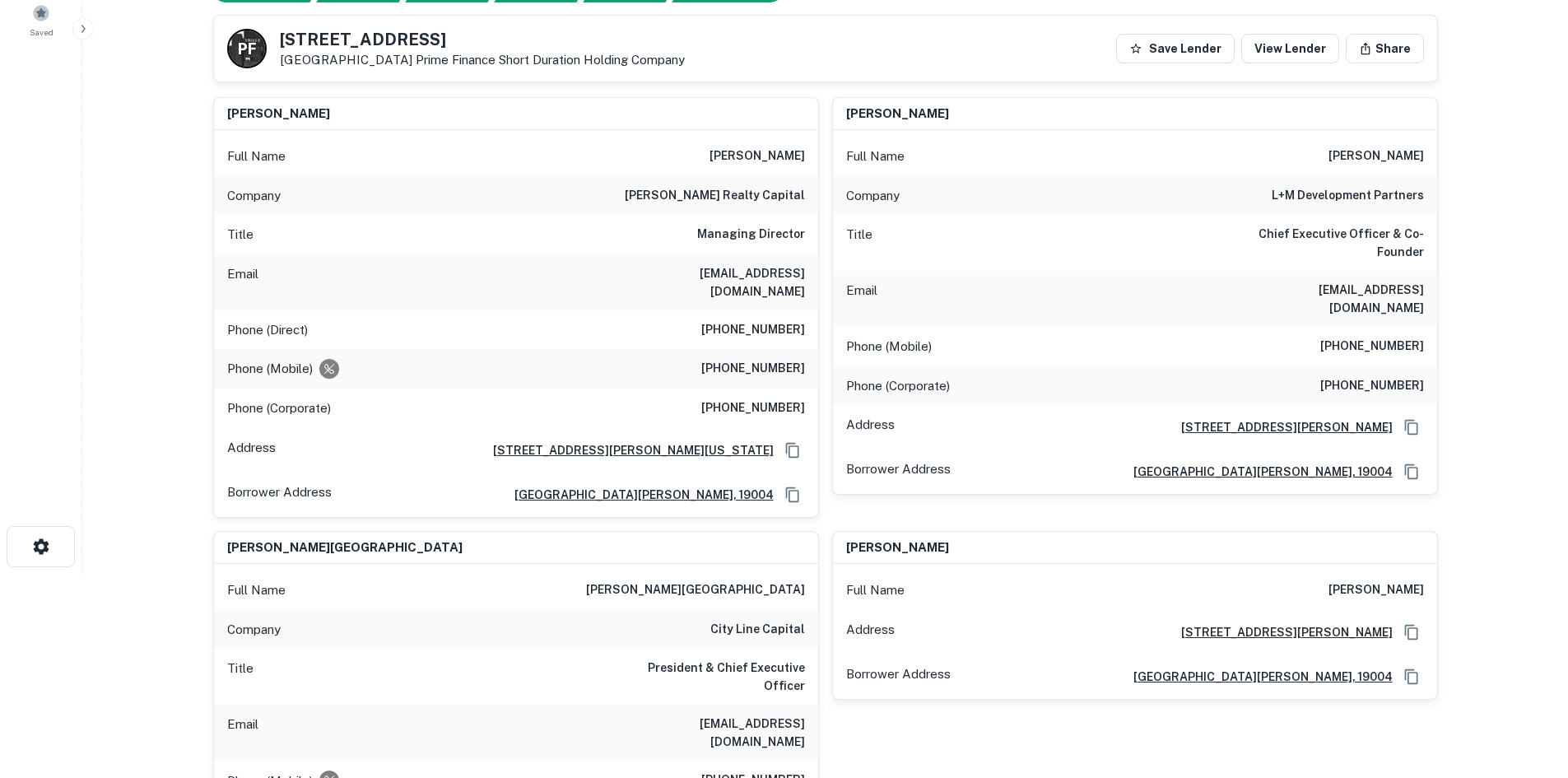
scroll to position [165, 0]
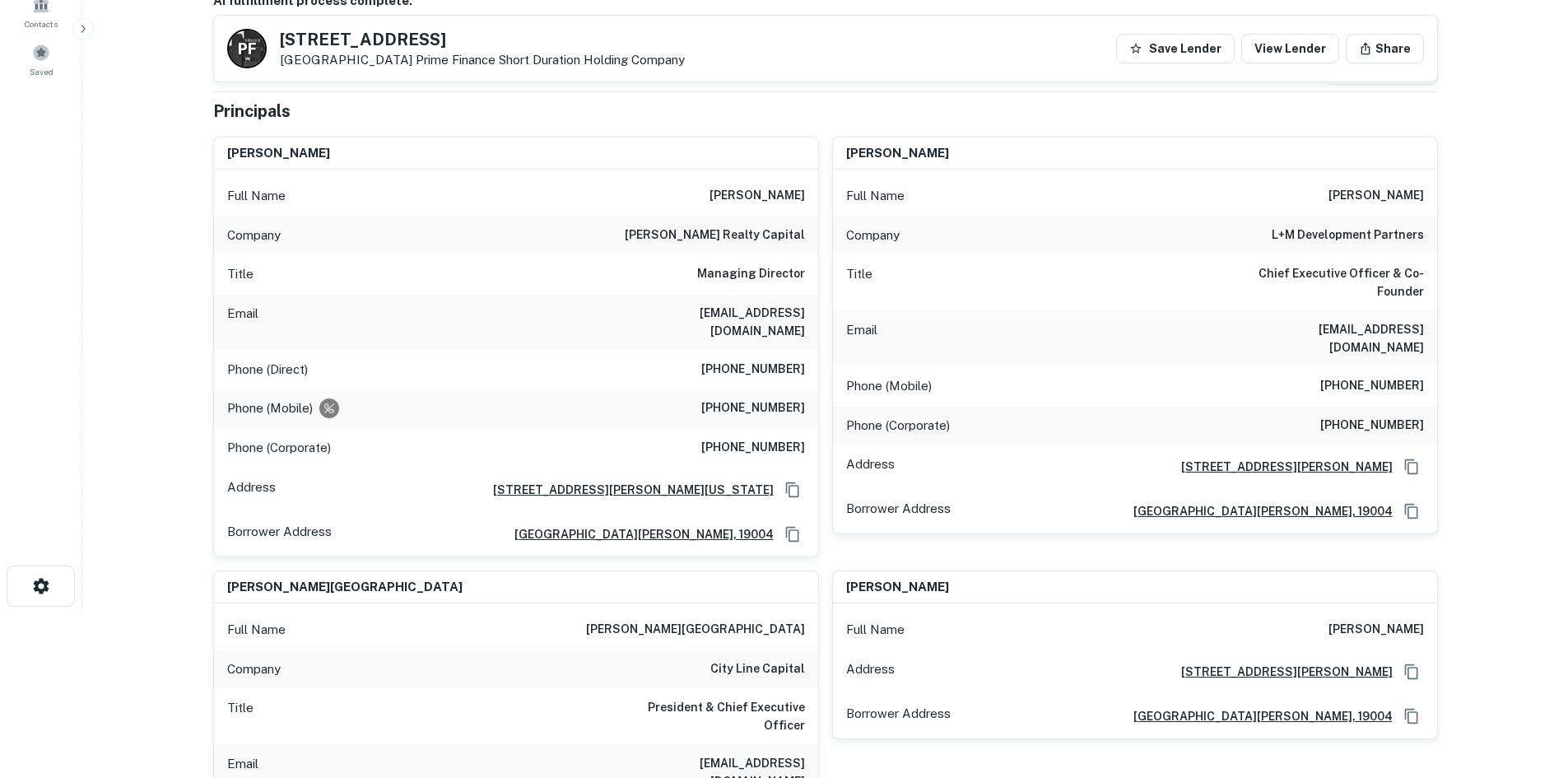
drag, startPoint x: 699, startPoint y: 199, endPoint x: 806, endPoint y: 197, distance: 107.0
click at [806, 197] on div "Full Name lawrence c. kaplan" at bounding box center [516, 196] width 604 height 39
copy h6 "lawrence c. kaplan"
drag, startPoint x: 707, startPoint y: 392, endPoint x: 808, endPoint y: 393, distance: 101.0
click at [808, 393] on div "Phone (Mobile) (646) 228-8855" at bounding box center [516, 409] width 604 height 39
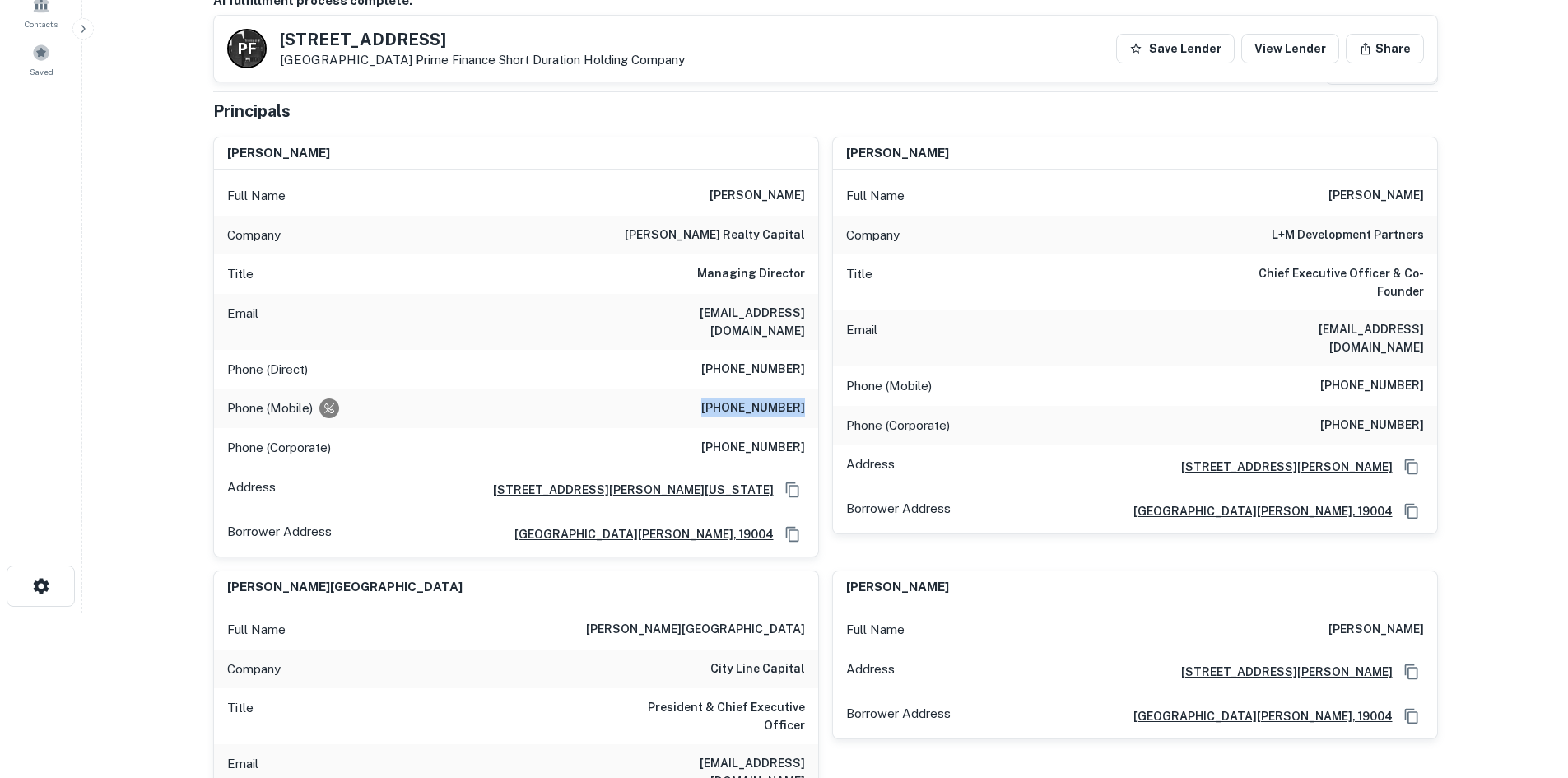
copy h6 "(646) 228-8855"
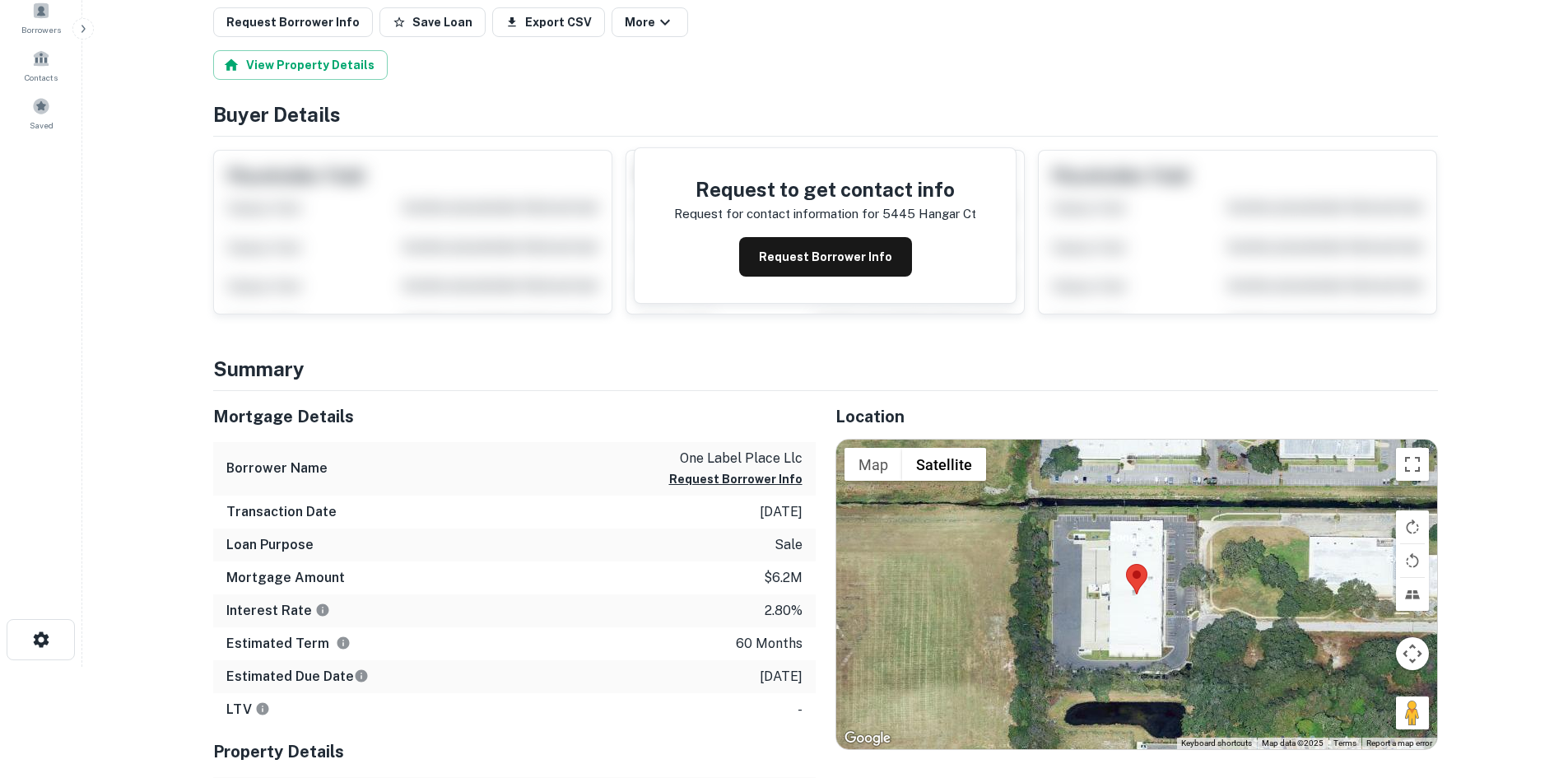
scroll to position [82, 0]
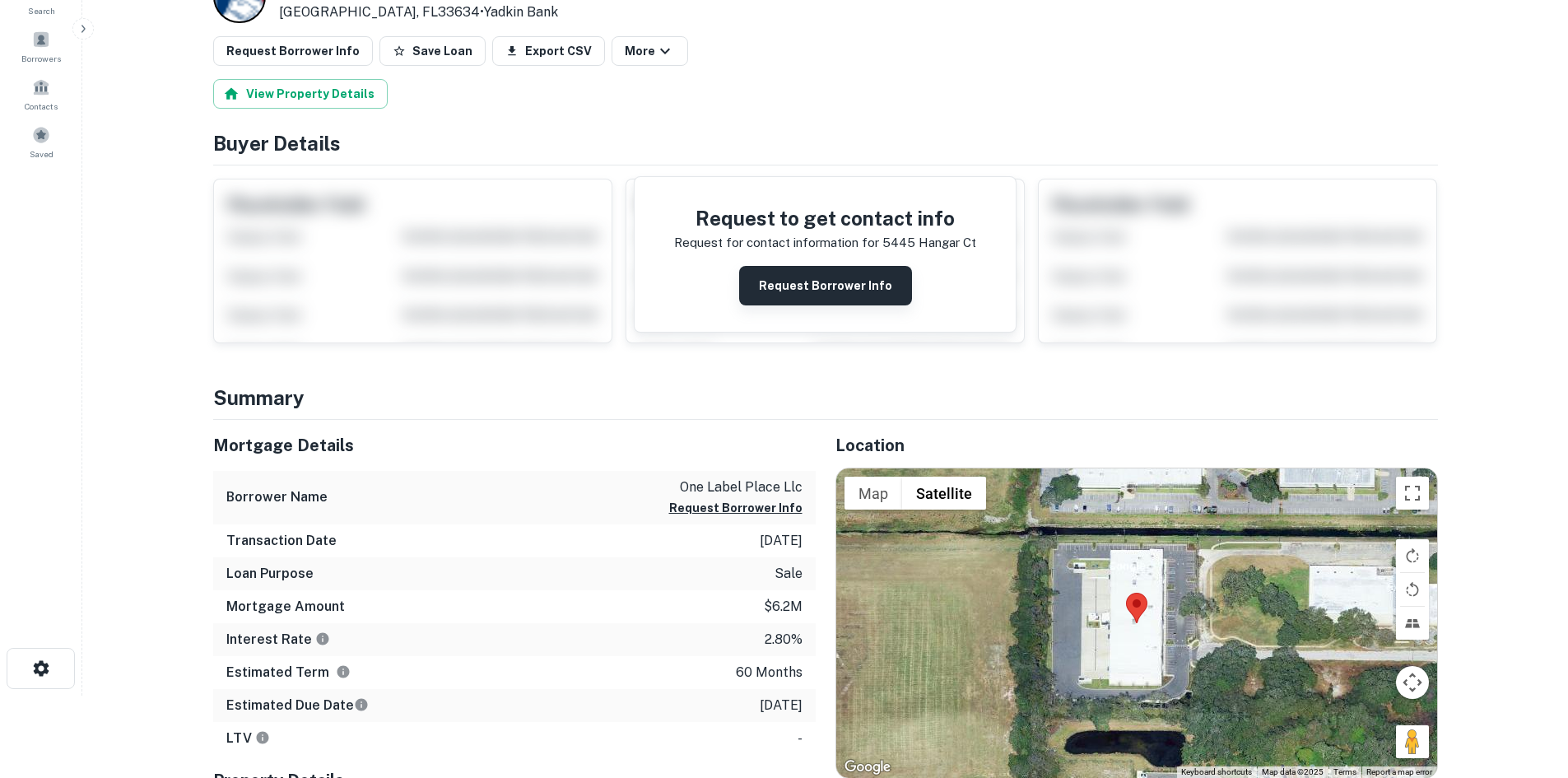
click at [824, 295] on button "Request Borrower Info" at bounding box center [826, 285] width 173 height 39
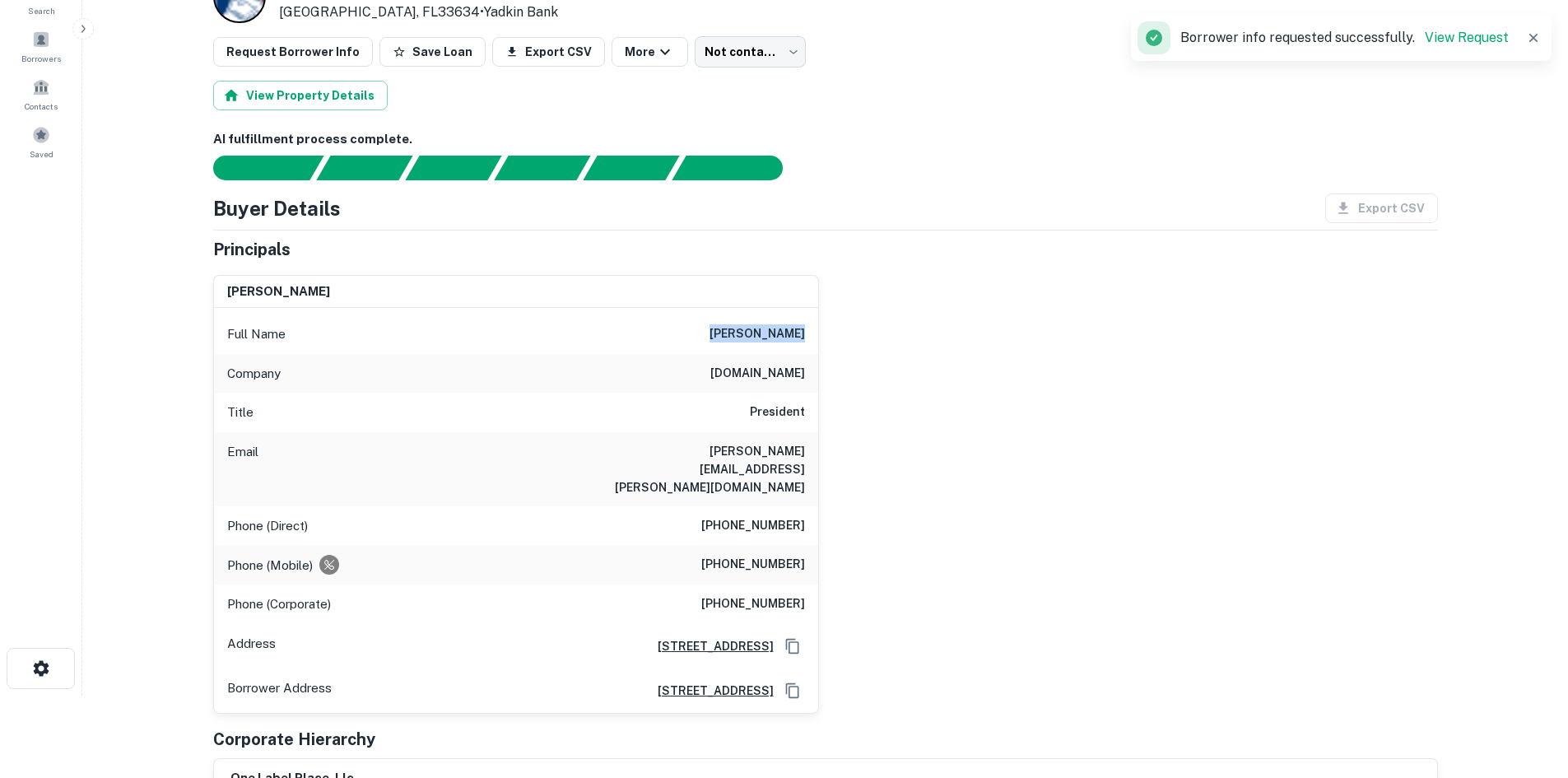
drag, startPoint x: 730, startPoint y: 332, endPoint x: 814, endPoint y: 345, distance: 85.0
click at [814, 345] on div "Full Name [PERSON_NAME]" at bounding box center [516, 334] width 604 height 39
copy h6 "[PERSON_NAME]"
drag, startPoint x: 725, startPoint y: 544, endPoint x: 809, endPoint y: 555, distance: 84.7
click at [809, 555] on div "Phone (Mobile) [PHONE_NUMBER]" at bounding box center [516, 565] width 604 height 39
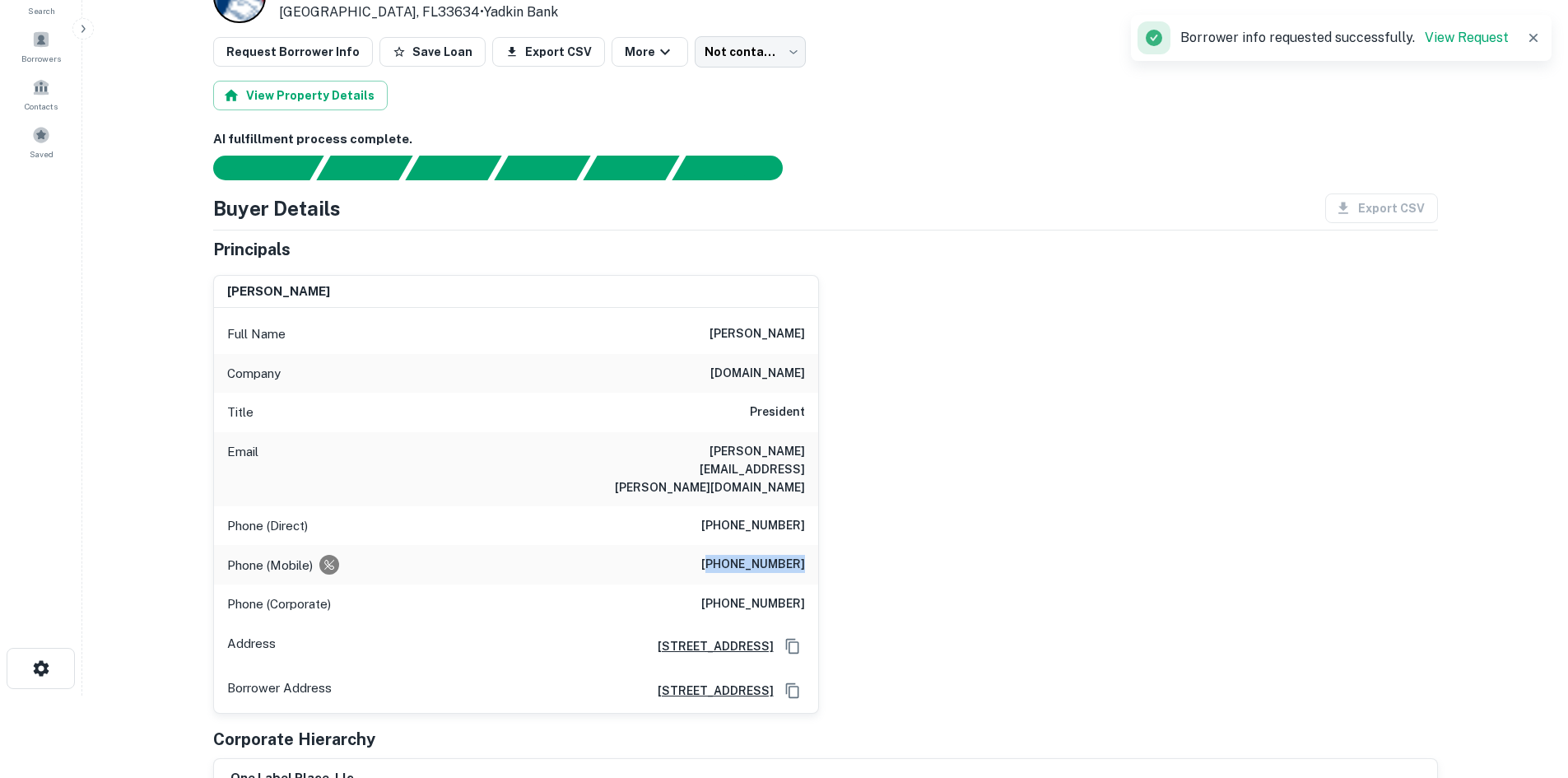
click at [724, 555] on h6 "[PHONE_NUMBER]" at bounding box center [753, 565] width 104 height 20
drag, startPoint x: 713, startPoint y: 548, endPoint x: 814, endPoint y: 548, distance: 101.0
click at [814, 548] on div "Phone (Mobile) [PHONE_NUMBER]" at bounding box center [516, 565] width 604 height 39
copy h6 "[PHONE_NUMBER]"
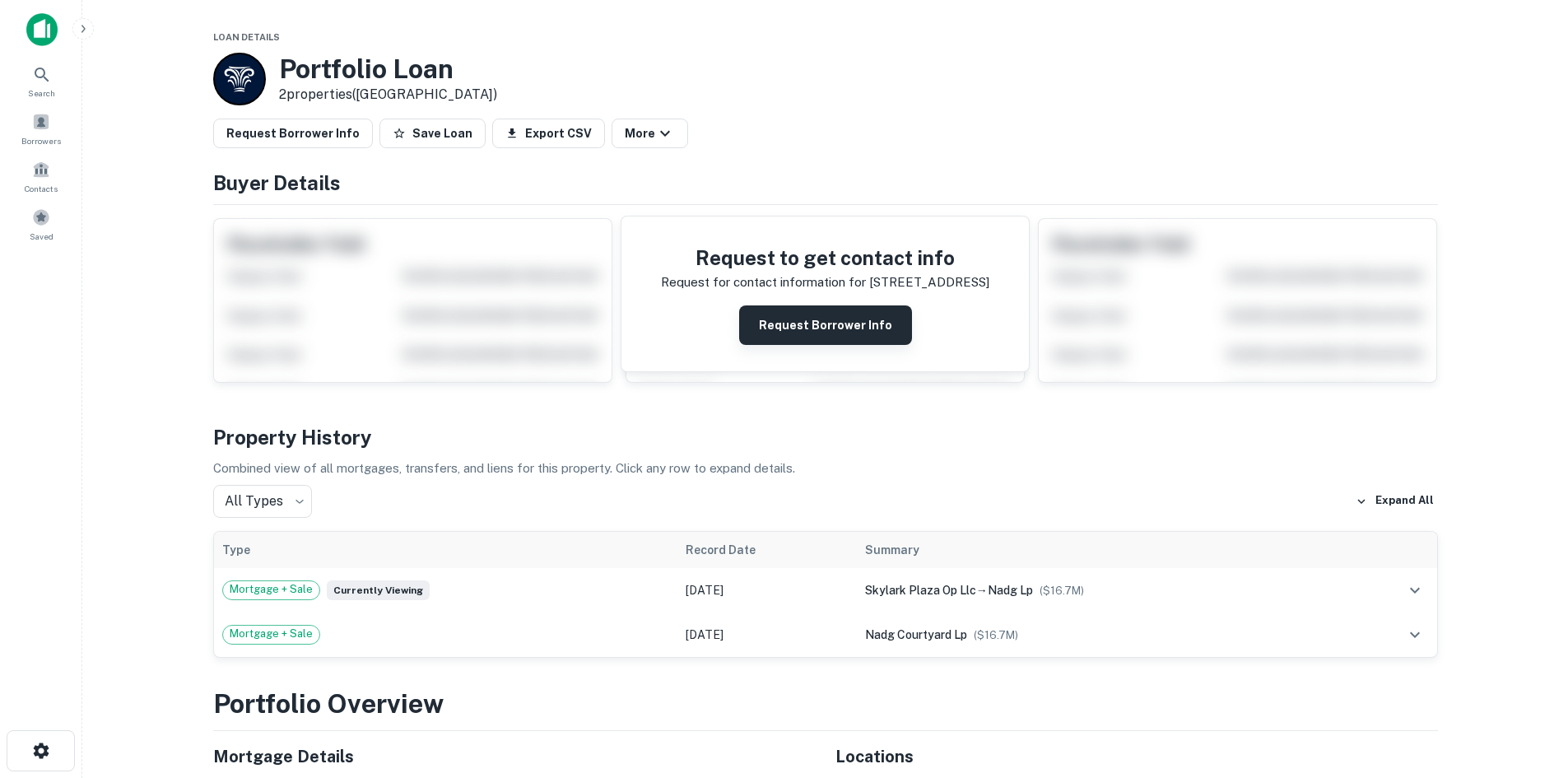
click at [830, 328] on button "Request Borrower Info" at bounding box center [826, 326] width 173 height 39
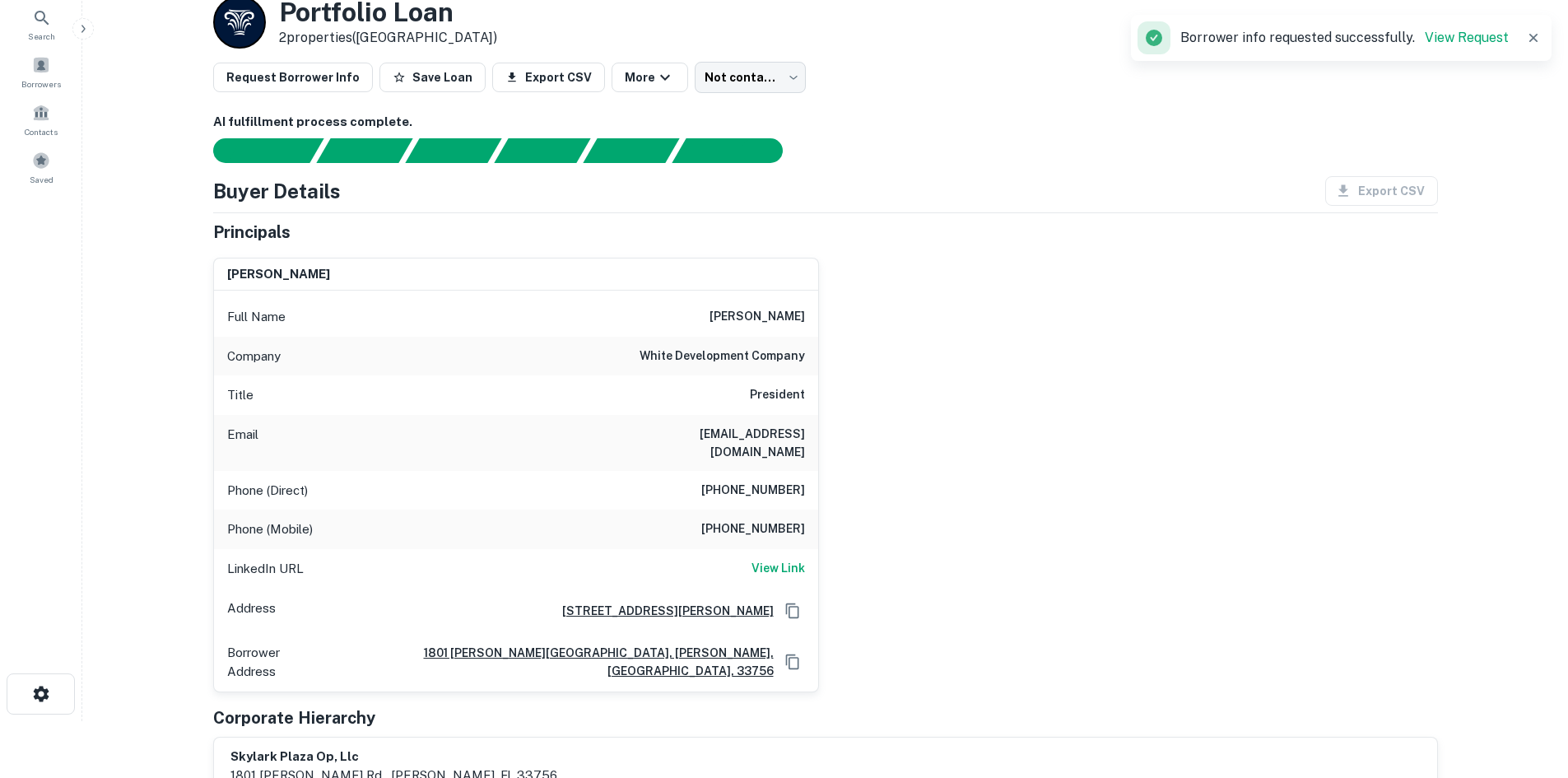
scroll to position [82, 0]
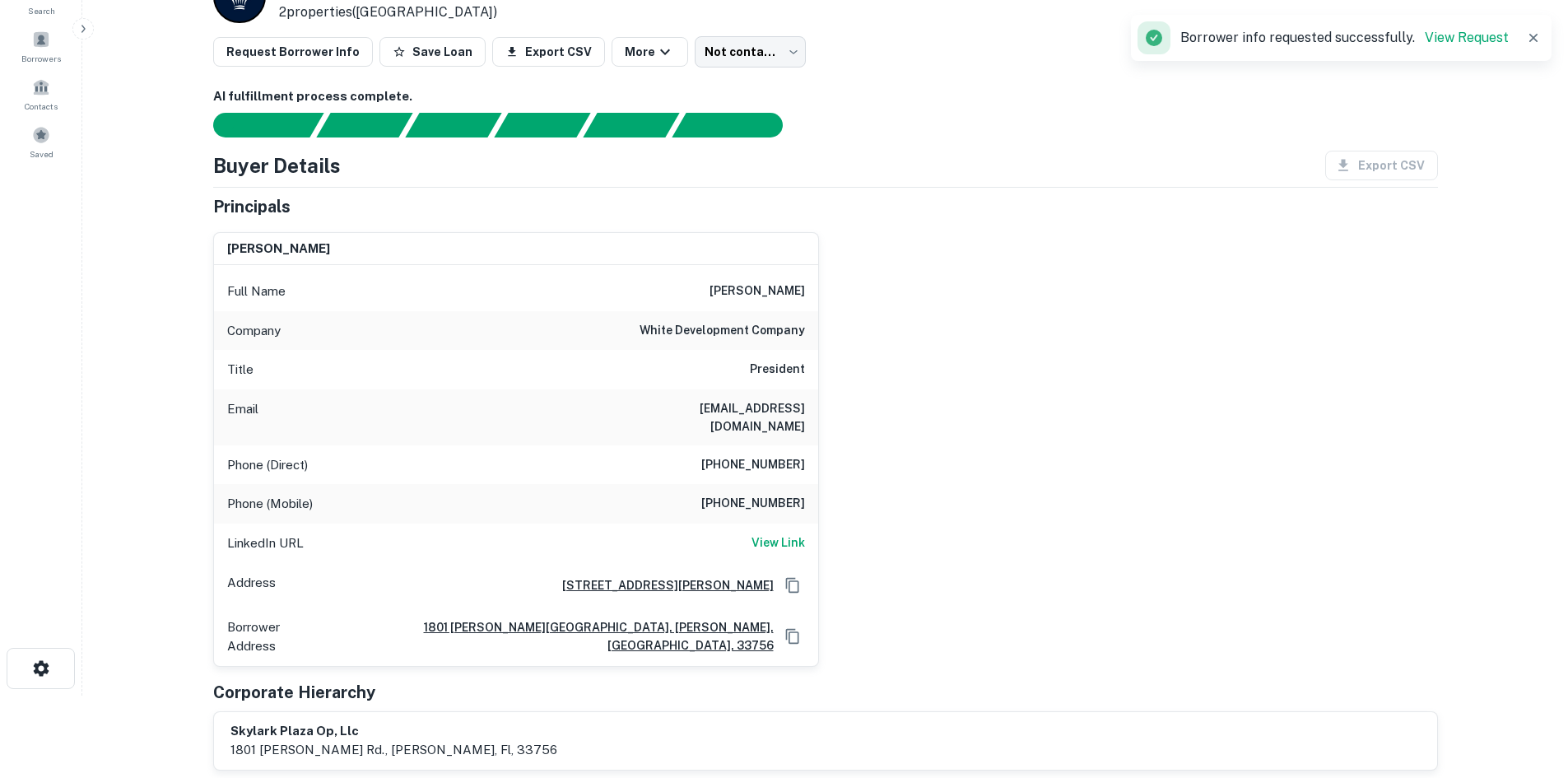
drag, startPoint x: 729, startPoint y: 294, endPoint x: 806, endPoint y: 302, distance: 77.4
click at [806, 302] on div "Full Name [PERSON_NAME]" at bounding box center [516, 291] width 604 height 39
copy h6 "[PERSON_NAME]"
drag, startPoint x: 719, startPoint y: 486, endPoint x: 806, endPoint y: 494, distance: 87.4
click at [806, 494] on div "Phone (Mobile) [PHONE_NUMBER]" at bounding box center [516, 504] width 604 height 39
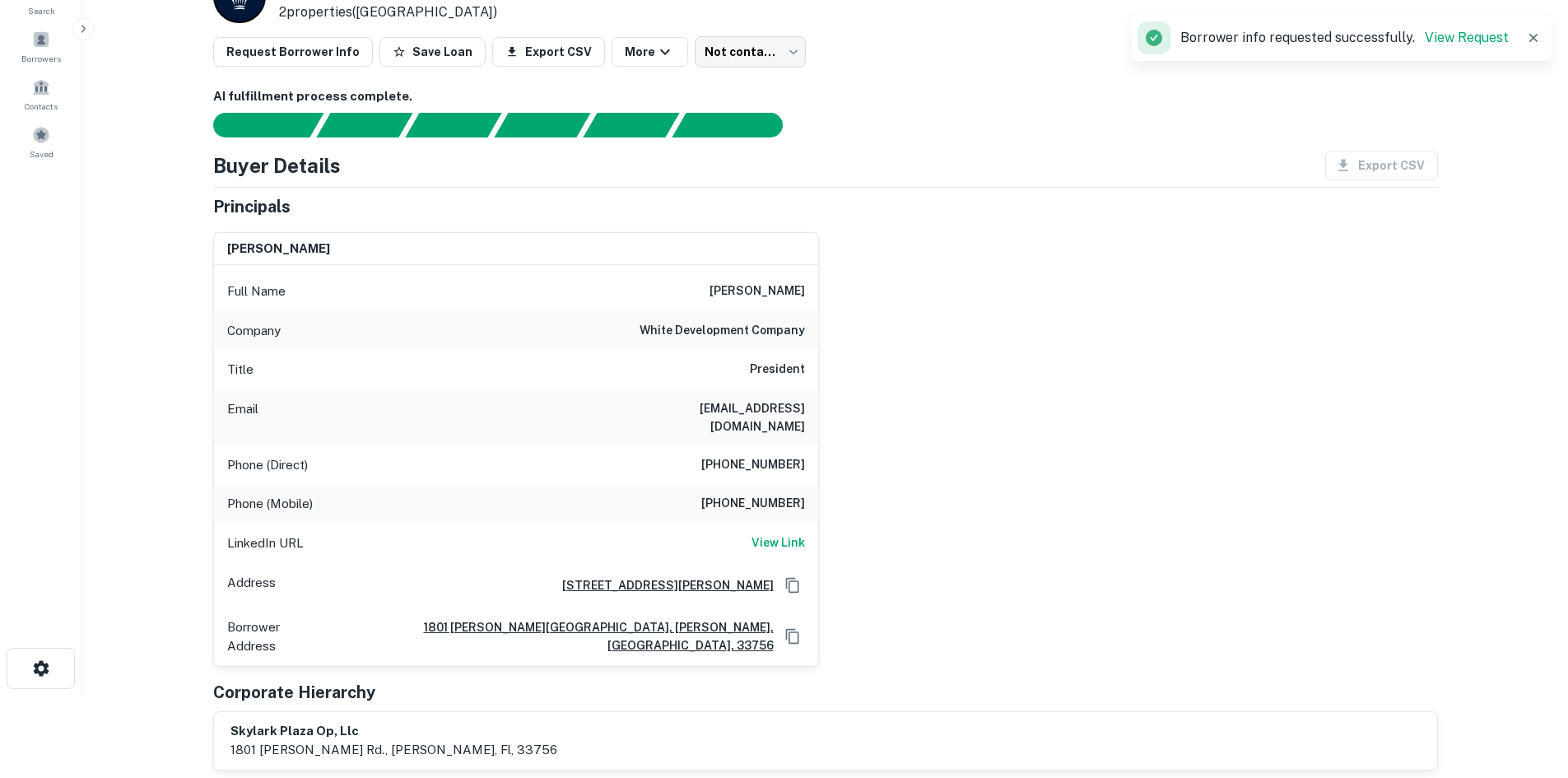
click at [716, 494] on h6 "[PHONE_NUMBER]" at bounding box center [753, 504] width 104 height 20
drag, startPoint x: 713, startPoint y: 492, endPoint x: 809, endPoint y: 494, distance: 96.0
click at [809, 494] on div "Phone (Mobile) [PHONE_NUMBER]" at bounding box center [516, 504] width 604 height 39
copy h6 "[PHONE_NUMBER]"
click at [788, 534] on h6 "View Link" at bounding box center [778, 542] width 53 height 18
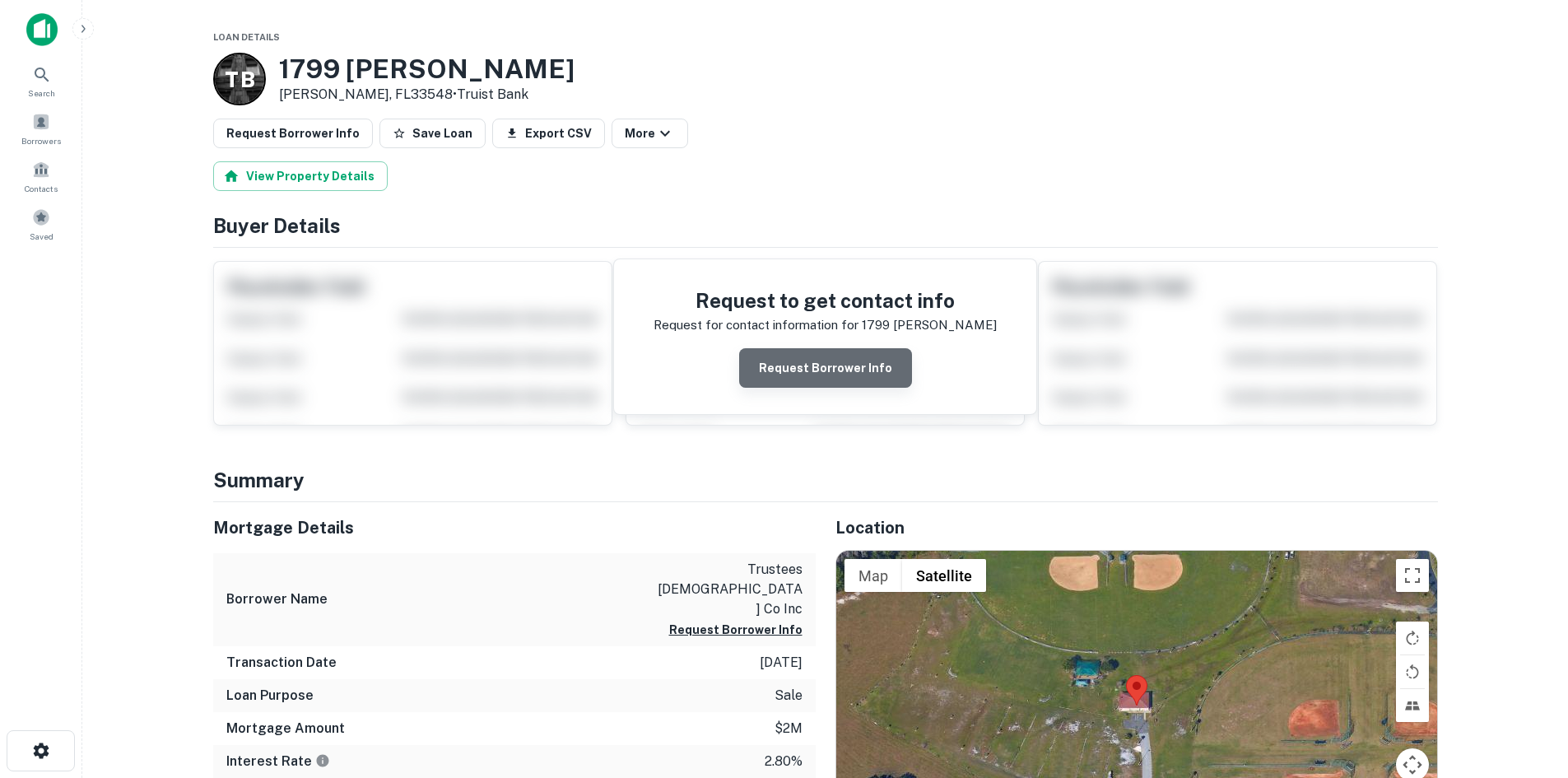
click at [838, 370] on button "Request Borrower Info" at bounding box center [826, 368] width 173 height 39
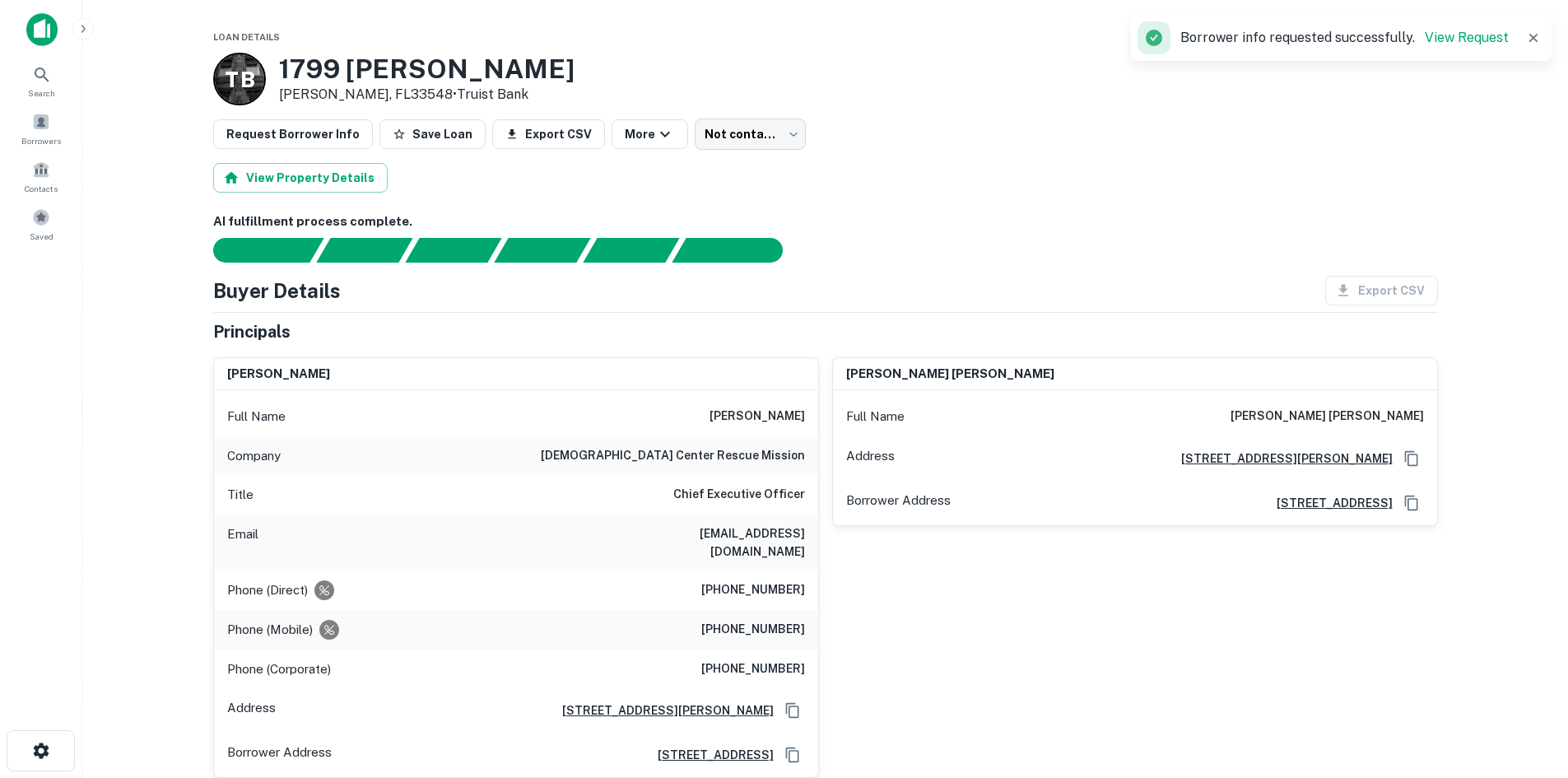
drag, startPoint x: 711, startPoint y: 416, endPoint x: 814, endPoint y: 420, distance: 103.1
click at [814, 420] on div "Full Name william r. brown" at bounding box center [516, 416] width 604 height 39
copy h6 "william r. brown"
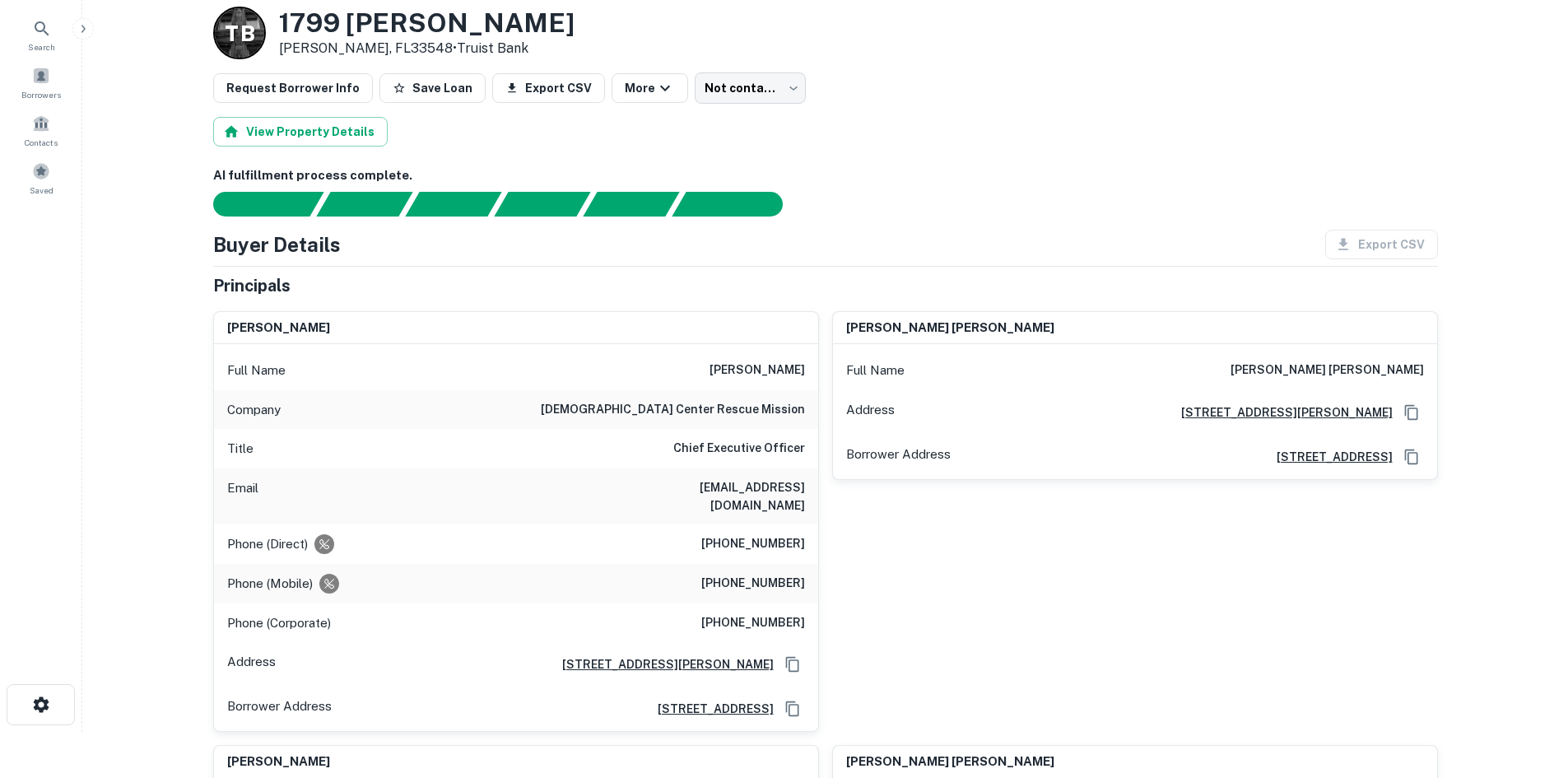
scroll to position [82, 0]
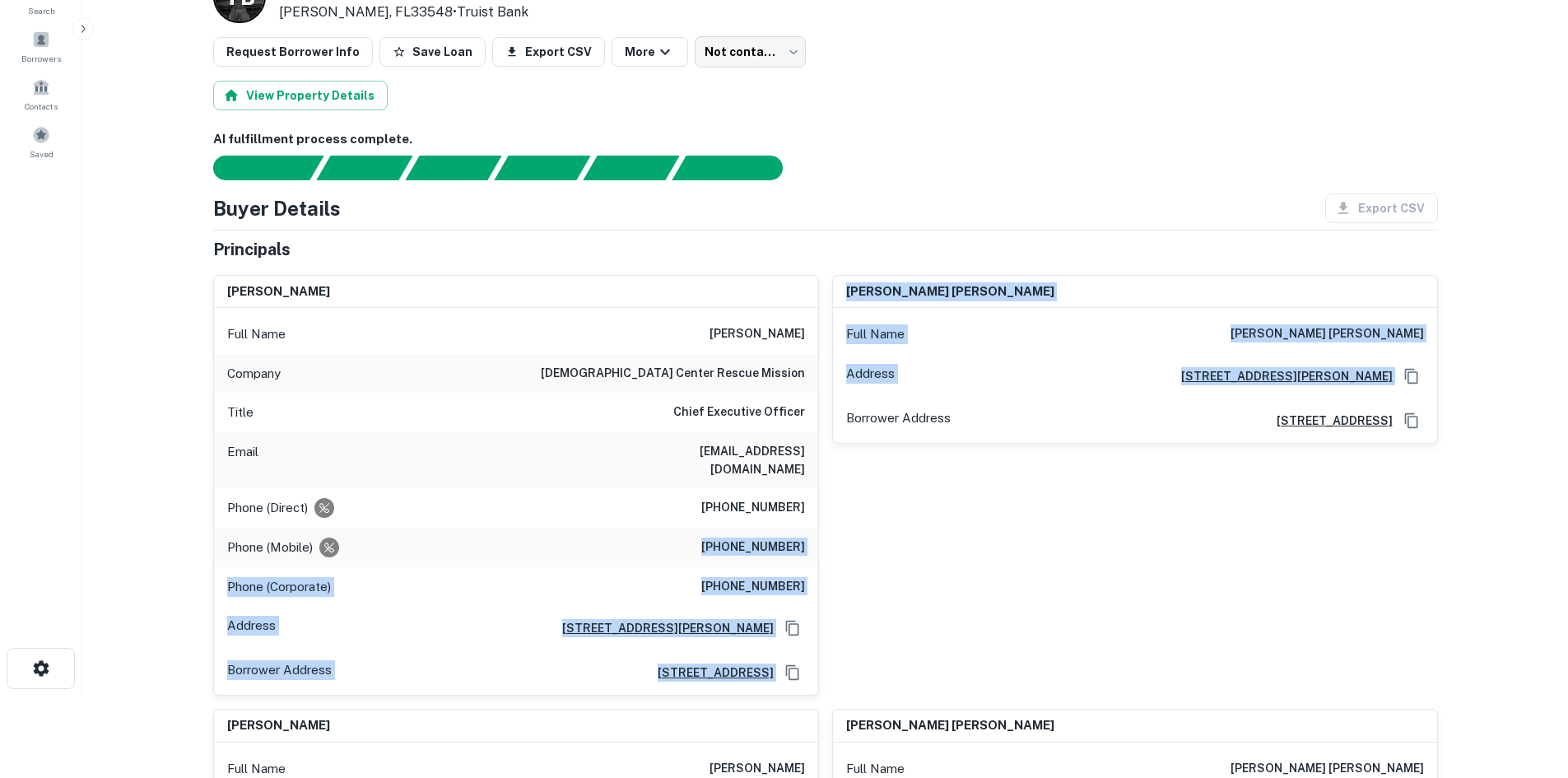
drag, startPoint x: 711, startPoint y: 531, endPoint x: 820, endPoint y: 536, distance: 109.1
click at [820, 536] on div "william r. brown Full Name william r. brown Company gospel center rescue missio…" at bounding box center [819, 661] width 1237 height 799
click at [746, 538] on h6 "(209) 609-5584" at bounding box center [753, 548] width 104 height 20
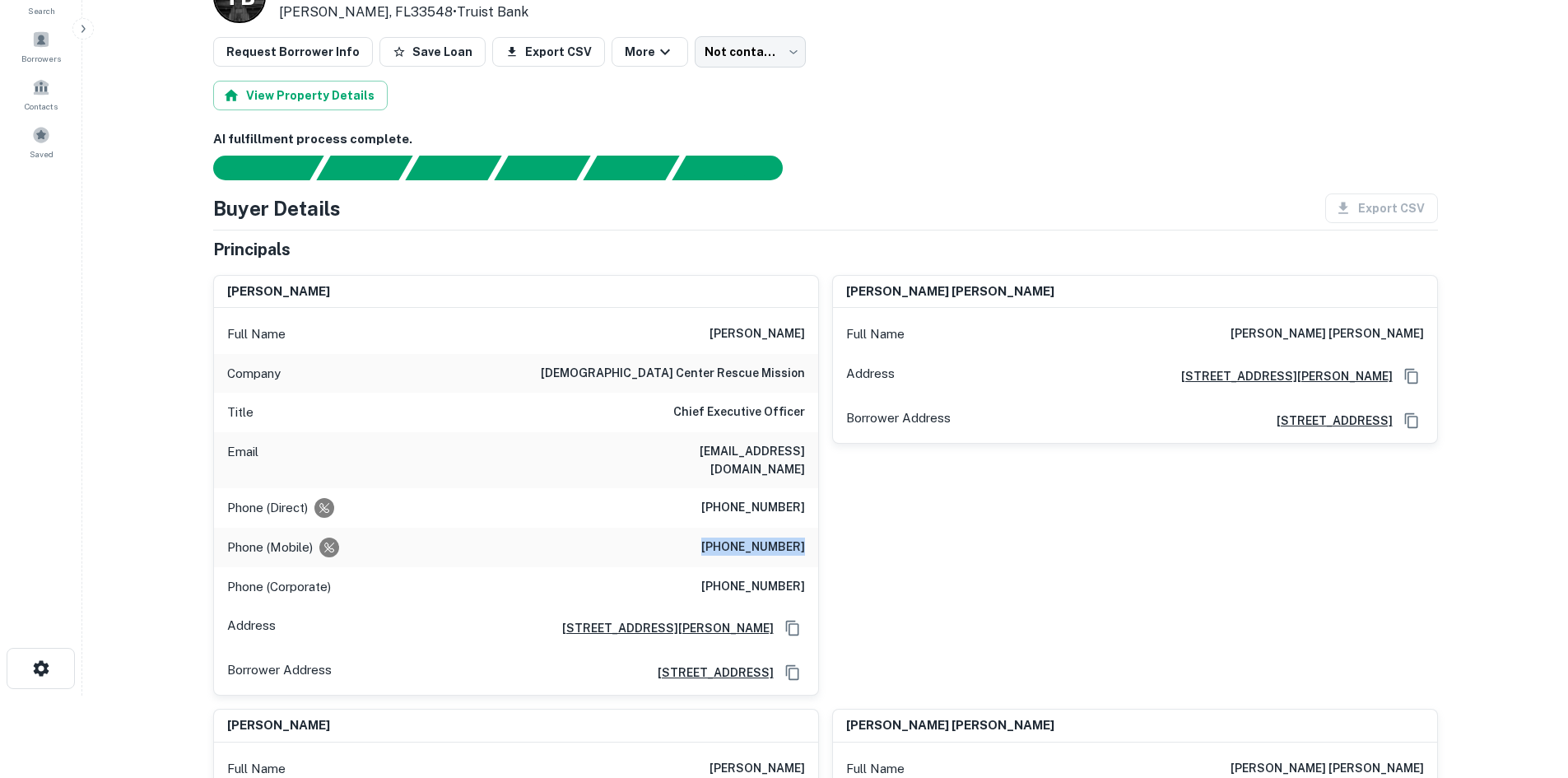
drag, startPoint x: 709, startPoint y: 530, endPoint x: 814, endPoint y: 528, distance: 105.0
click at [814, 528] on div "Phone (Mobile) (209) 609-5584" at bounding box center [516, 548] width 604 height 39
copy h6 "(209) 609-5584"
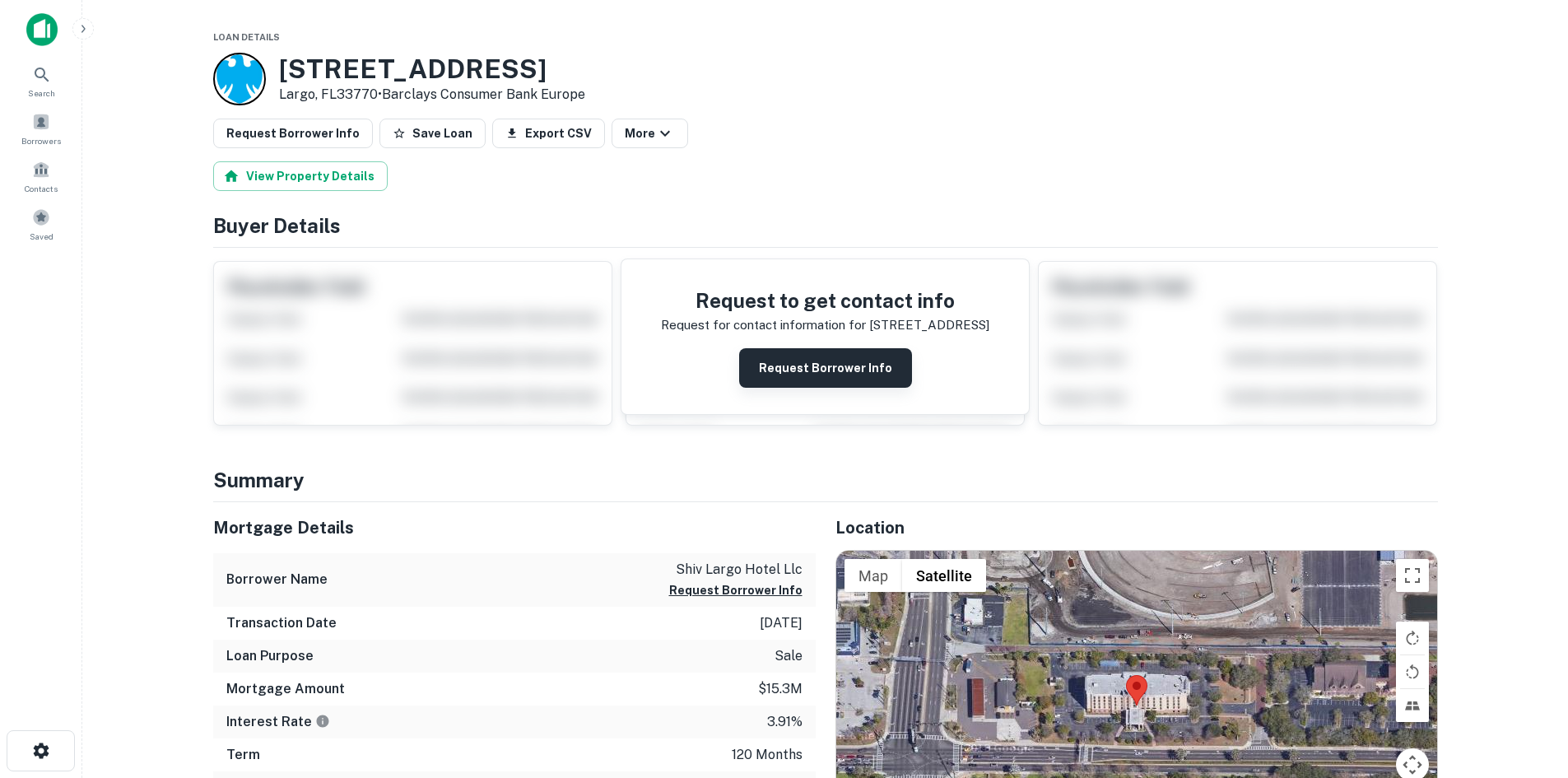
click at [789, 377] on button "Request Borrower Info" at bounding box center [826, 368] width 173 height 39
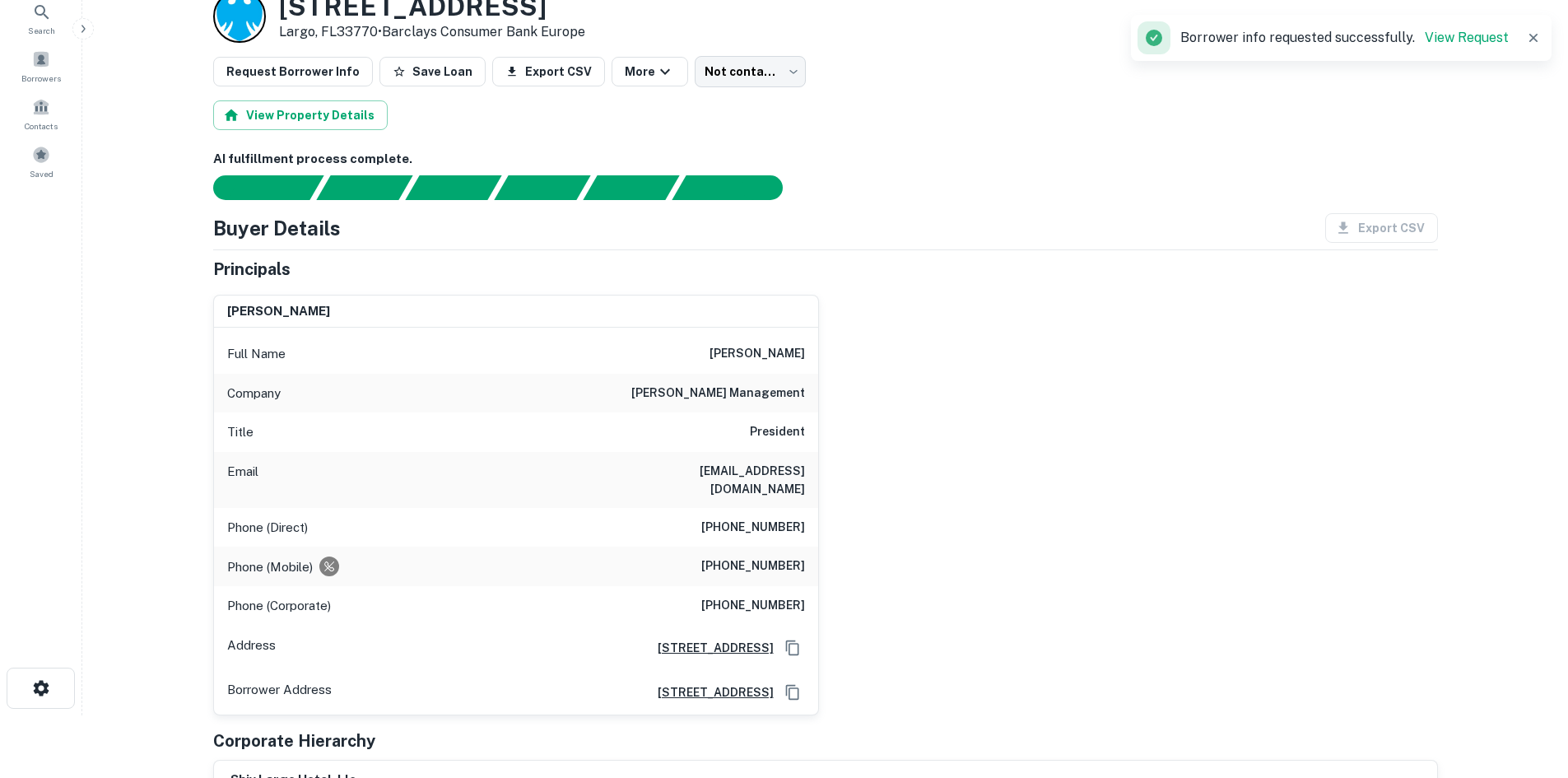
scroll to position [165, 0]
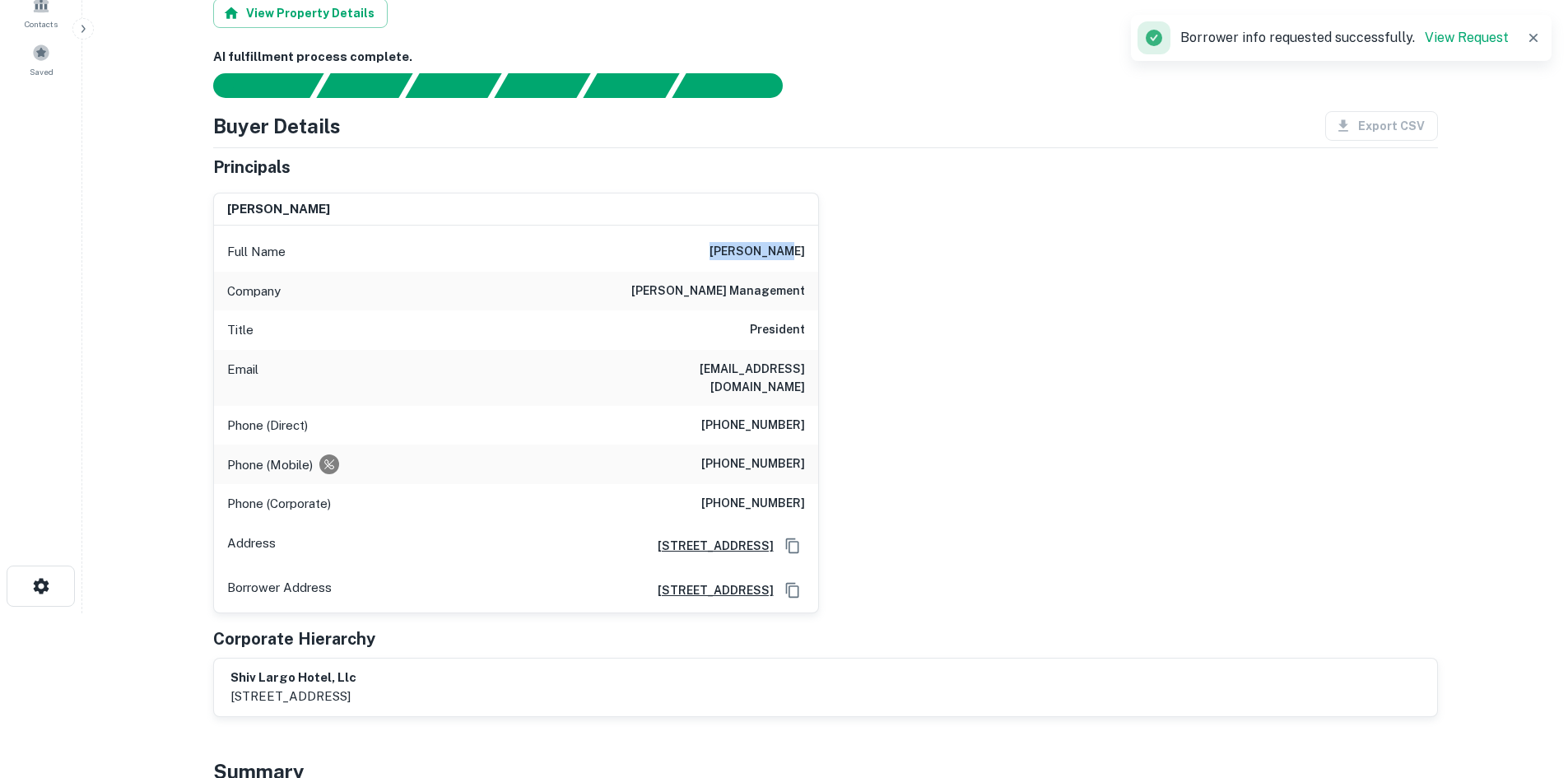
drag, startPoint x: 748, startPoint y: 250, endPoint x: 808, endPoint y: 259, distance: 60.7
click at [808, 259] on div "Full Name [PERSON_NAME]" at bounding box center [516, 252] width 604 height 39
copy h6 "[PERSON_NAME]"
drag, startPoint x: 700, startPoint y: 449, endPoint x: 850, endPoint y: 447, distance: 150.0
click at [850, 447] on div "[PERSON_NAME] Full Name [PERSON_NAME] Company [PERSON_NAME] management Title Pr…" at bounding box center [819, 397] width 1237 height 434
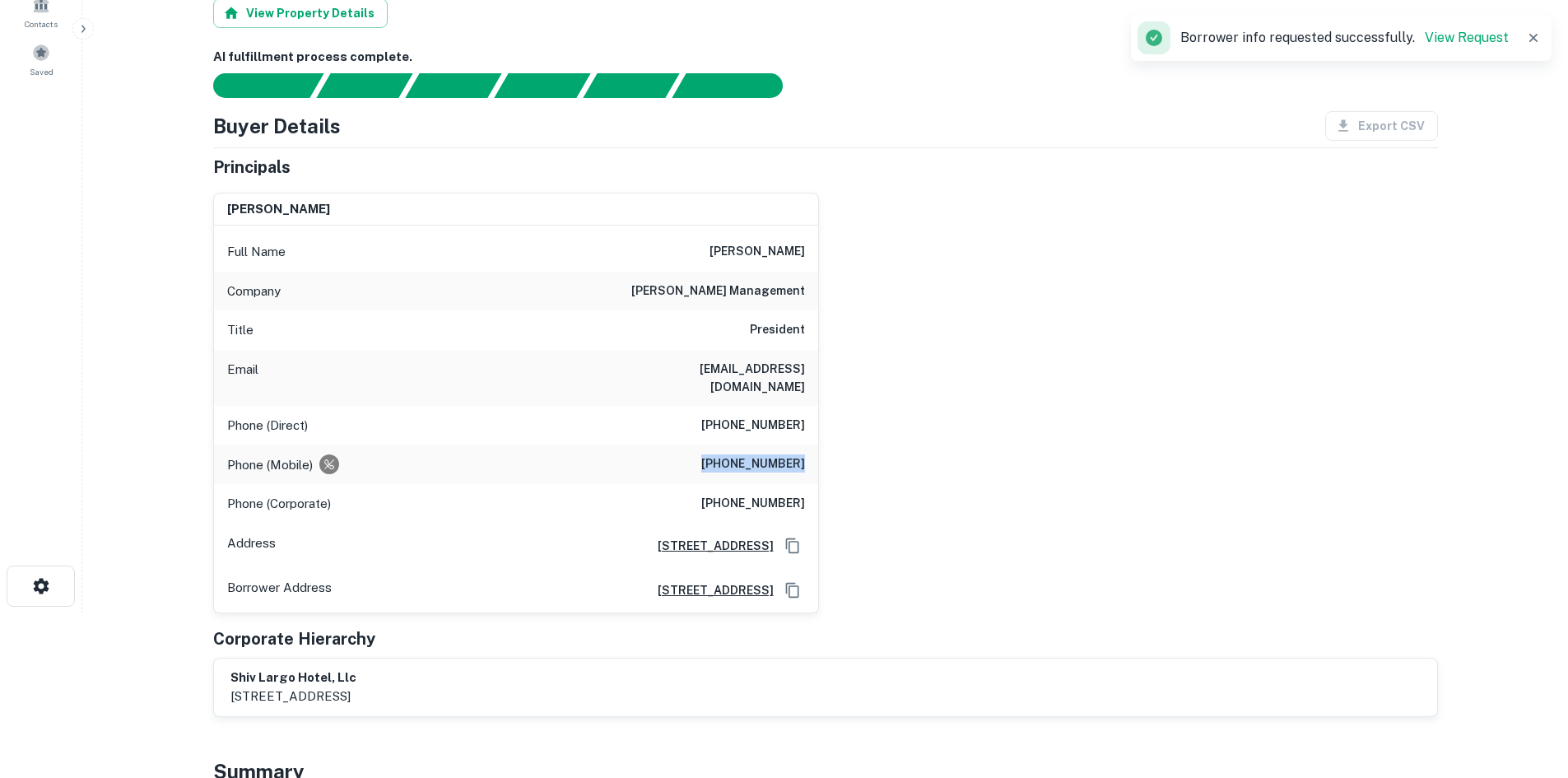
copy h6 "[PHONE_NUMBER]"
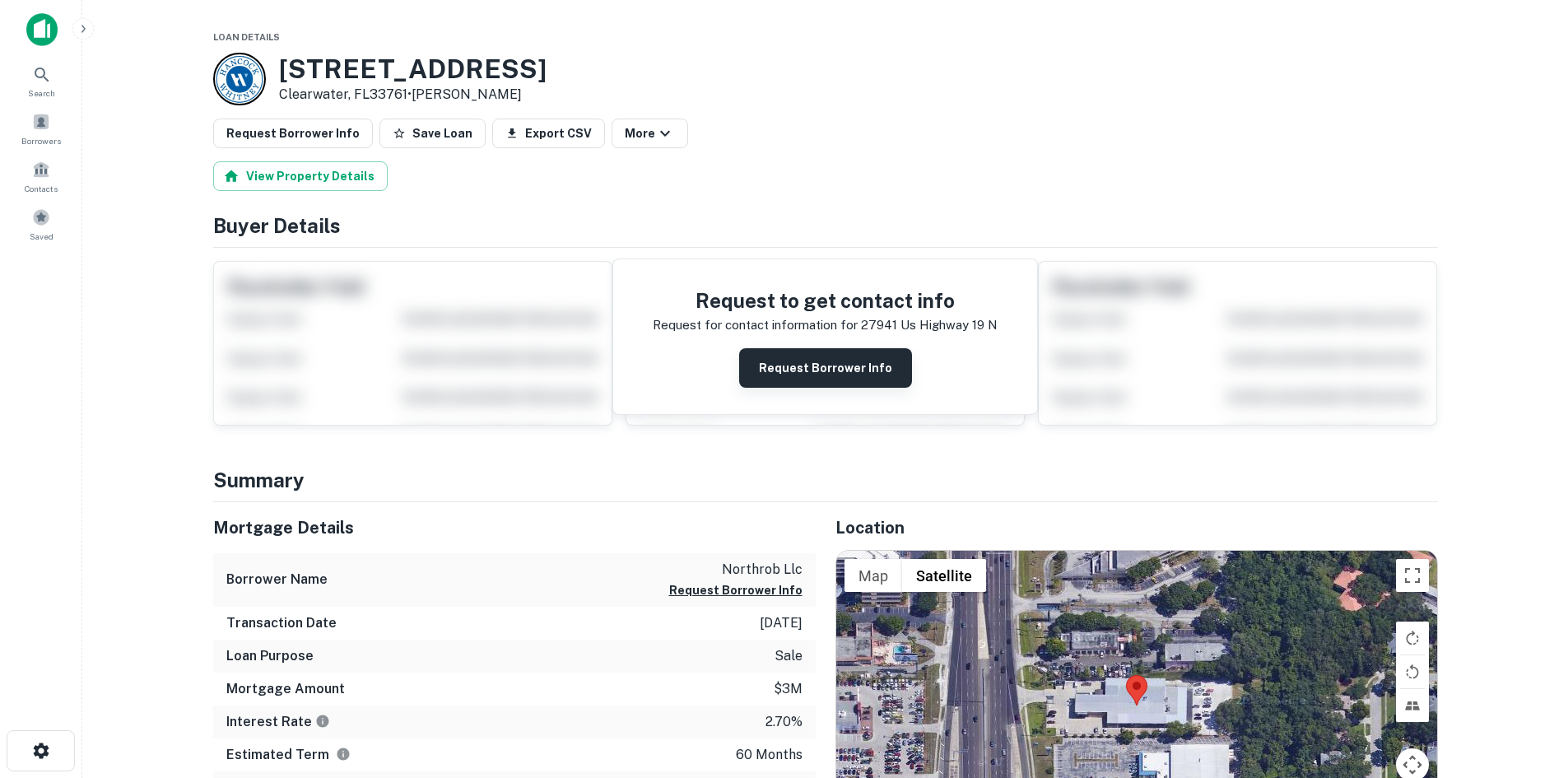
click at [788, 364] on button "Request Borrower Info" at bounding box center [826, 368] width 173 height 39
click at [820, 356] on button "Request Borrower Info" at bounding box center [826, 368] width 173 height 39
click at [1539, 24] on icon "close" at bounding box center [1538, 29] width 11 height 13
